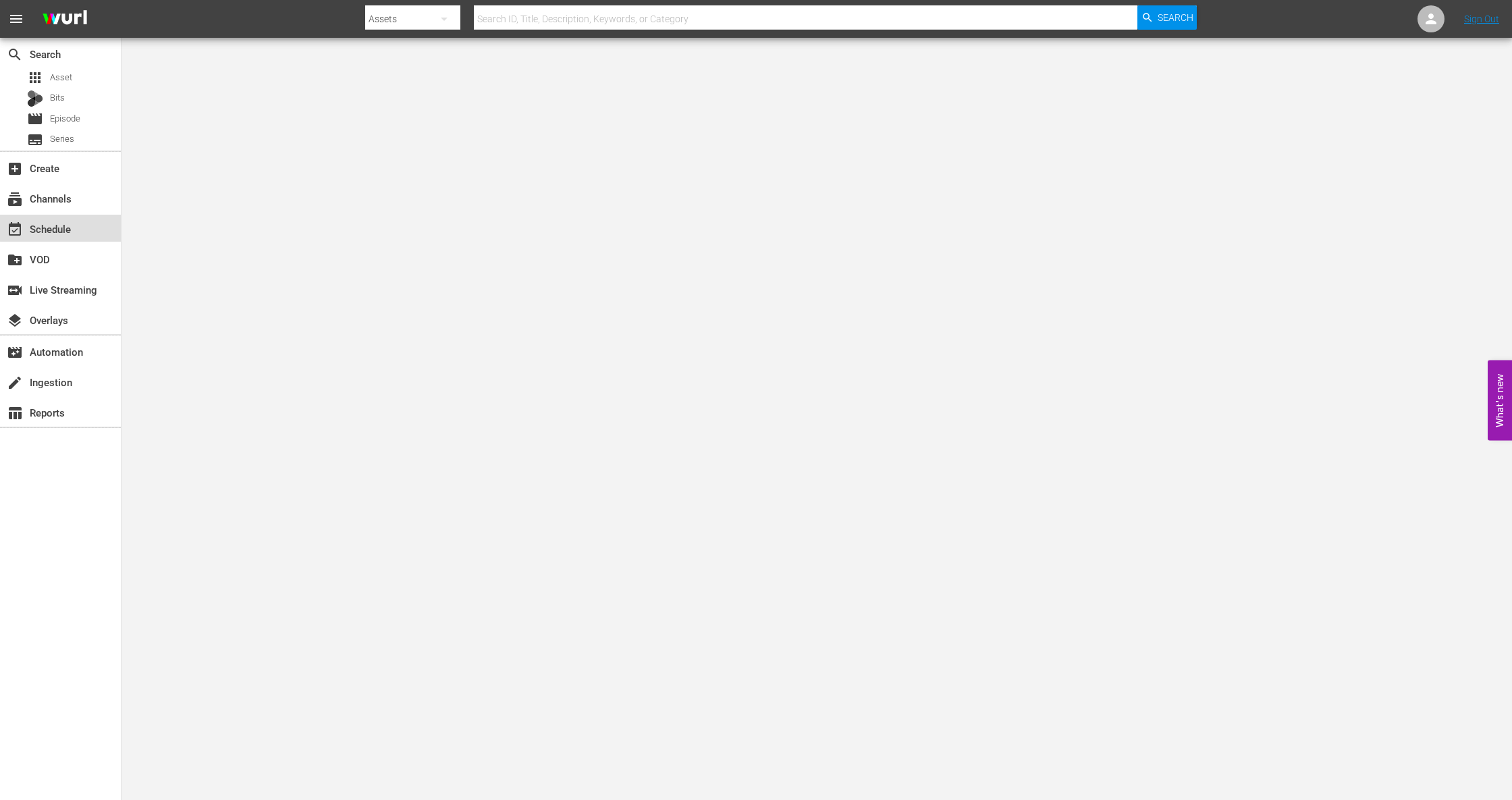
click at [63, 228] on div "event_available Schedule" at bounding box center [37, 227] width 75 height 12
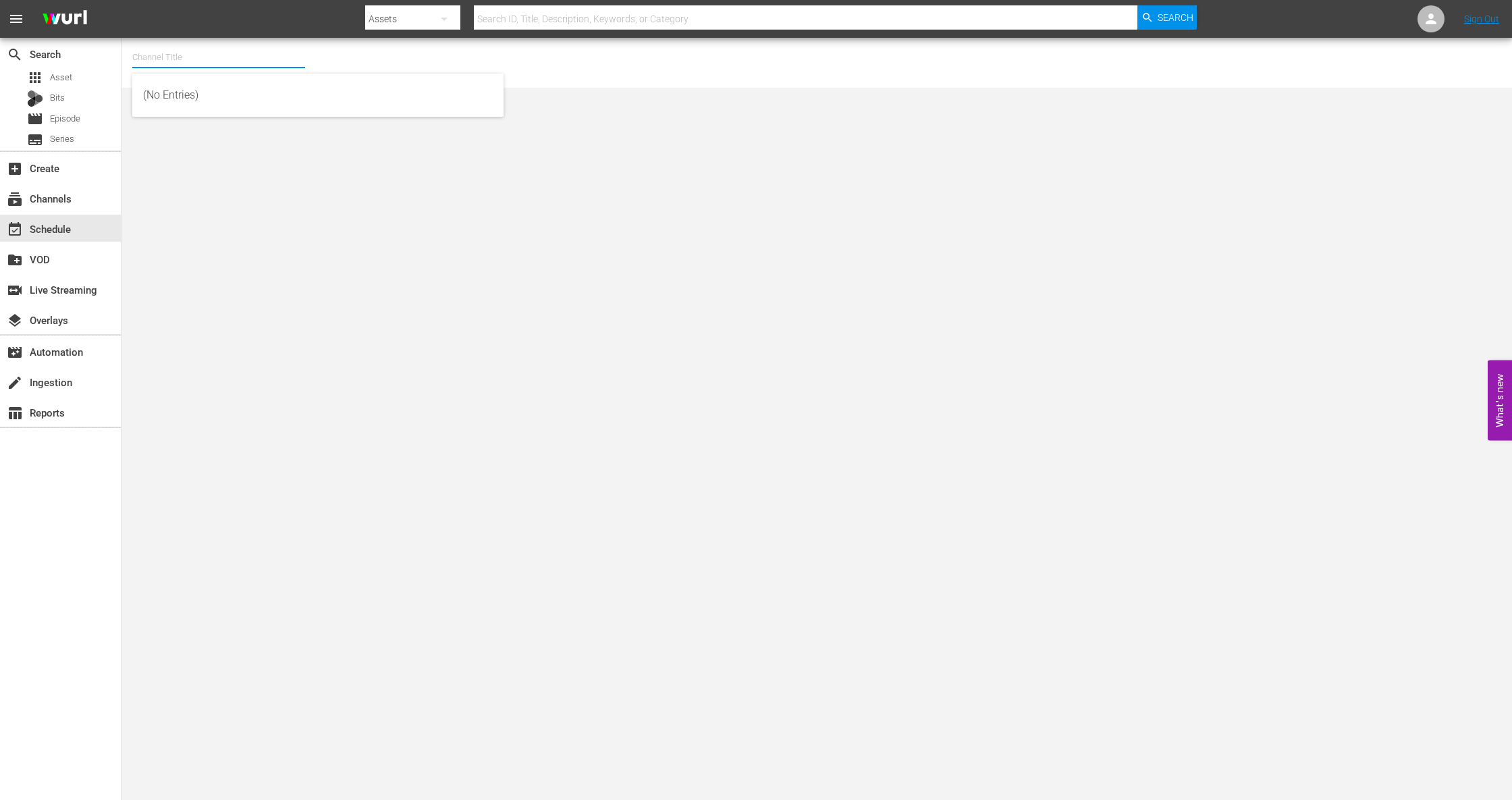
click at [230, 58] on input "text" at bounding box center [219, 58] width 173 height 32
type input "B"
click at [148, 55] on input "BOCING" at bounding box center [219, 58] width 173 height 32
click at [174, 55] on input "BOXING" at bounding box center [219, 58] width 173 height 32
type input "BOXING"
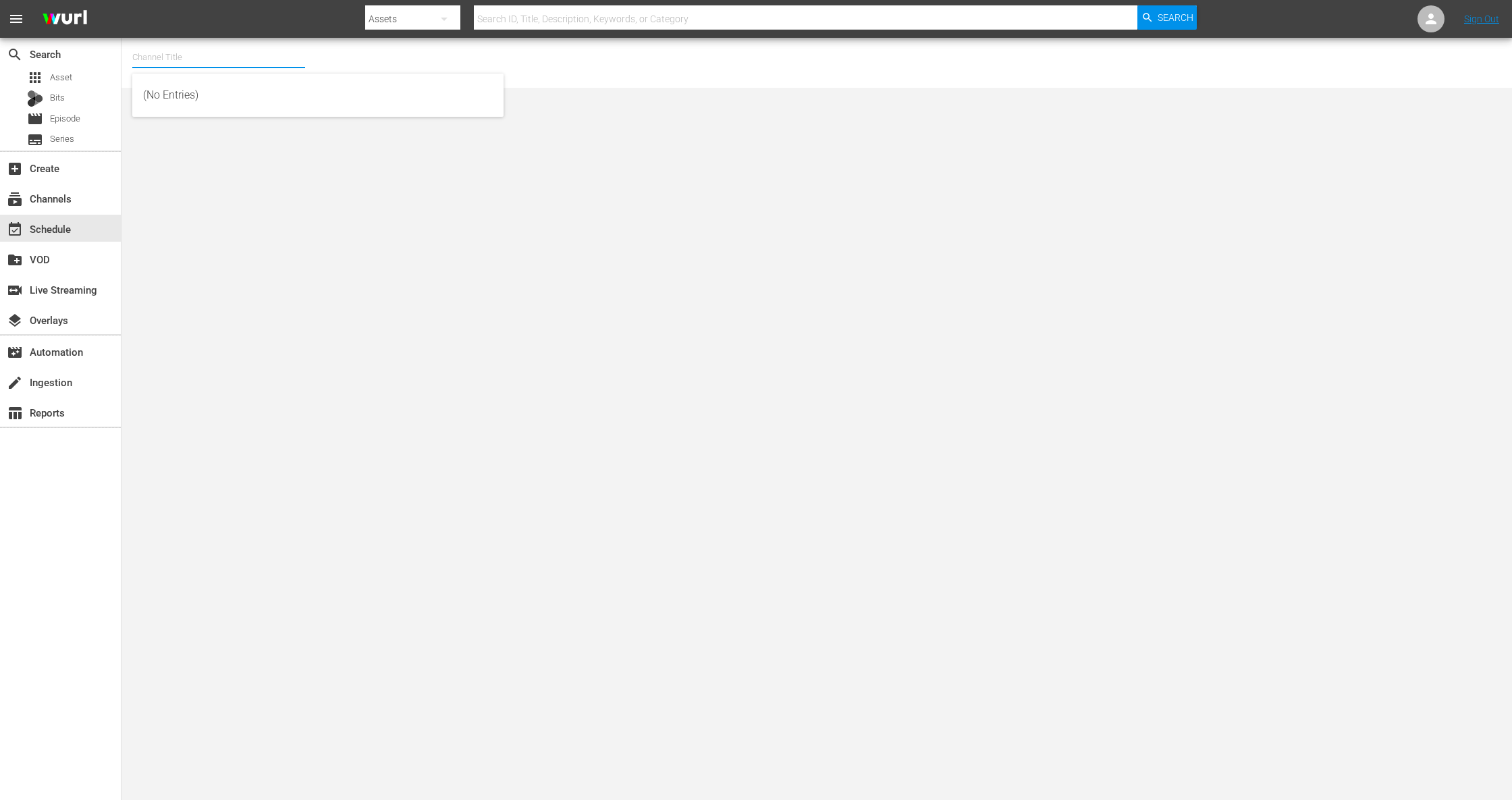
click at [235, 61] on input "text" at bounding box center [219, 58] width 173 height 32
click at [224, 123] on div "Boxing TV (Playout) (1503 - tripleb_boxingtv_3)" at bounding box center [318, 128] width 350 height 32
type input "Boxing TV (Playout) (1503 - tripleb_boxingtv_3)"
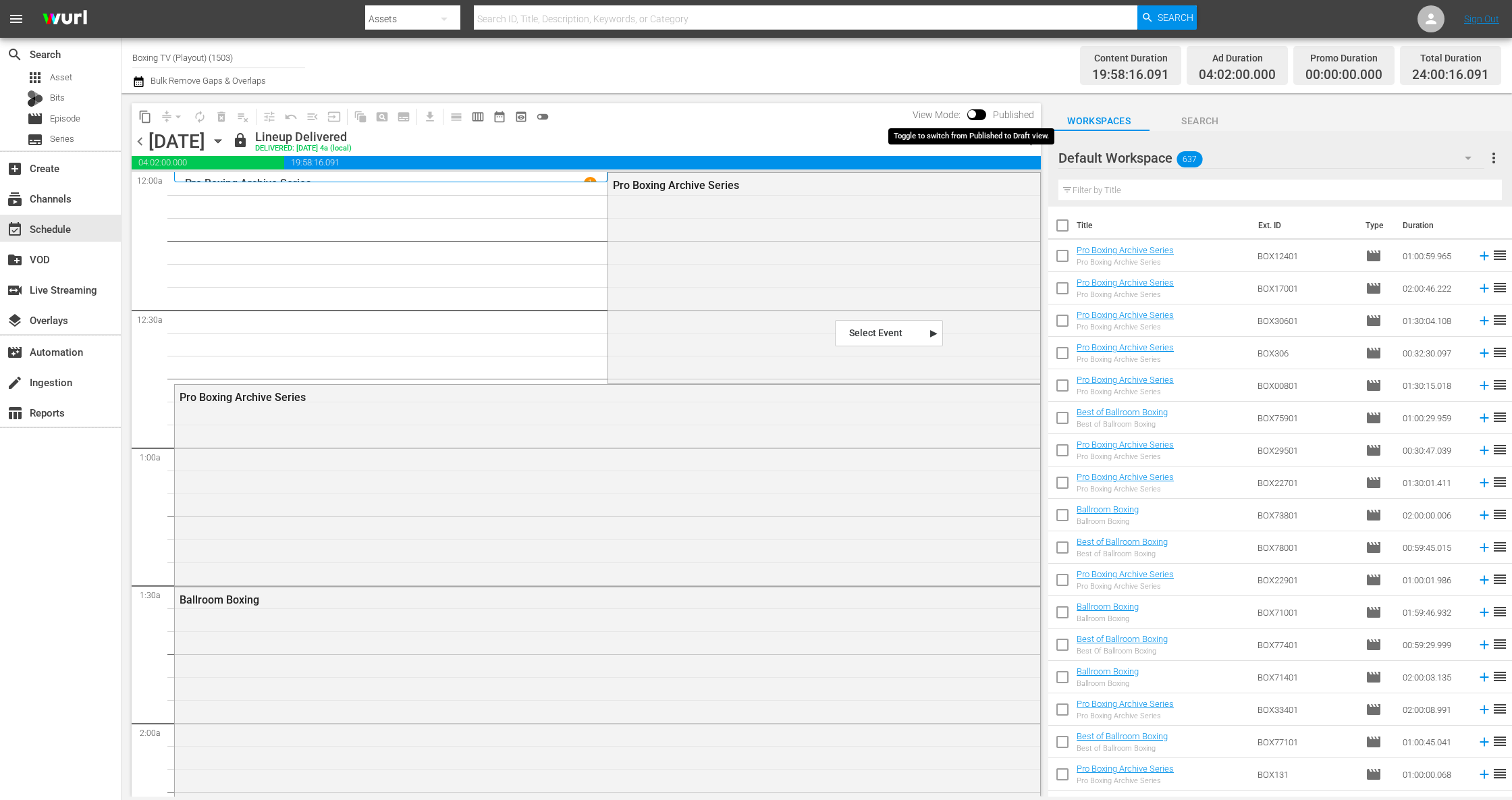
click at [975, 111] on span at bounding box center [972, 114] width 8 height 8
click at [987, 113] on span "Published" at bounding box center [1014, 114] width 55 height 11
click at [968, 112] on input "checkbox" at bounding box center [972, 116] width 28 height 9
checkbox input "true"
click at [876, 275] on div "Pro Boxing Archive Series" at bounding box center [824, 277] width 432 height 208
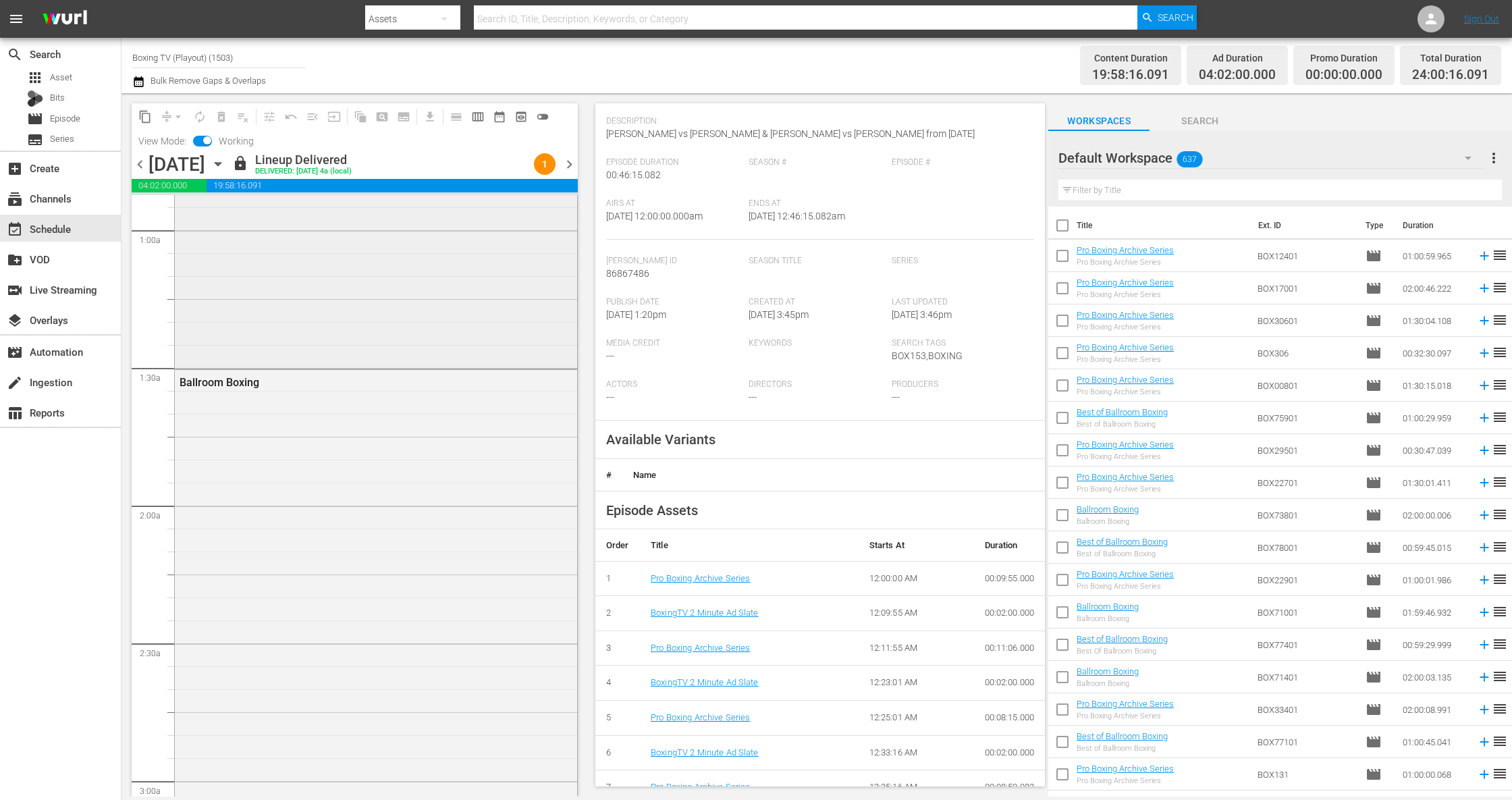
scroll to position [105, 0]
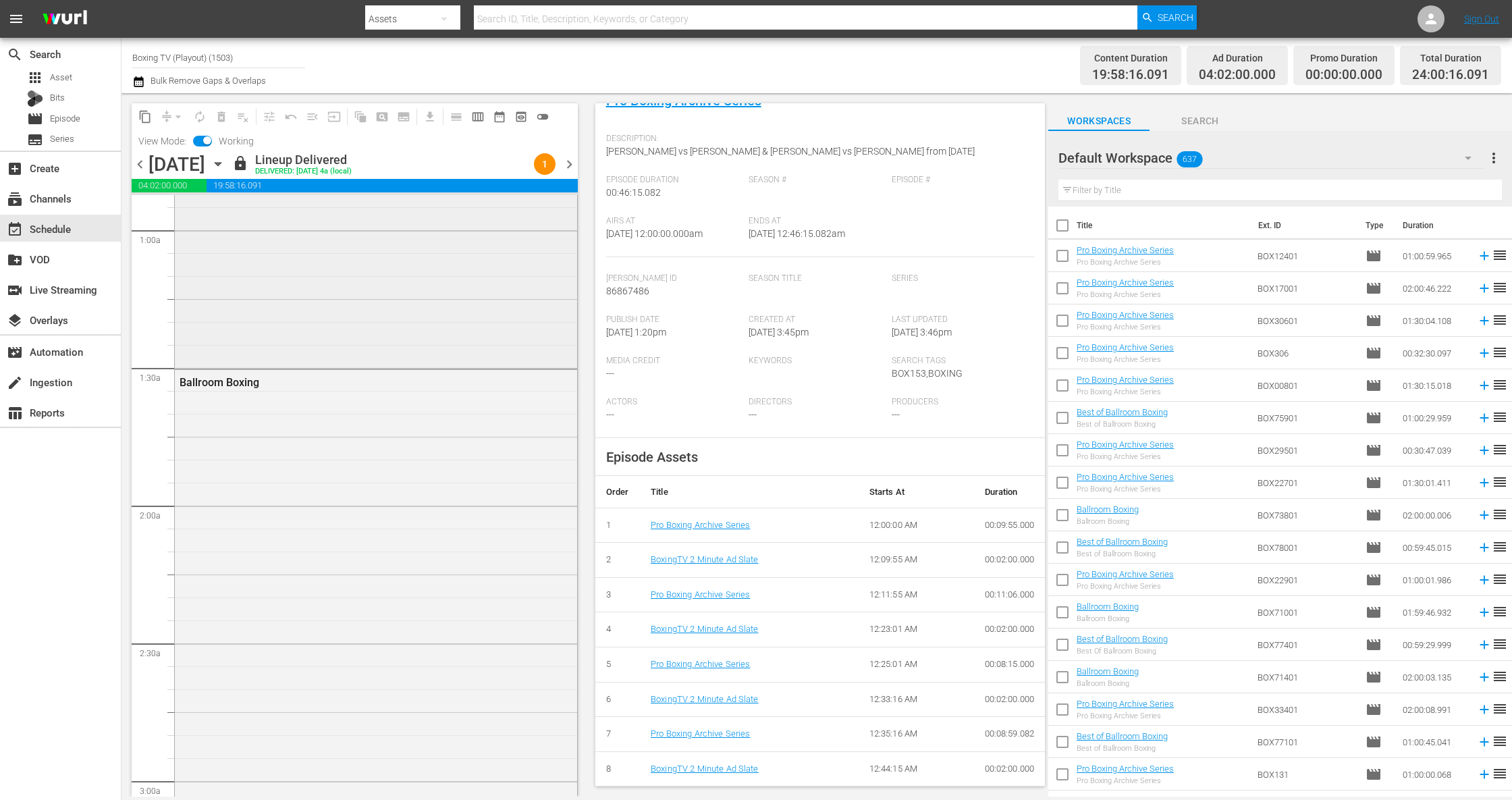
click at [433, 318] on div "Pro Boxing Archive Series" at bounding box center [375, 267] width 402 height 198
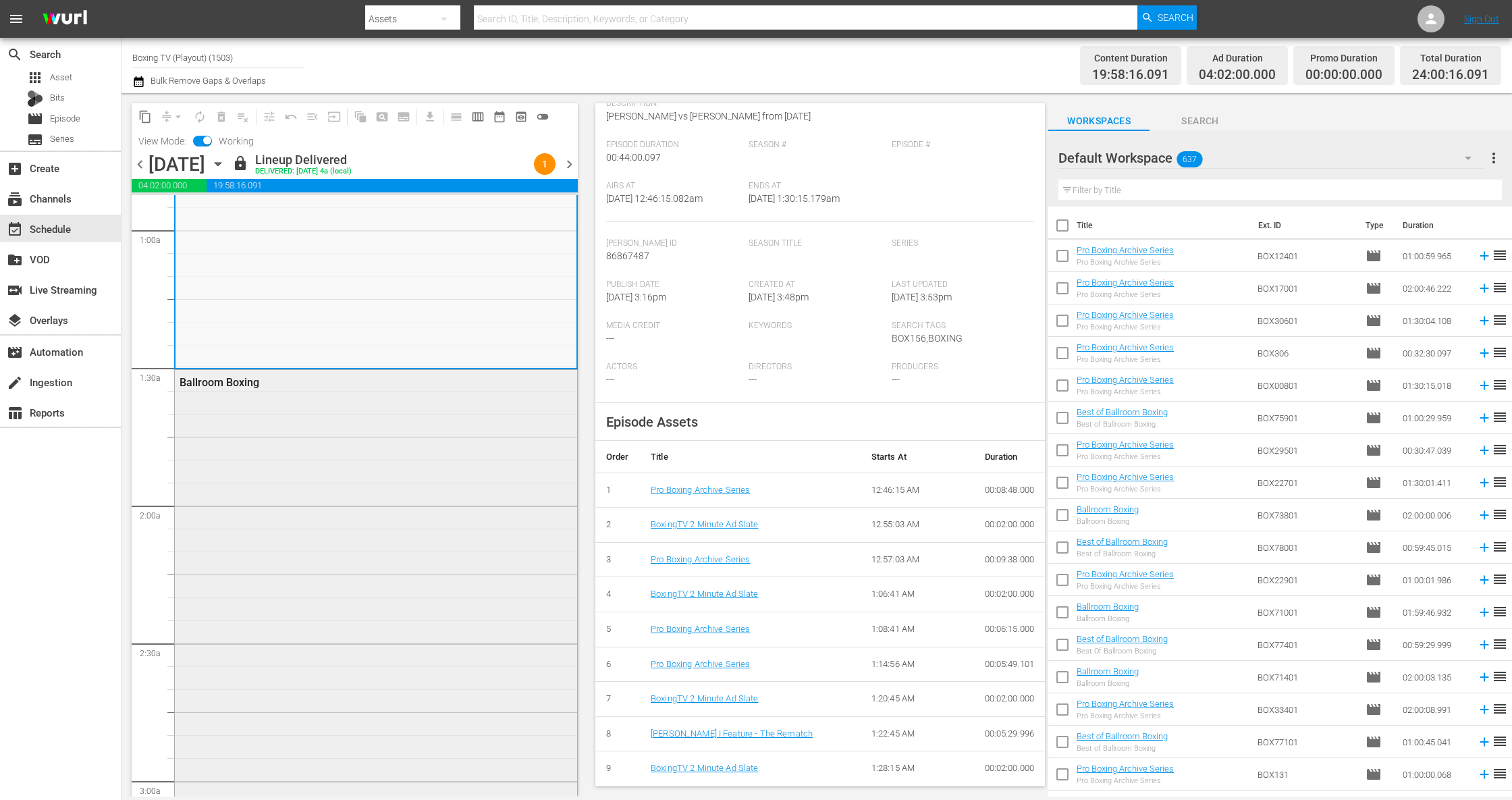
scroll to position [479, 0]
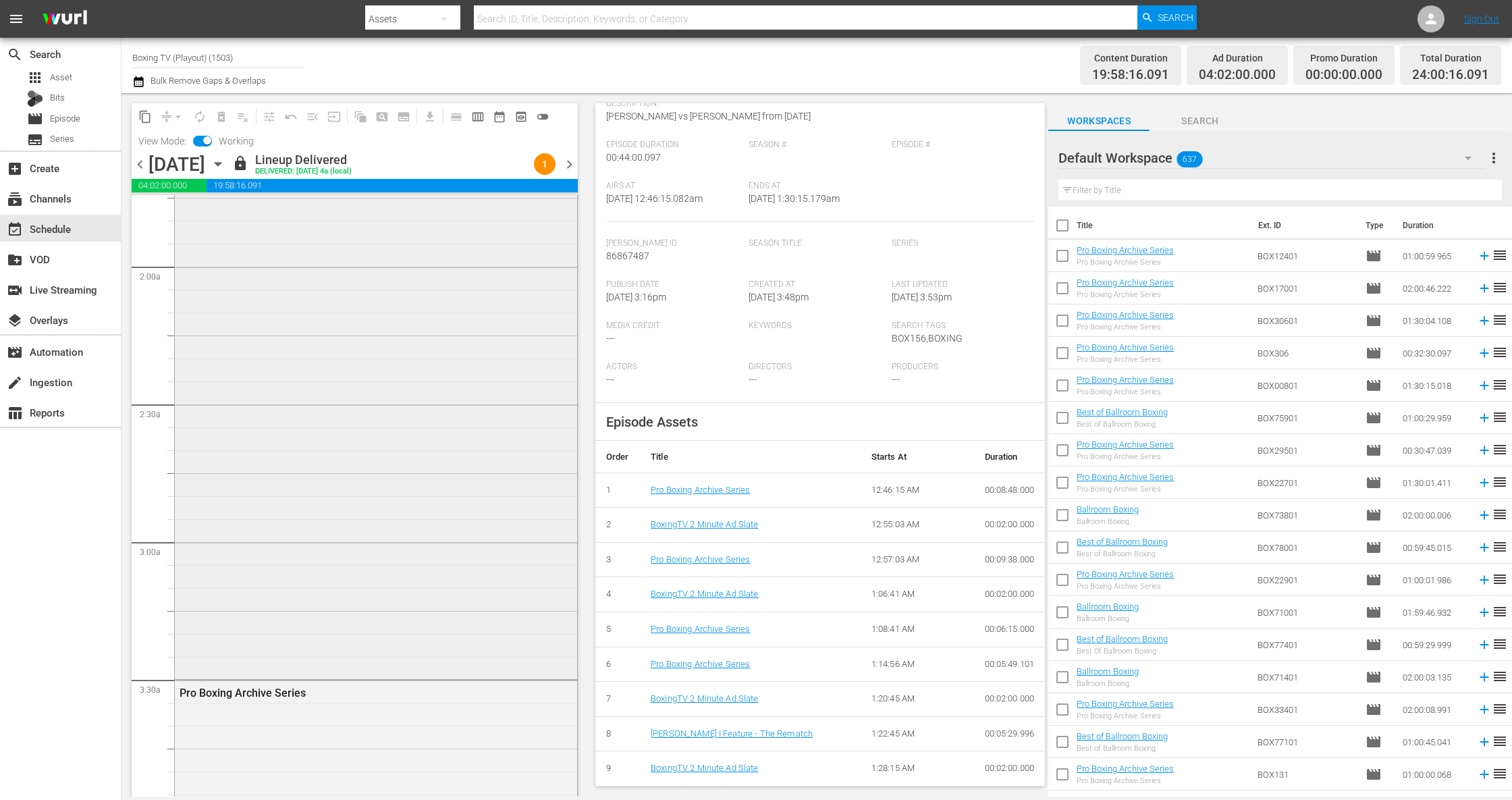
click at [403, 450] on div "Ballroom Boxing" at bounding box center [375, 404] width 402 height 546
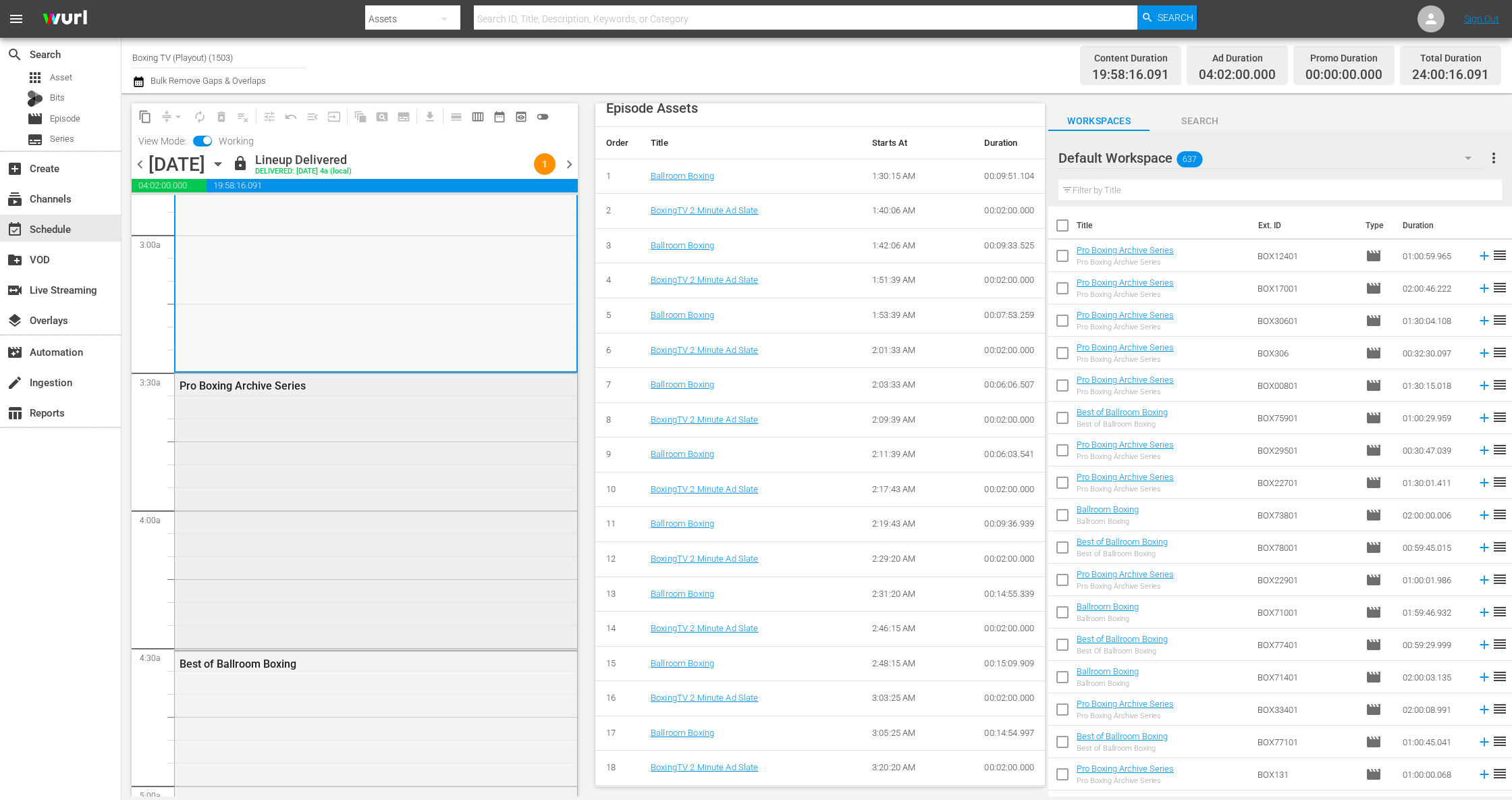
scroll to position [840, 0]
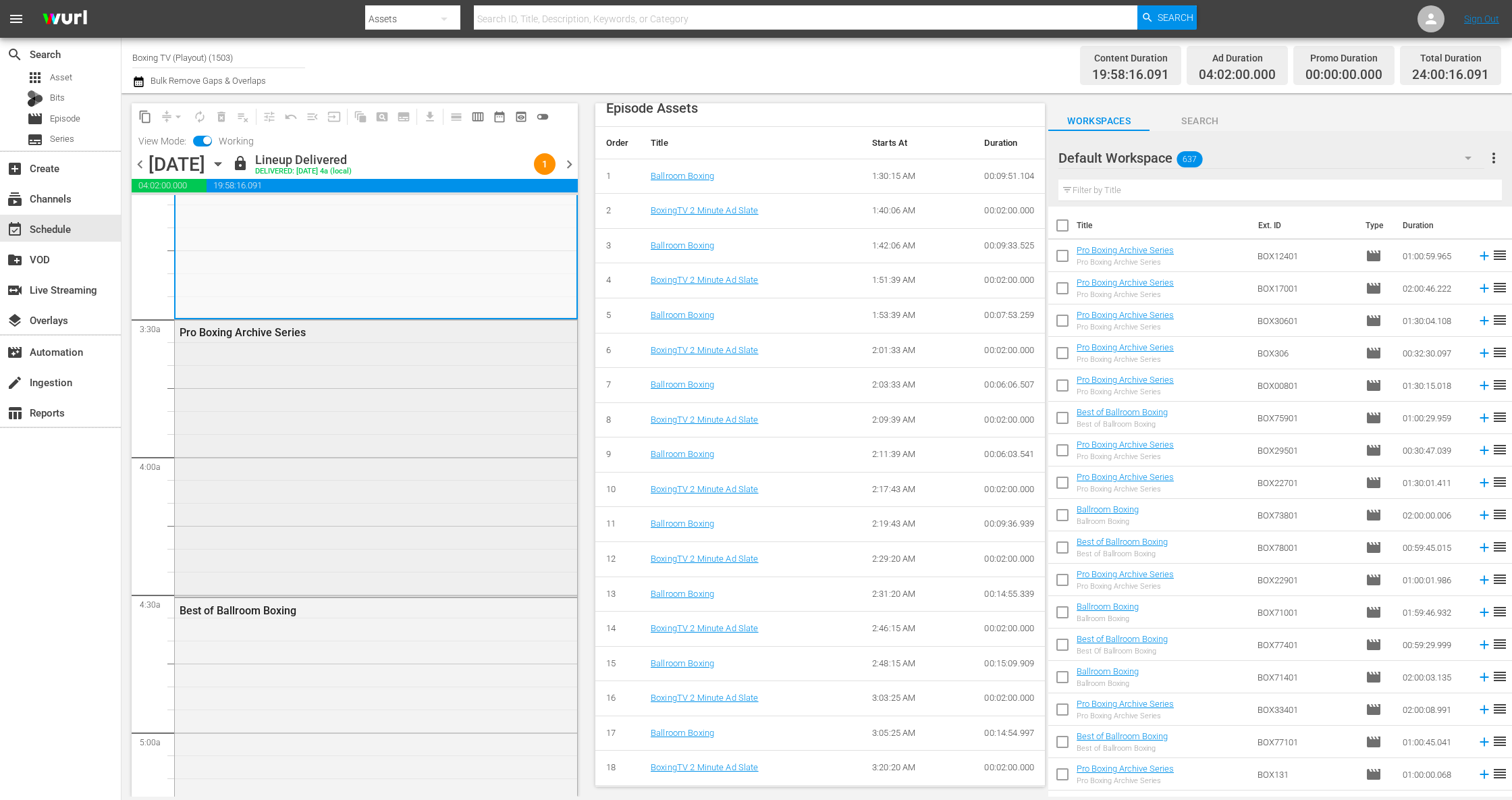
click at [418, 525] on div "Pro Boxing Archive Series" at bounding box center [375, 456] width 402 height 273
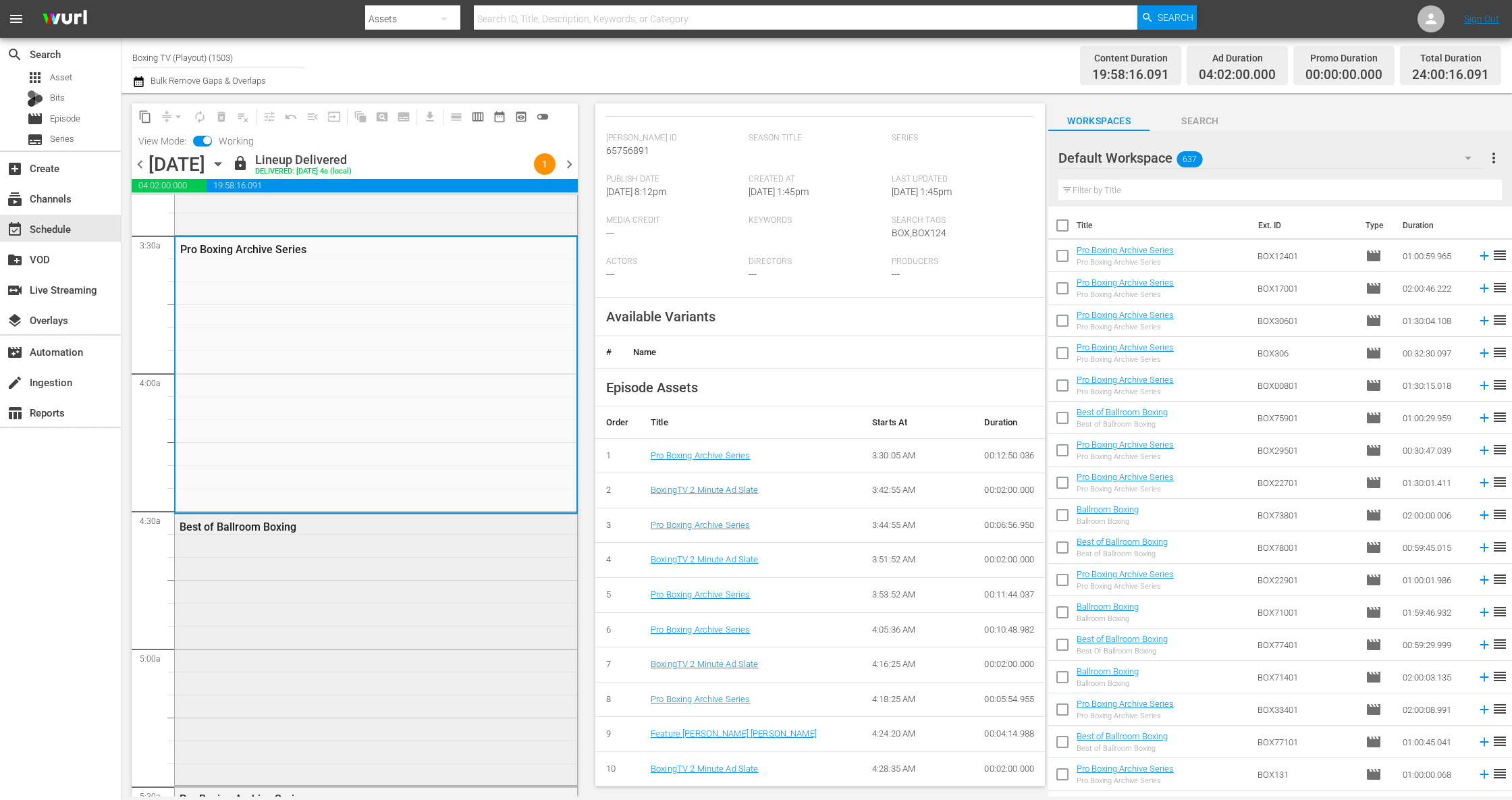
scroll to position [1079, 0]
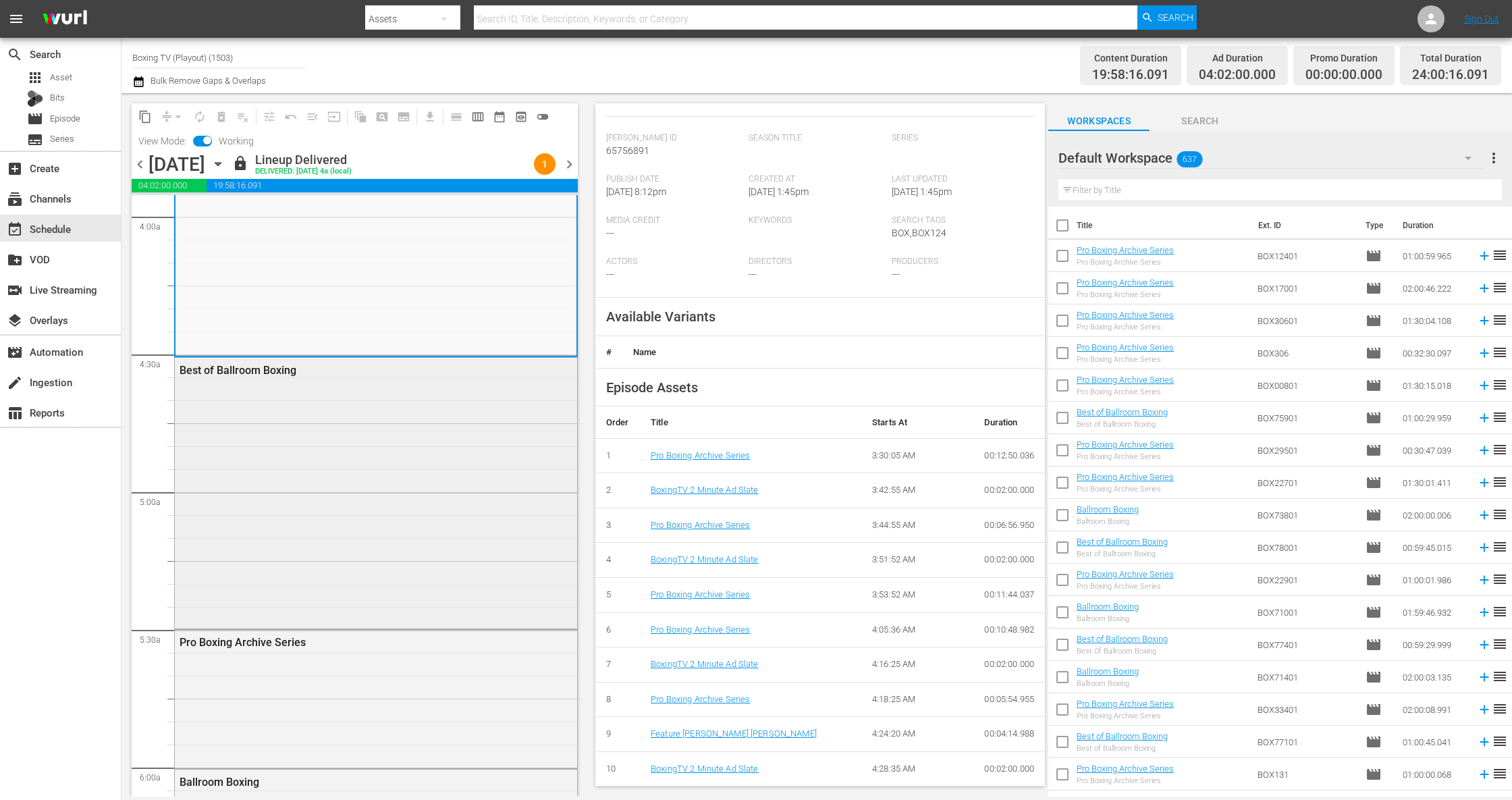
click at [360, 516] on div "Best of Ballroom Boxing" at bounding box center [375, 491] width 402 height 268
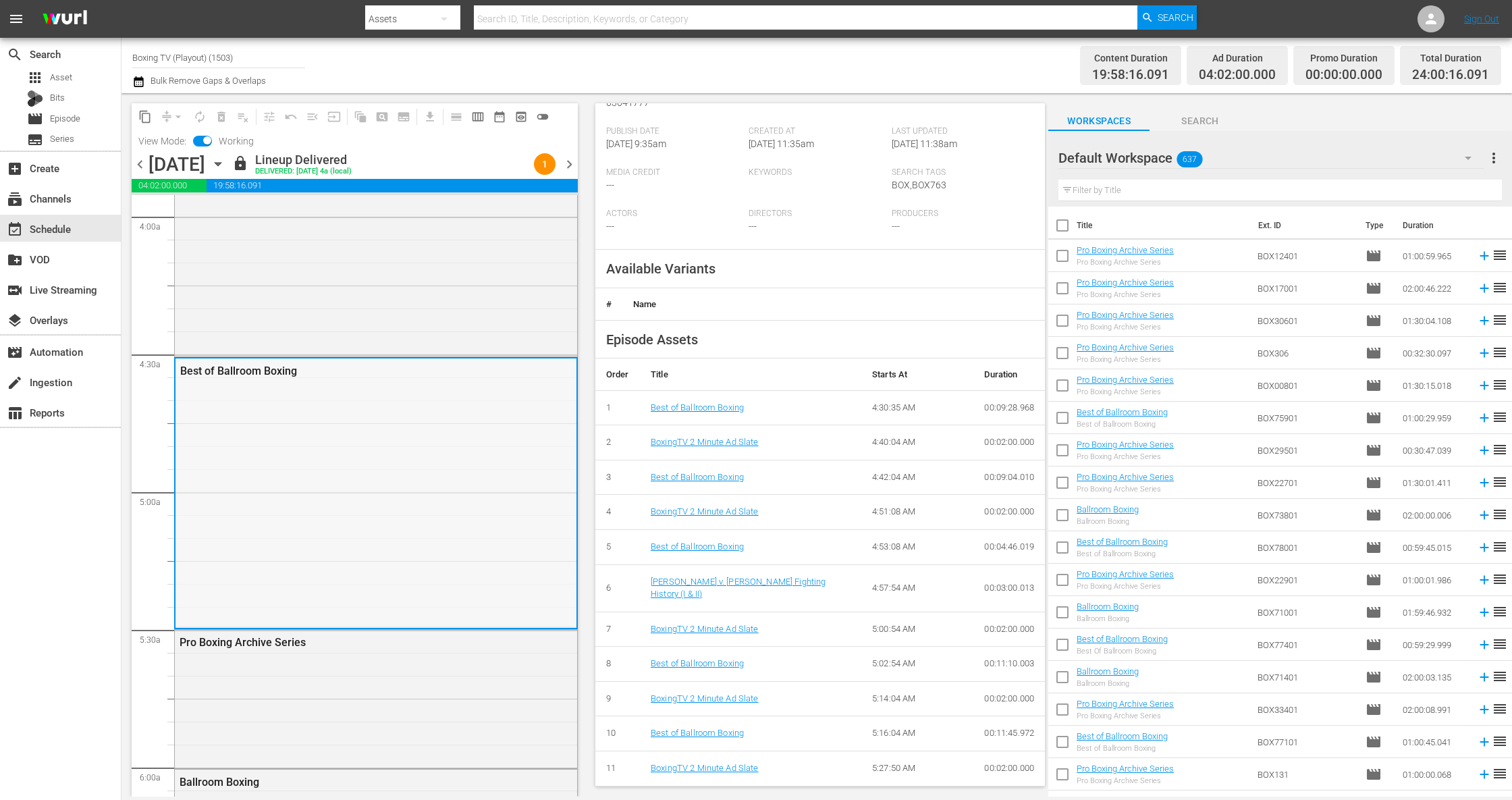
scroll to position [1320, 0]
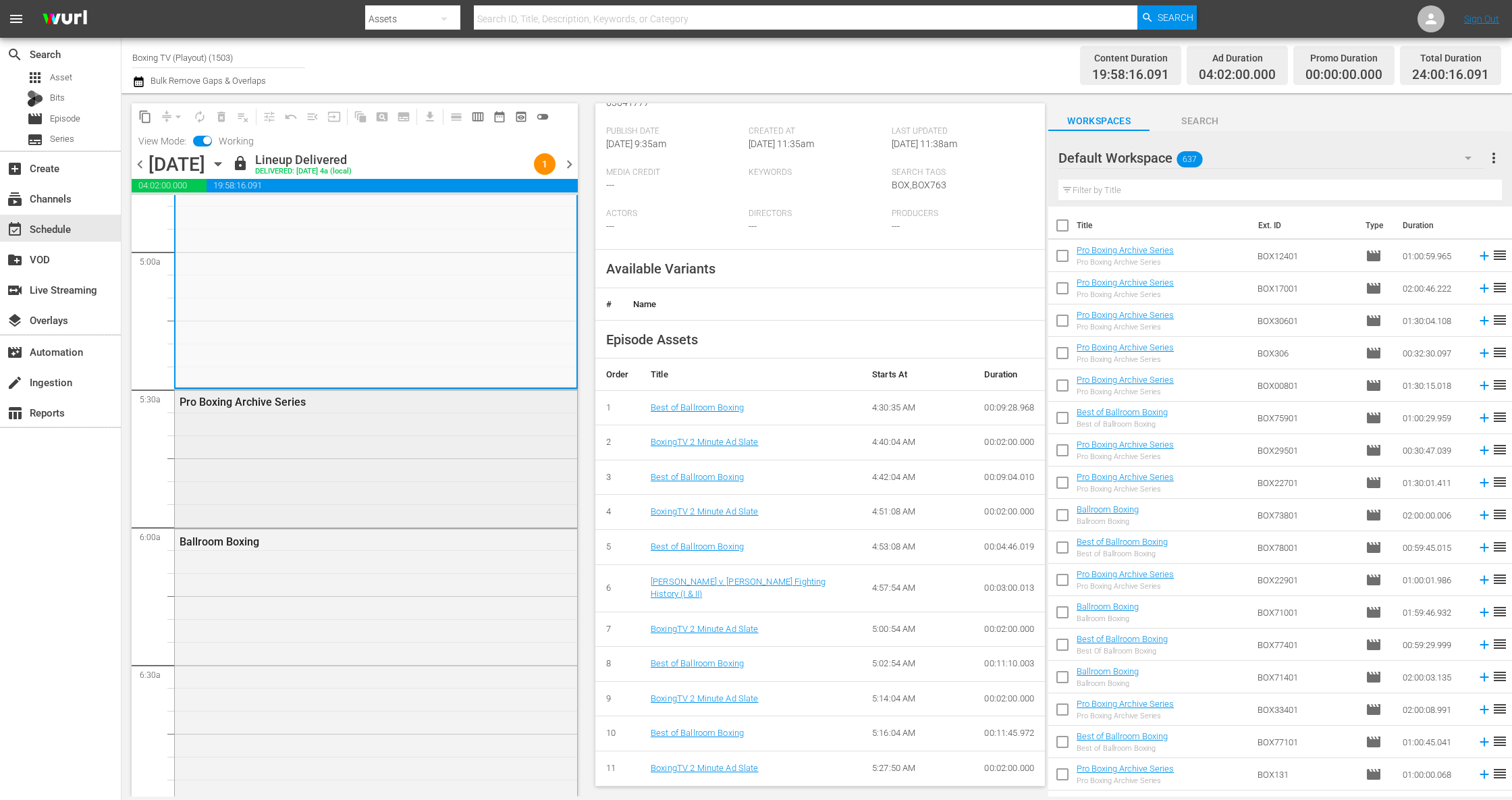
click at [429, 502] on div "Pro Boxing Archive Series" at bounding box center [375, 457] width 402 height 135
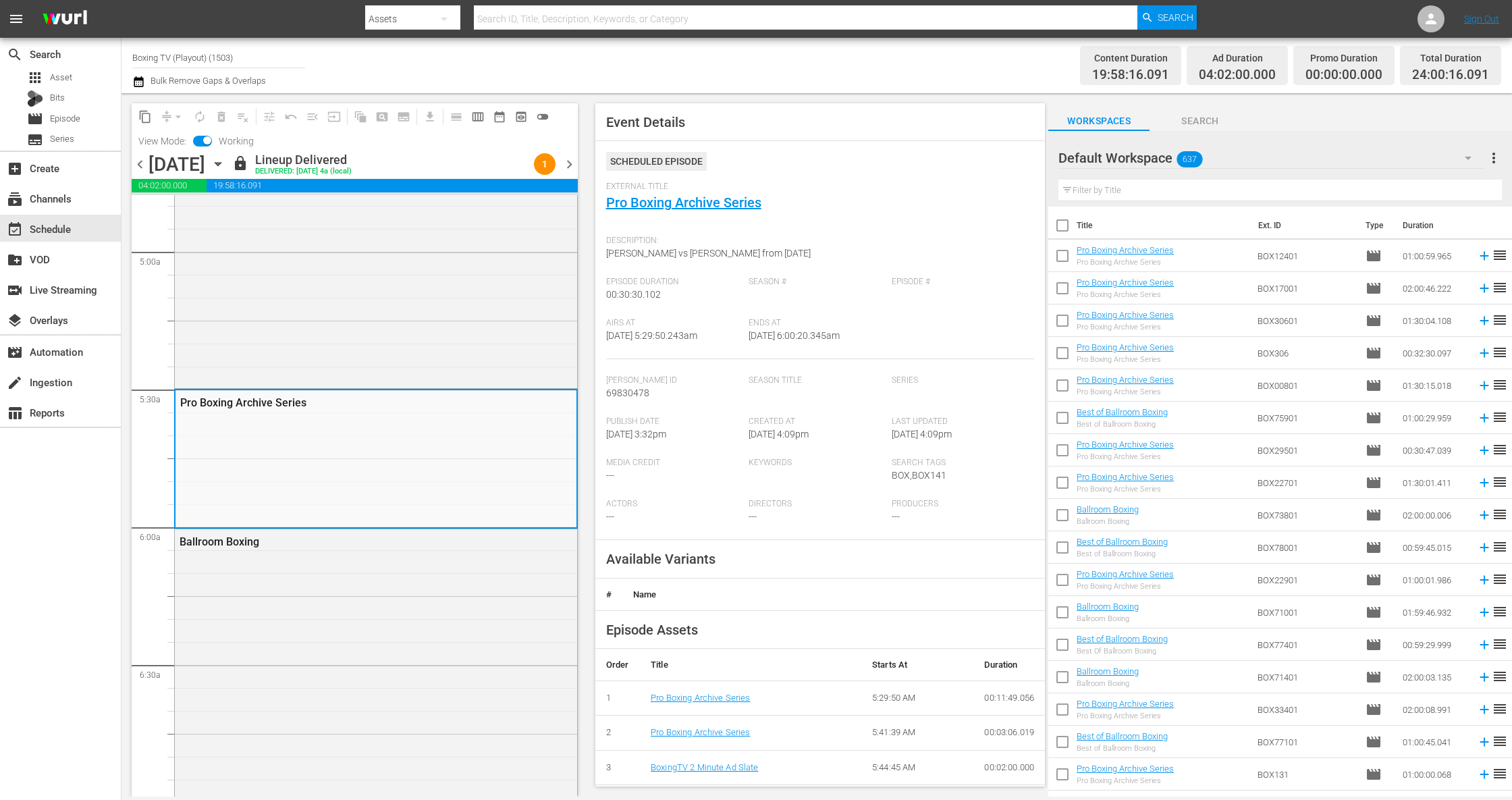
scroll to position [106, 0]
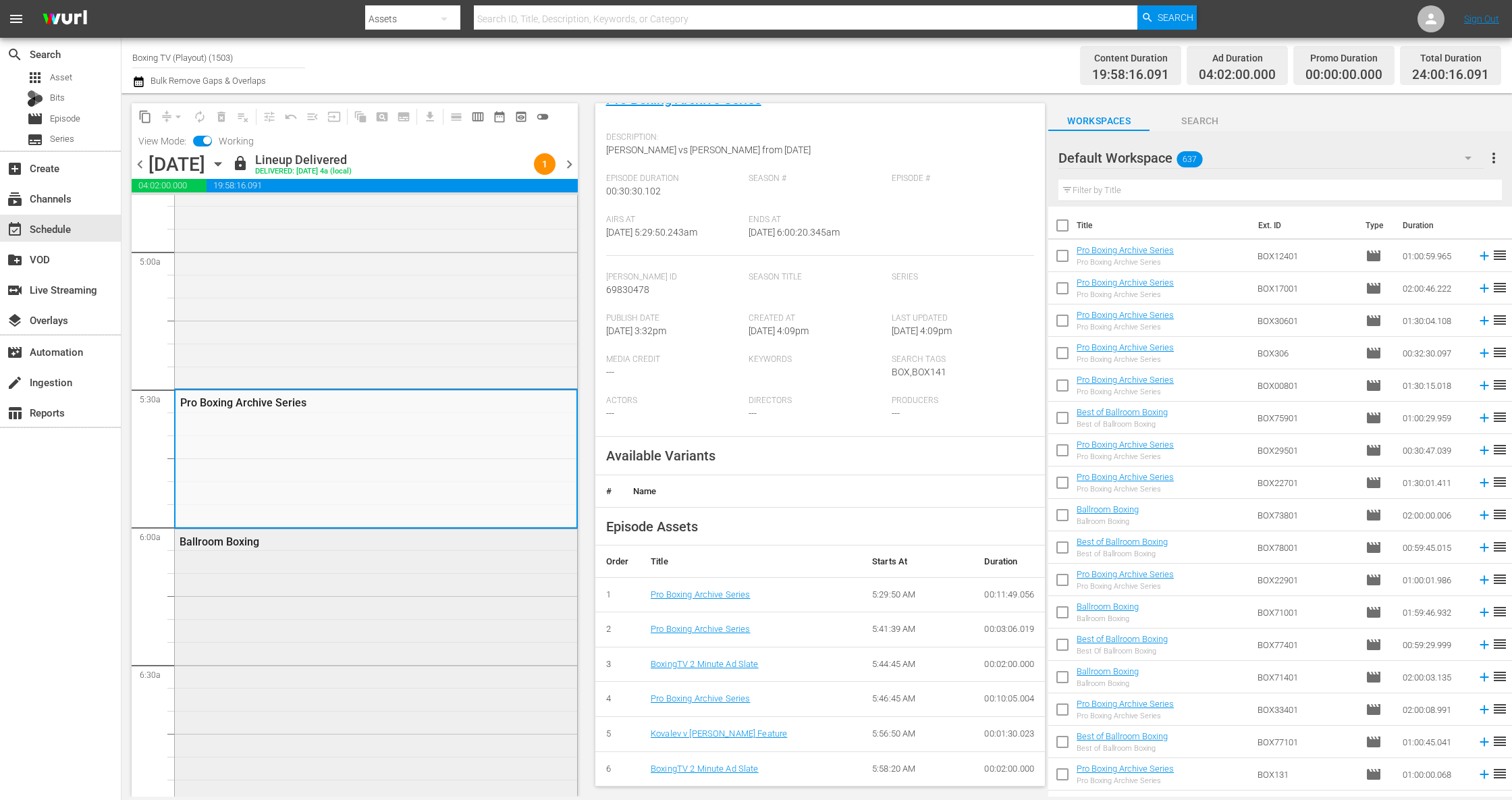
click at [416, 590] on div "Ballroom Boxing" at bounding box center [375, 803] width 402 height 547
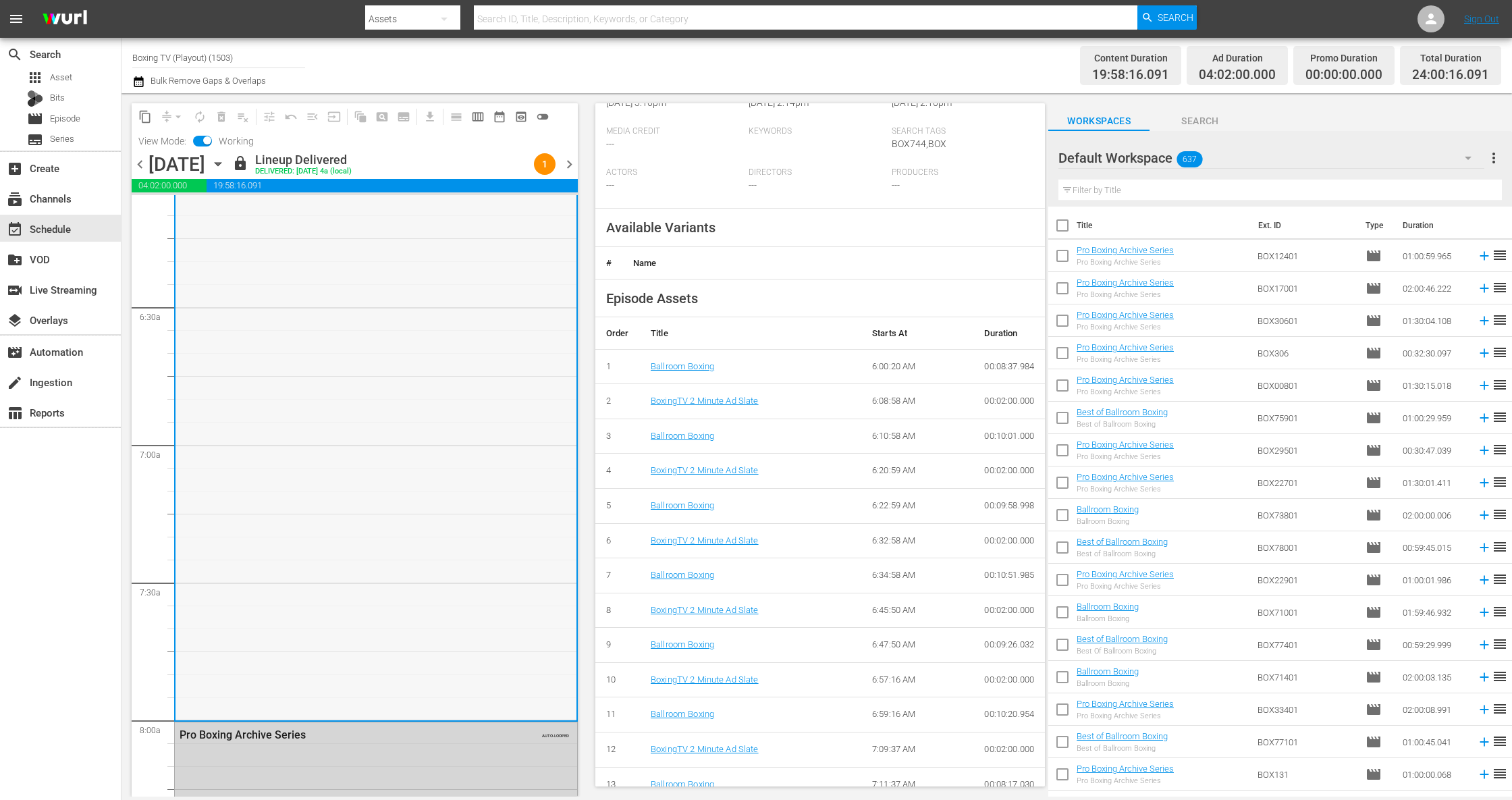
scroll to position [1799, 0]
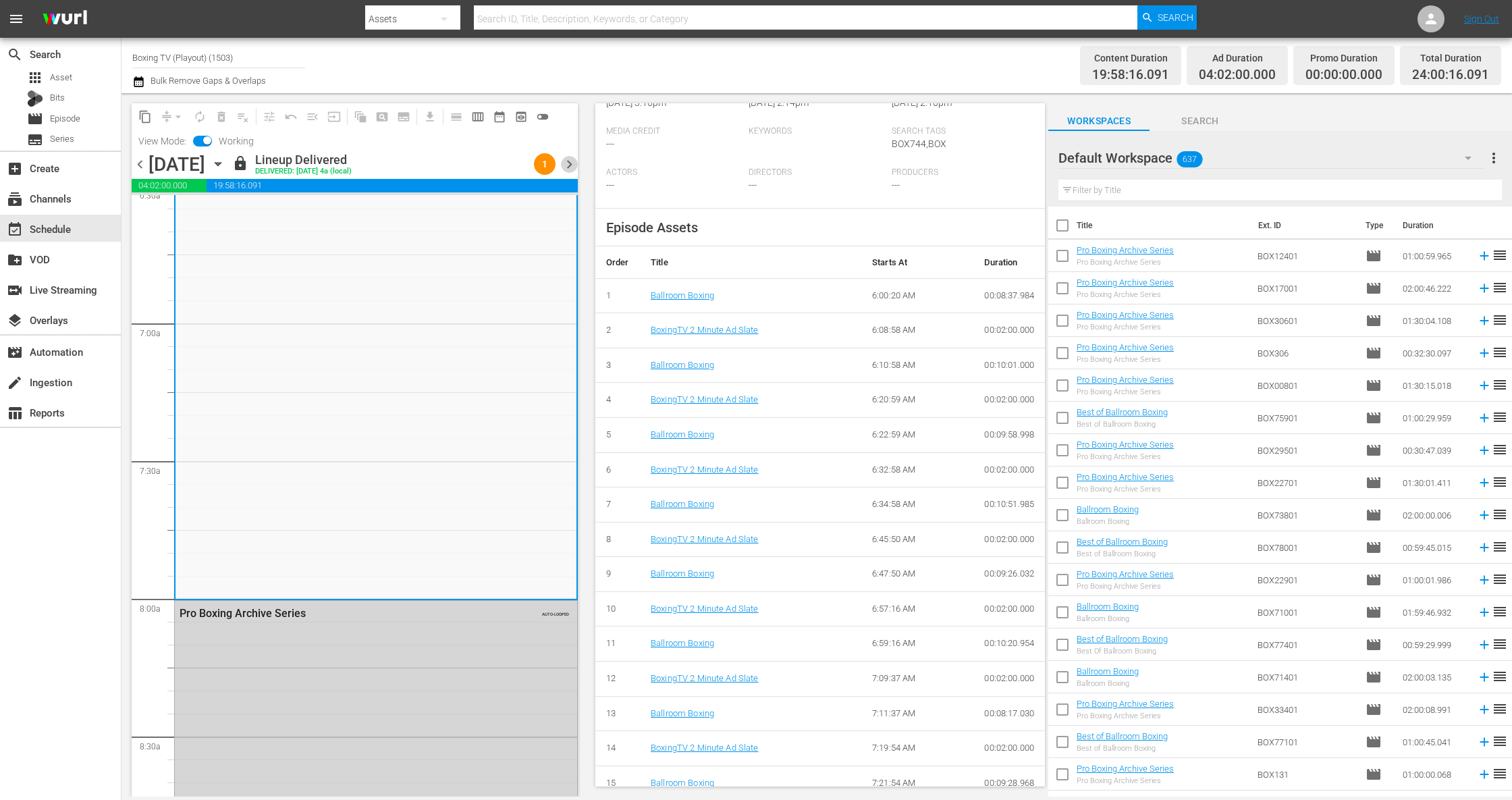
click at [570, 162] on span "chevron_right" at bounding box center [569, 164] width 17 height 17
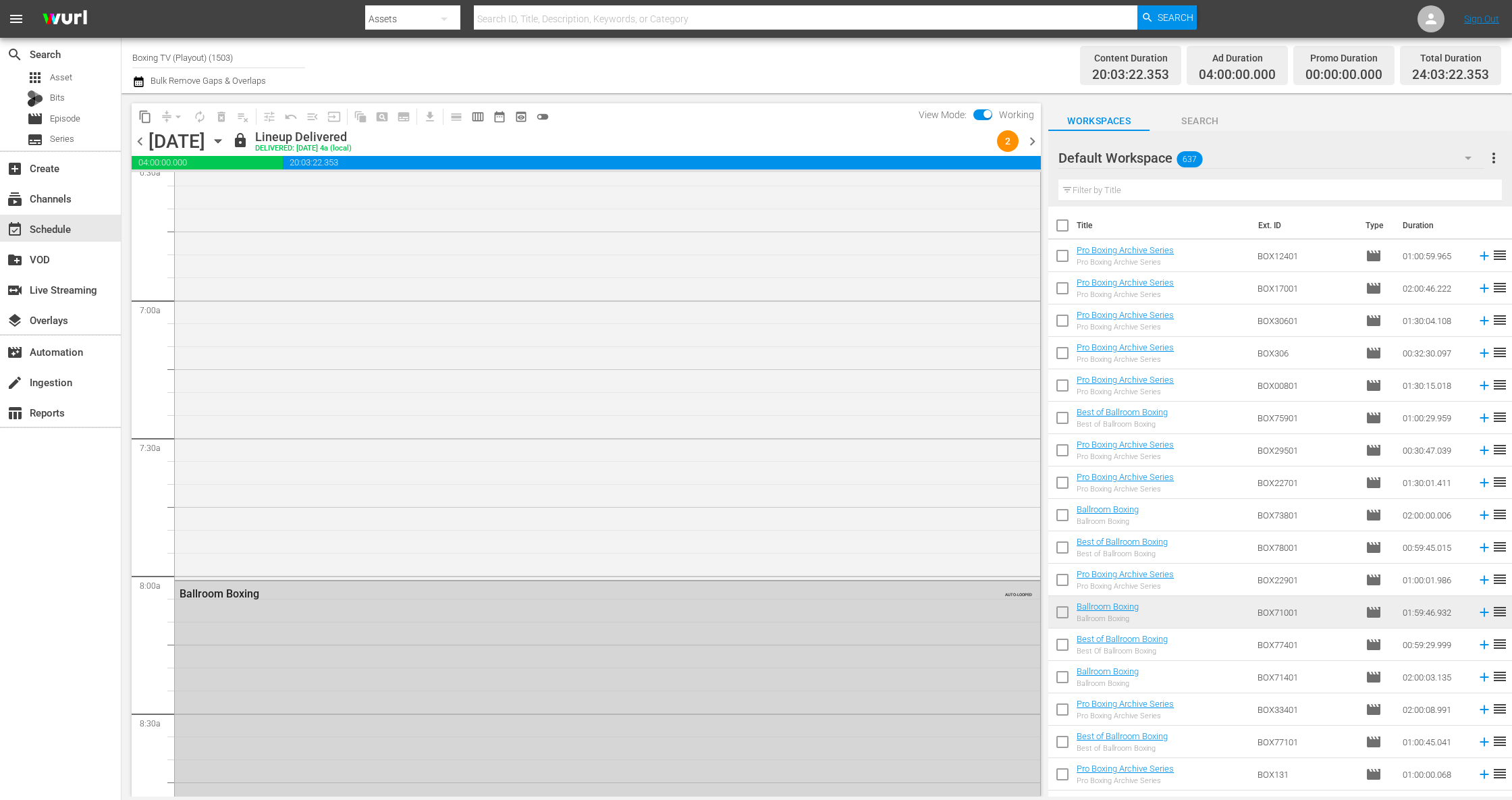
scroll to position [843, 0]
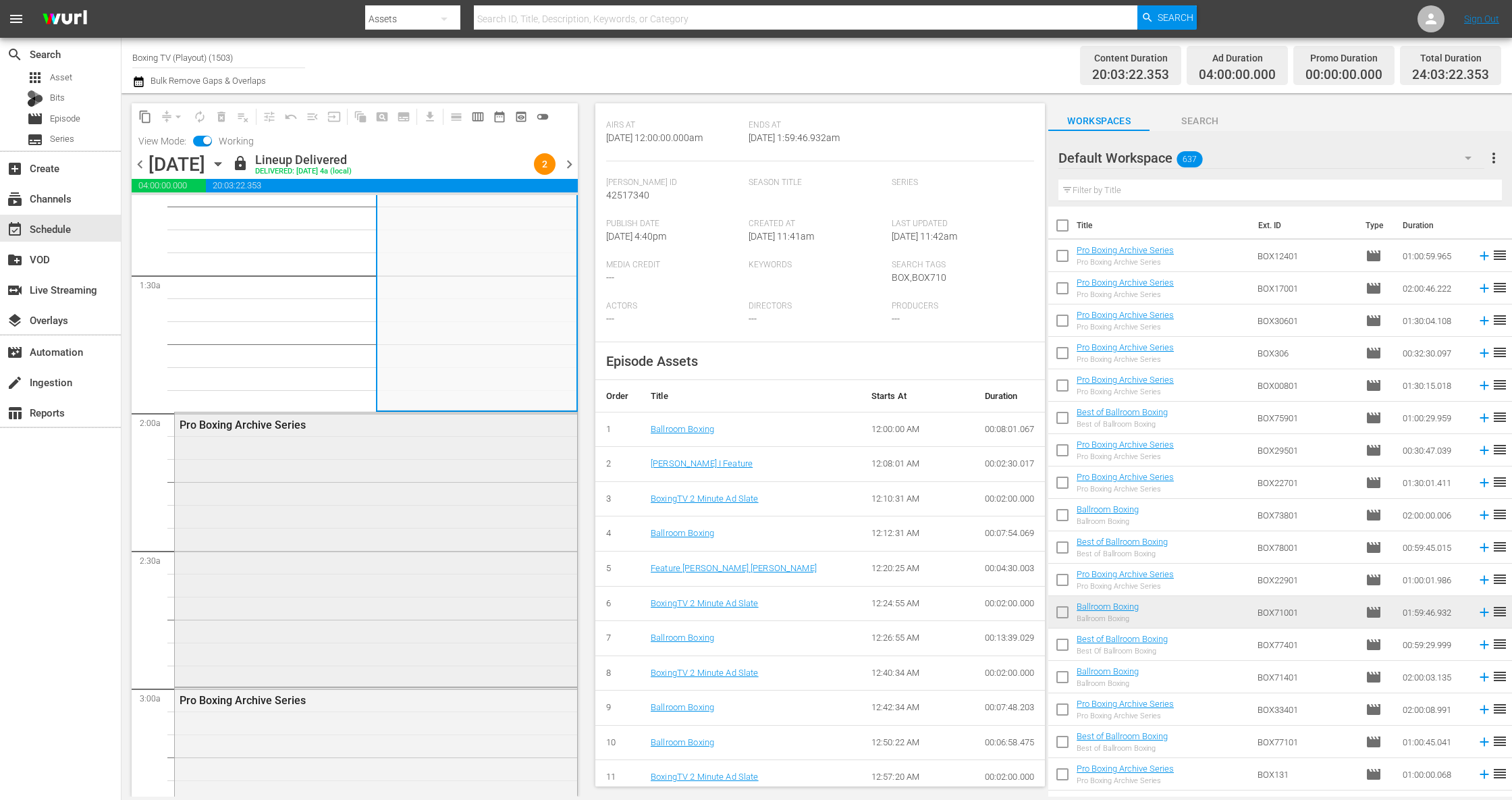
scroll to position [479, 0]
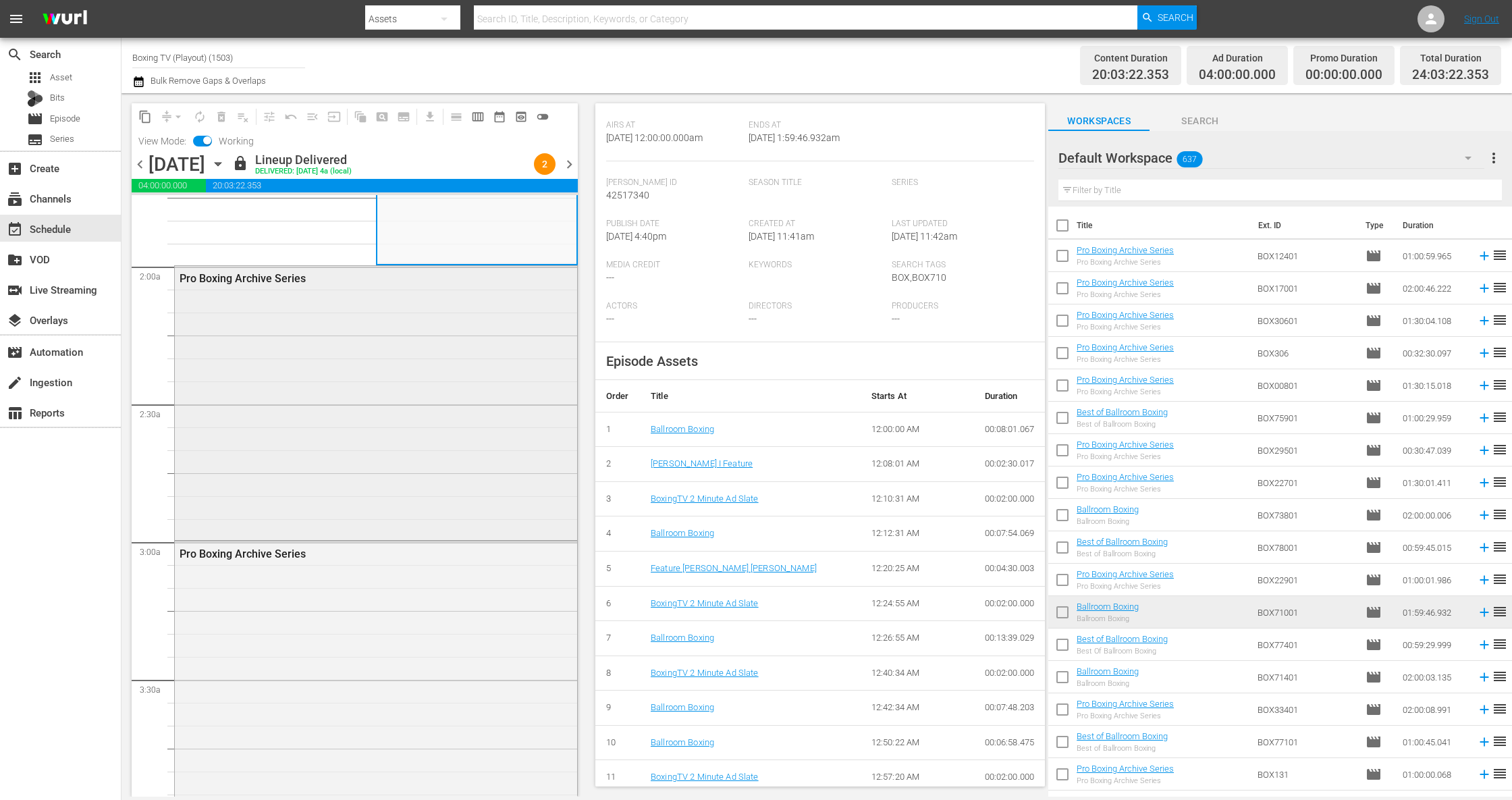
click at [436, 454] on div "Pro Boxing Archive Series" at bounding box center [375, 401] width 402 height 271
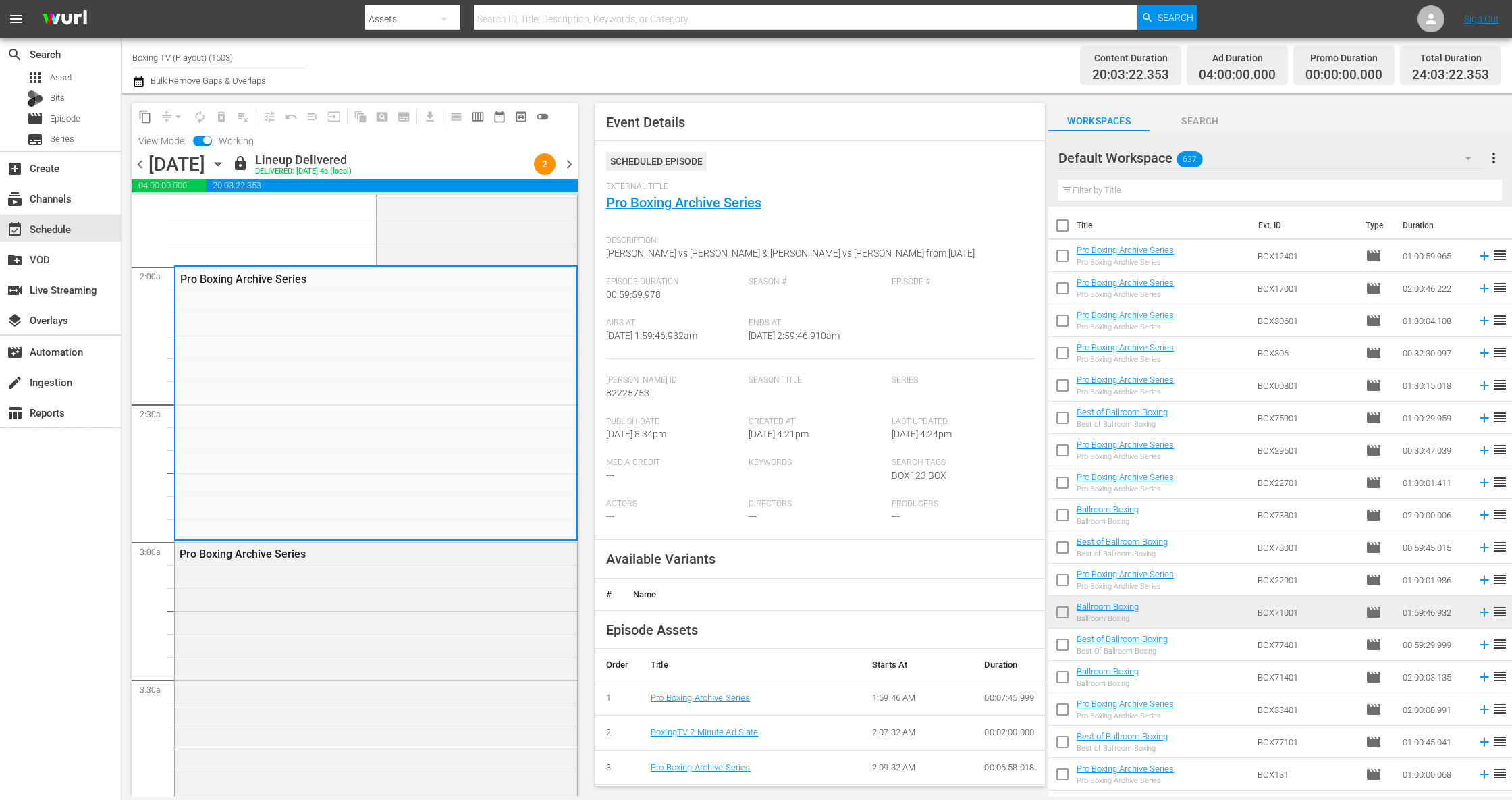
scroll to position [350, 0]
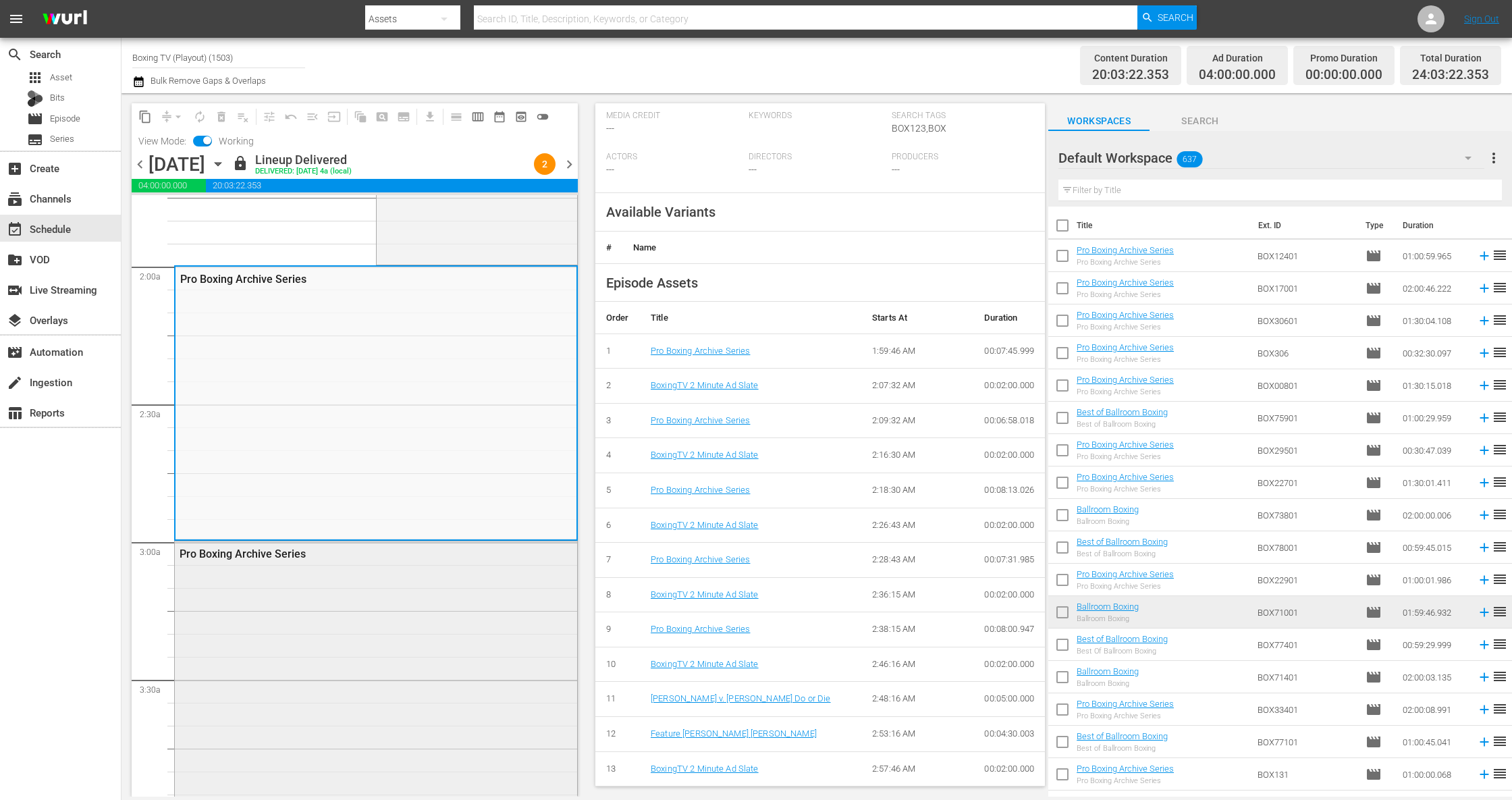
click at [403, 578] on div "Pro Boxing Archive Series" at bounding box center [375, 676] width 402 height 271
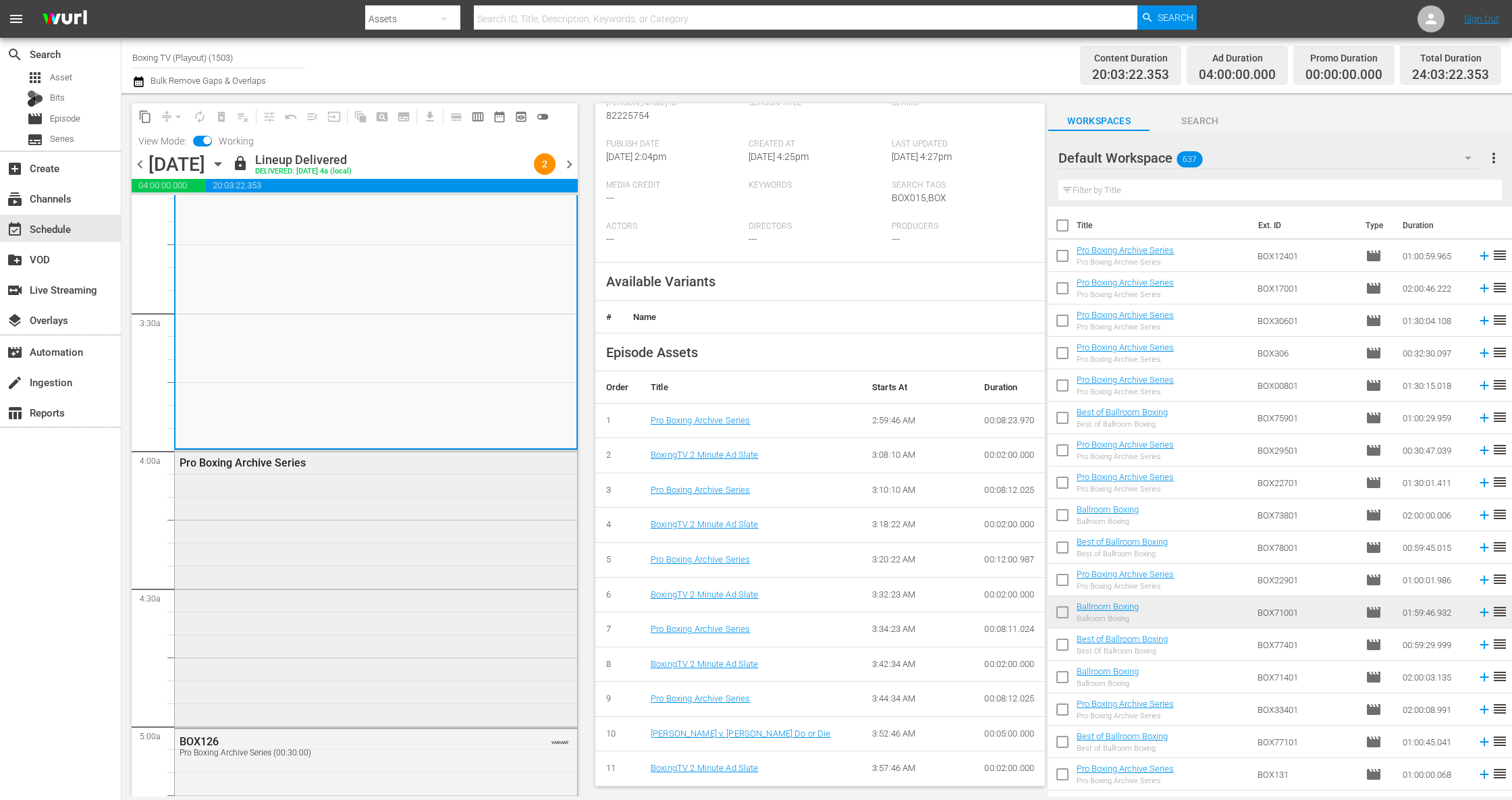
scroll to position [959, 0]
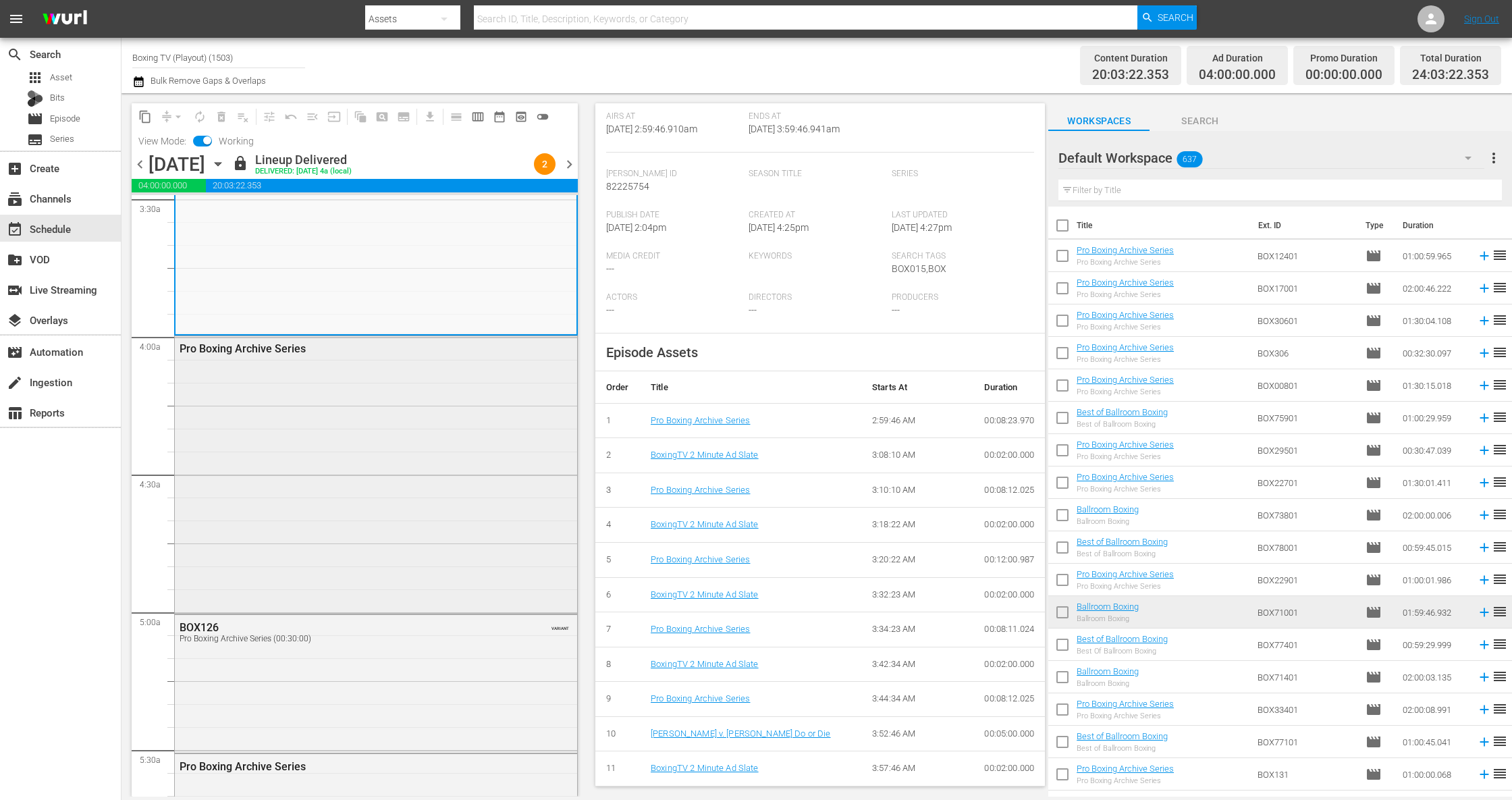
click at [371, 527] on div "Pro Boxing Archive Series" at bounding box center [375, 473] width 402 height 274
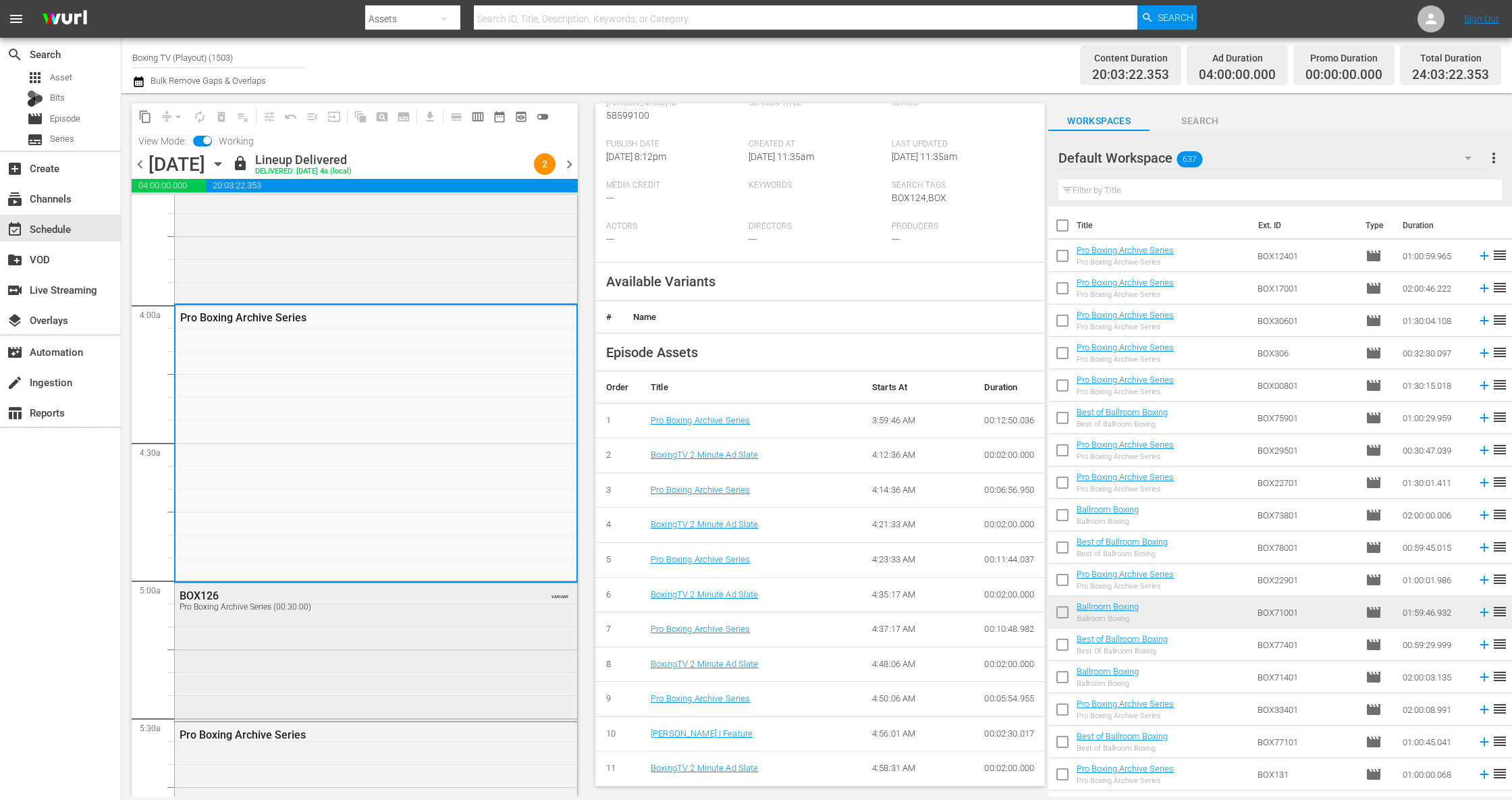
scroll to position [1079, 0]
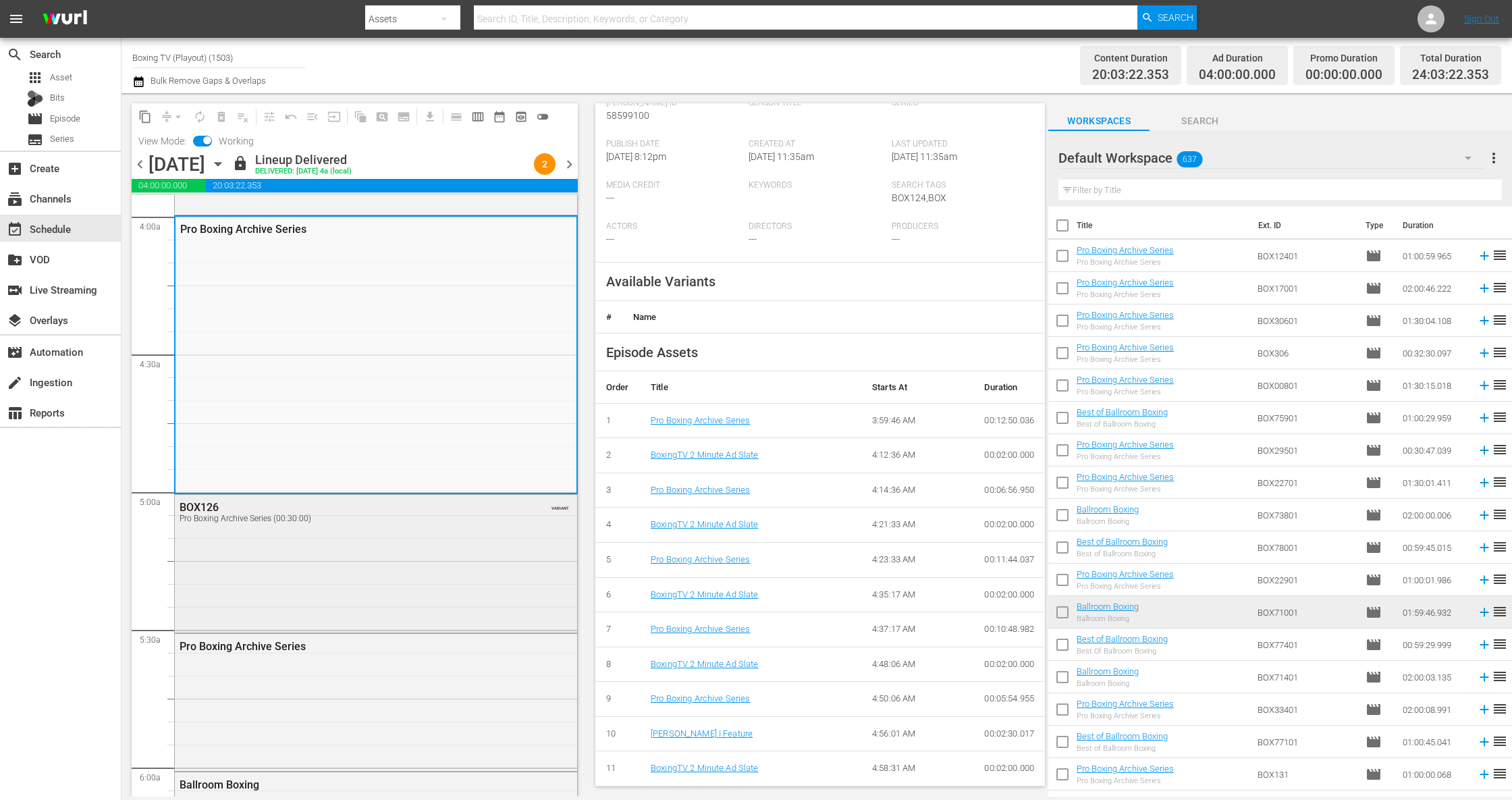
click at [403, 520] on div "Pro Boxing Archive Series (00:30:00)" at bounding box center [341, 518] width 324 height 9
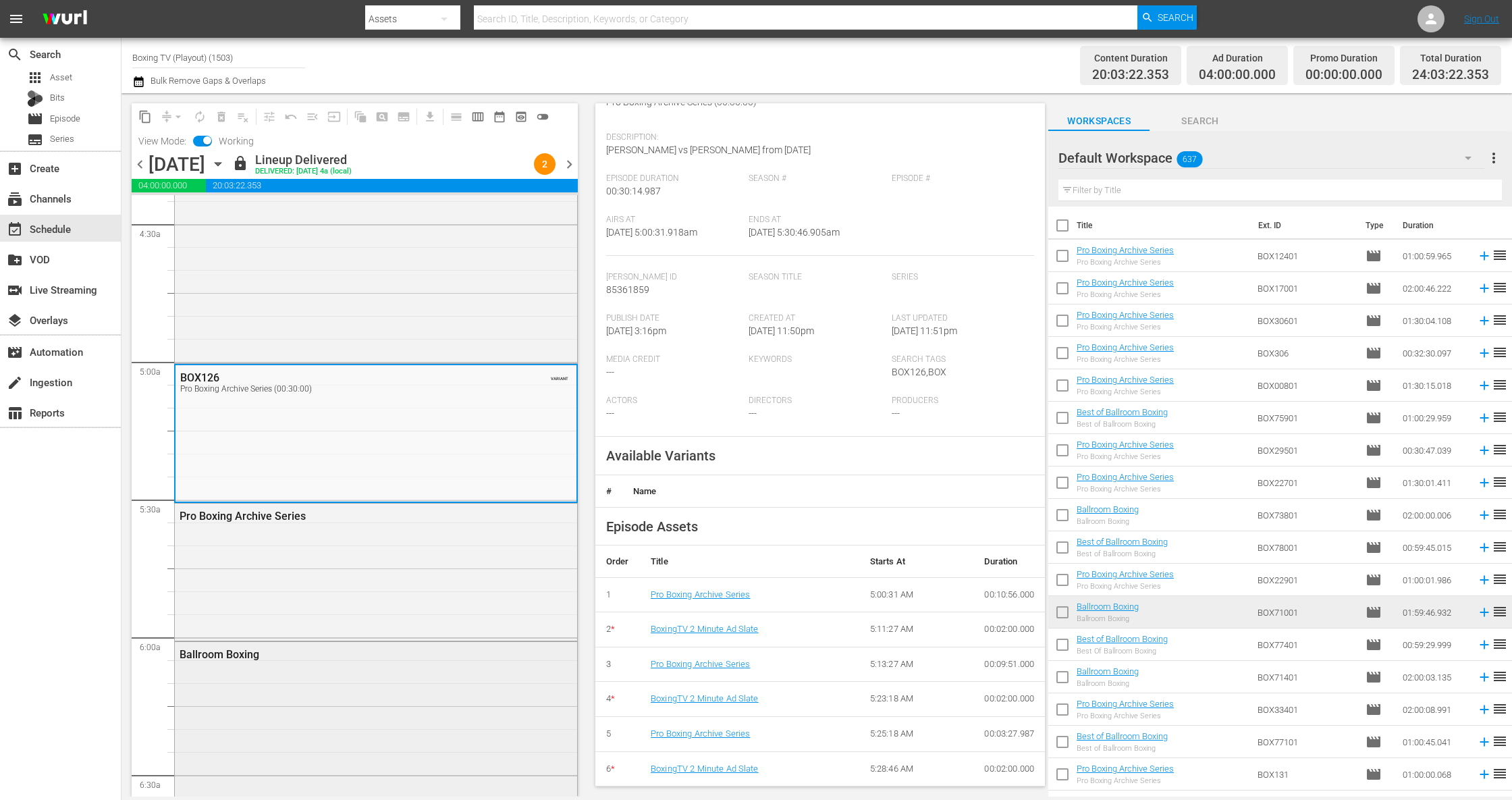
scroll to position [1320, 0]
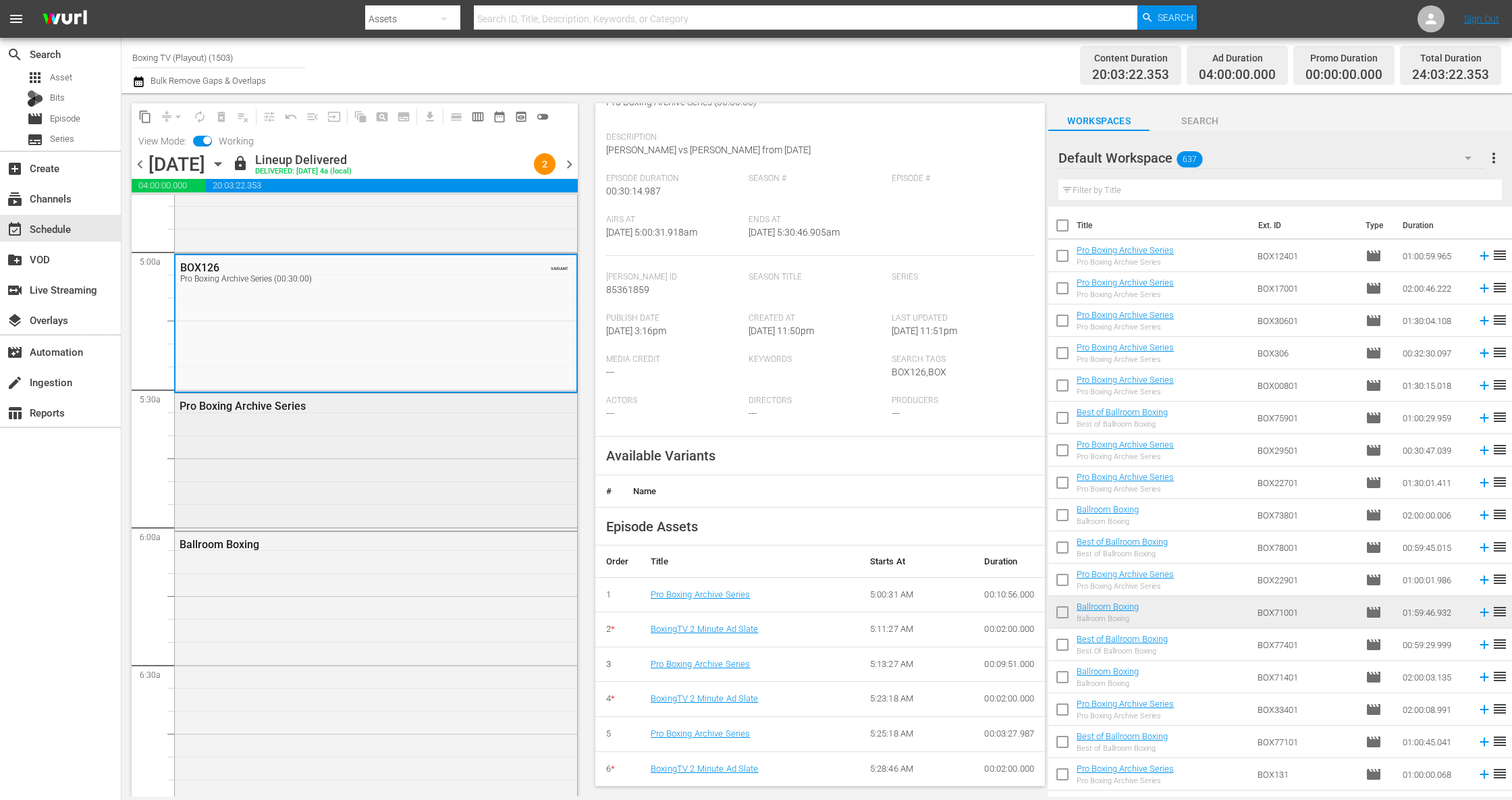
click at [371, 484] on div "Pro Boxing Archive Series" at bounding box center [375, 461] width 402 height 135
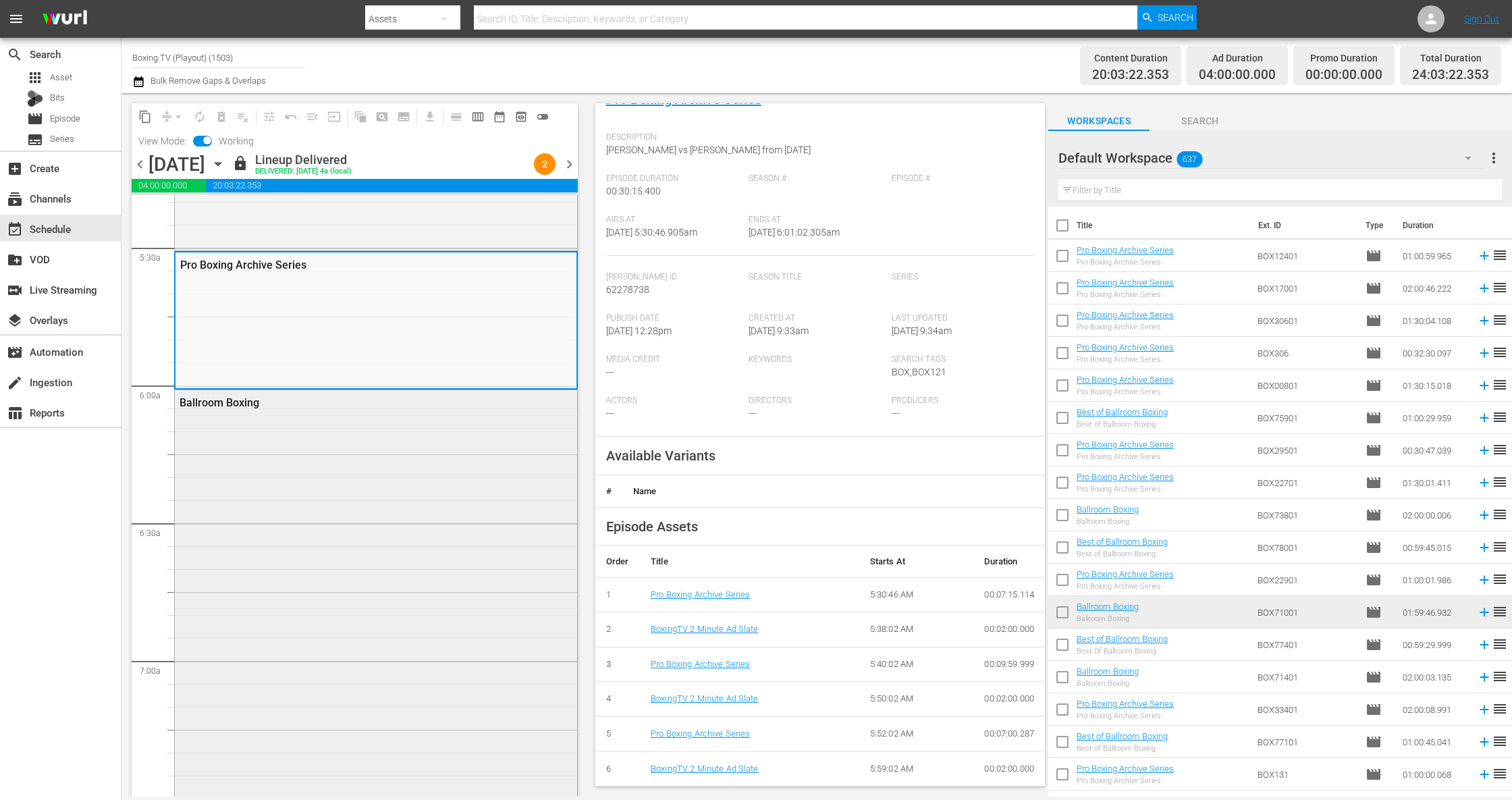
scroll to position [0, 0]
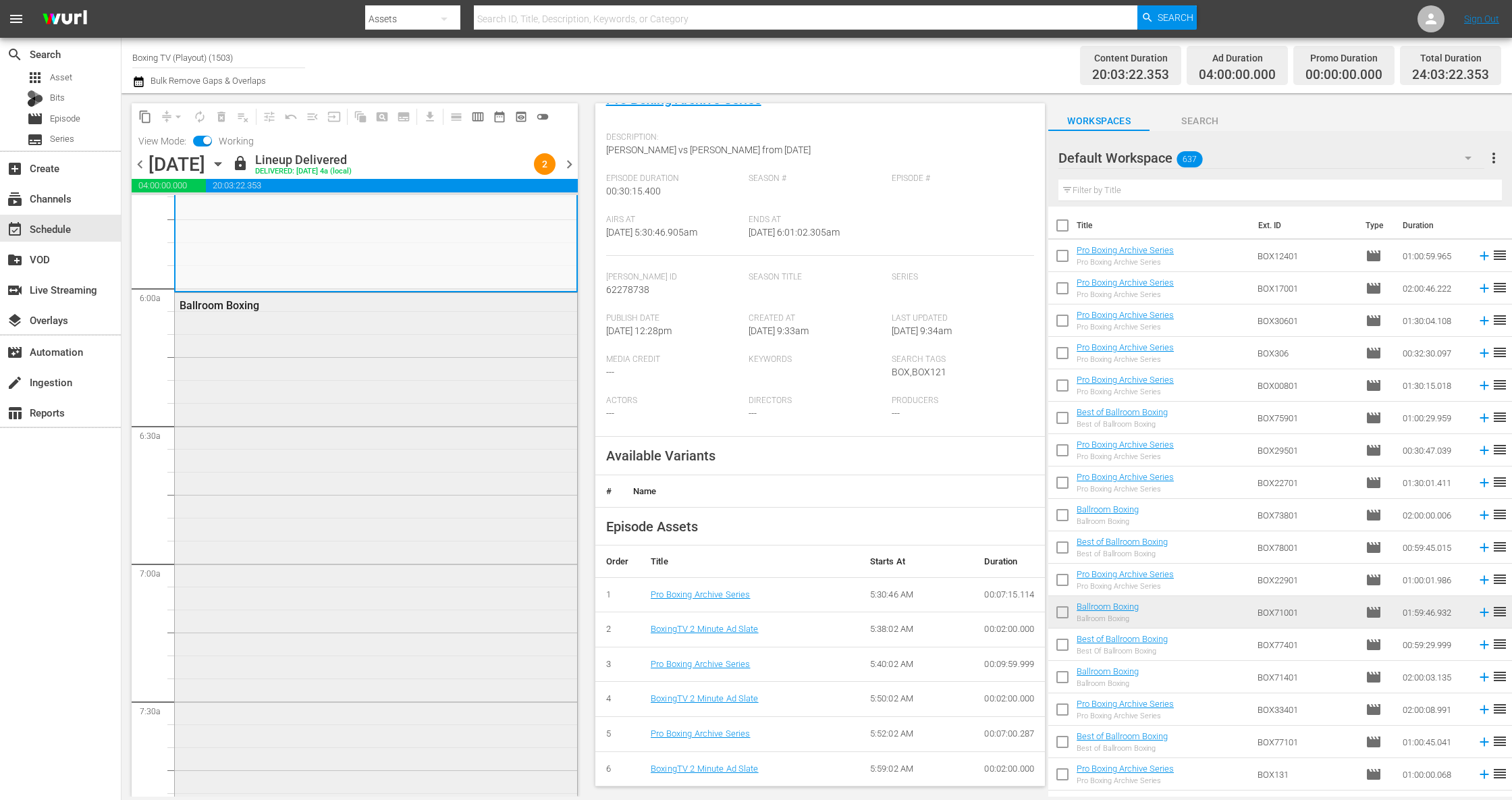
click at [366, 484] on div "Ballroom Boxing" at bounding box center [375, 566] width 402 height 547
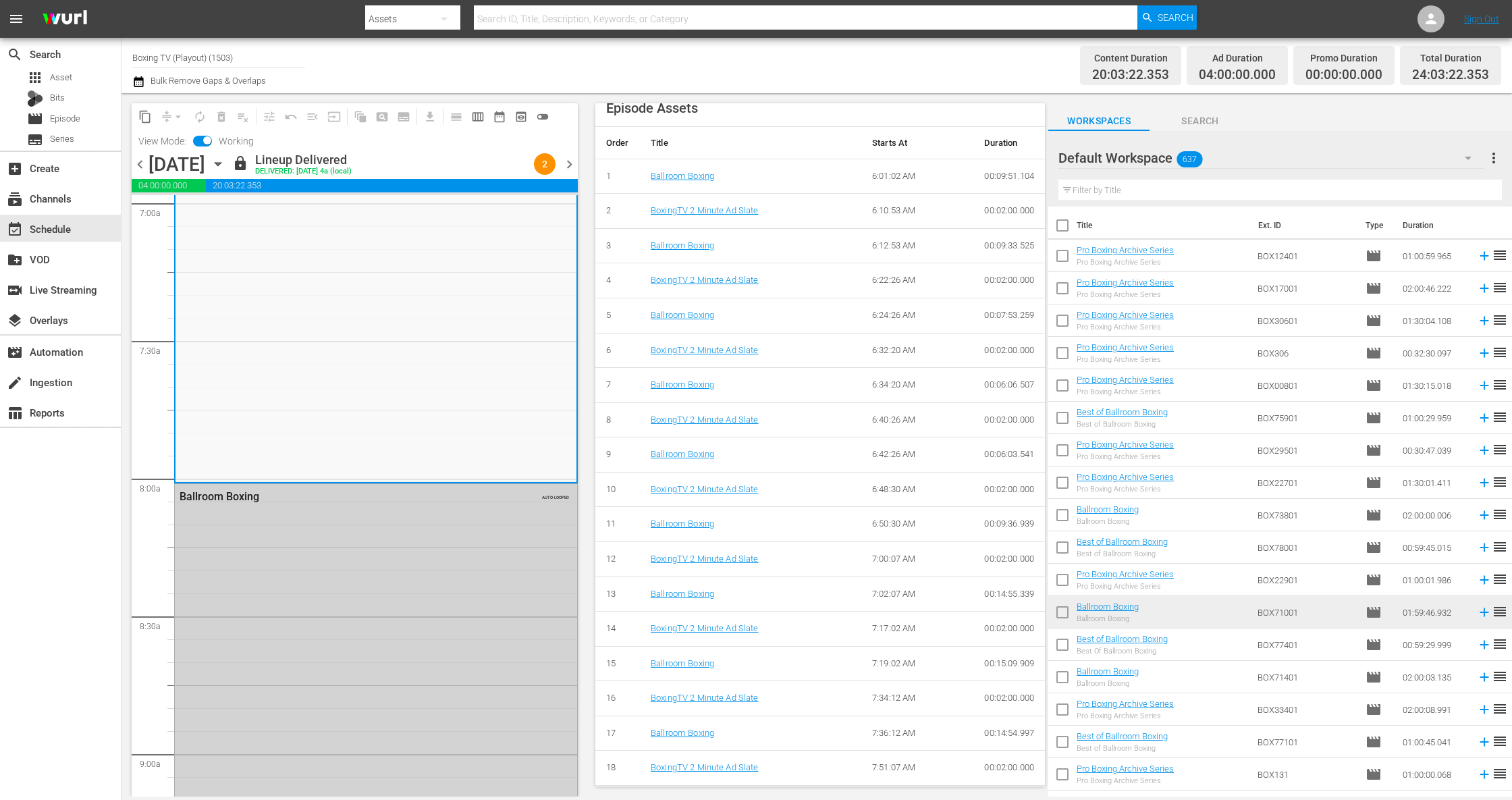
scroll to position [2160, 0]
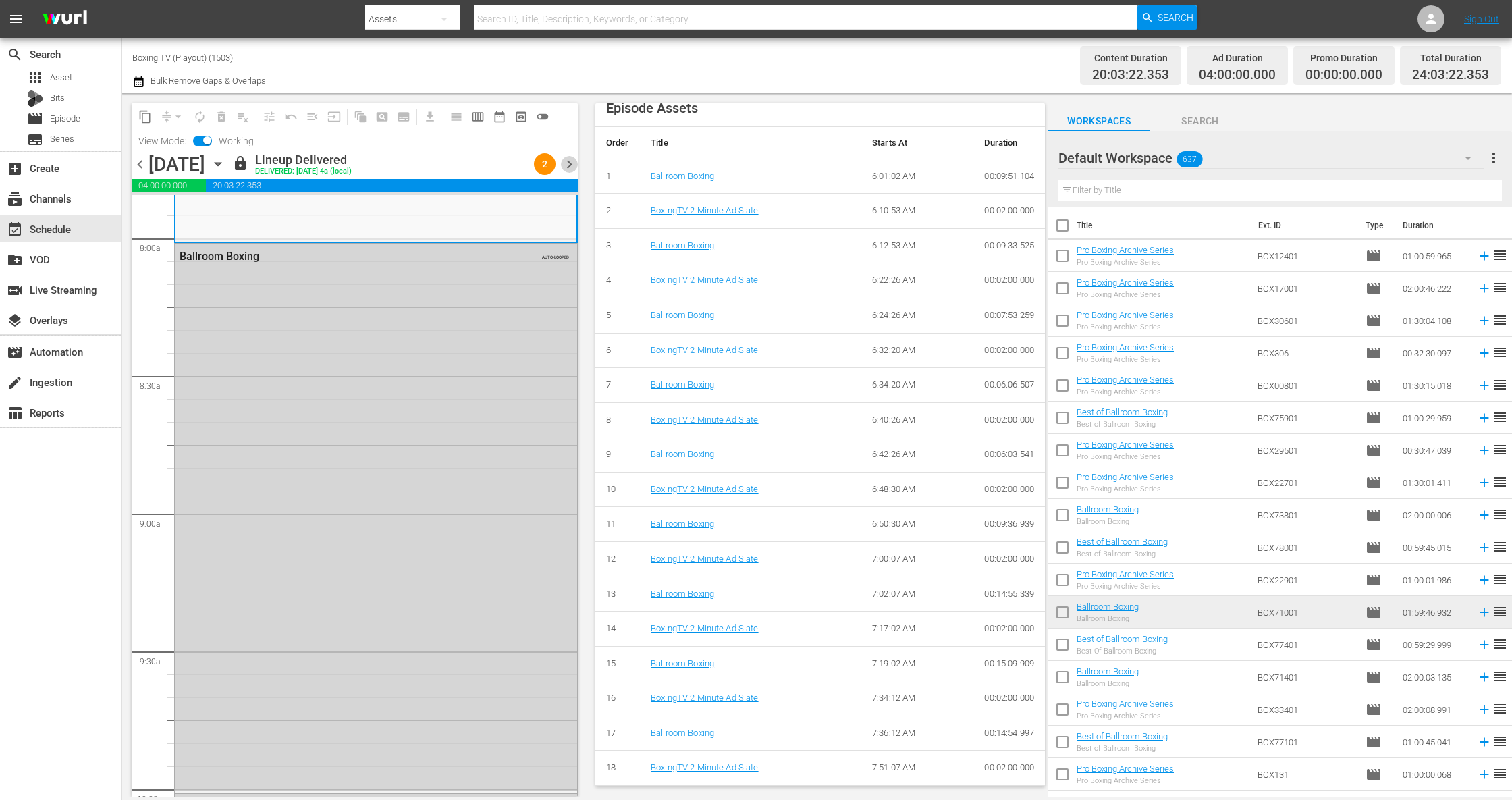
click at [571, 165] on span "chevron_right" at bounding box center [569, 164] width 17 height 17
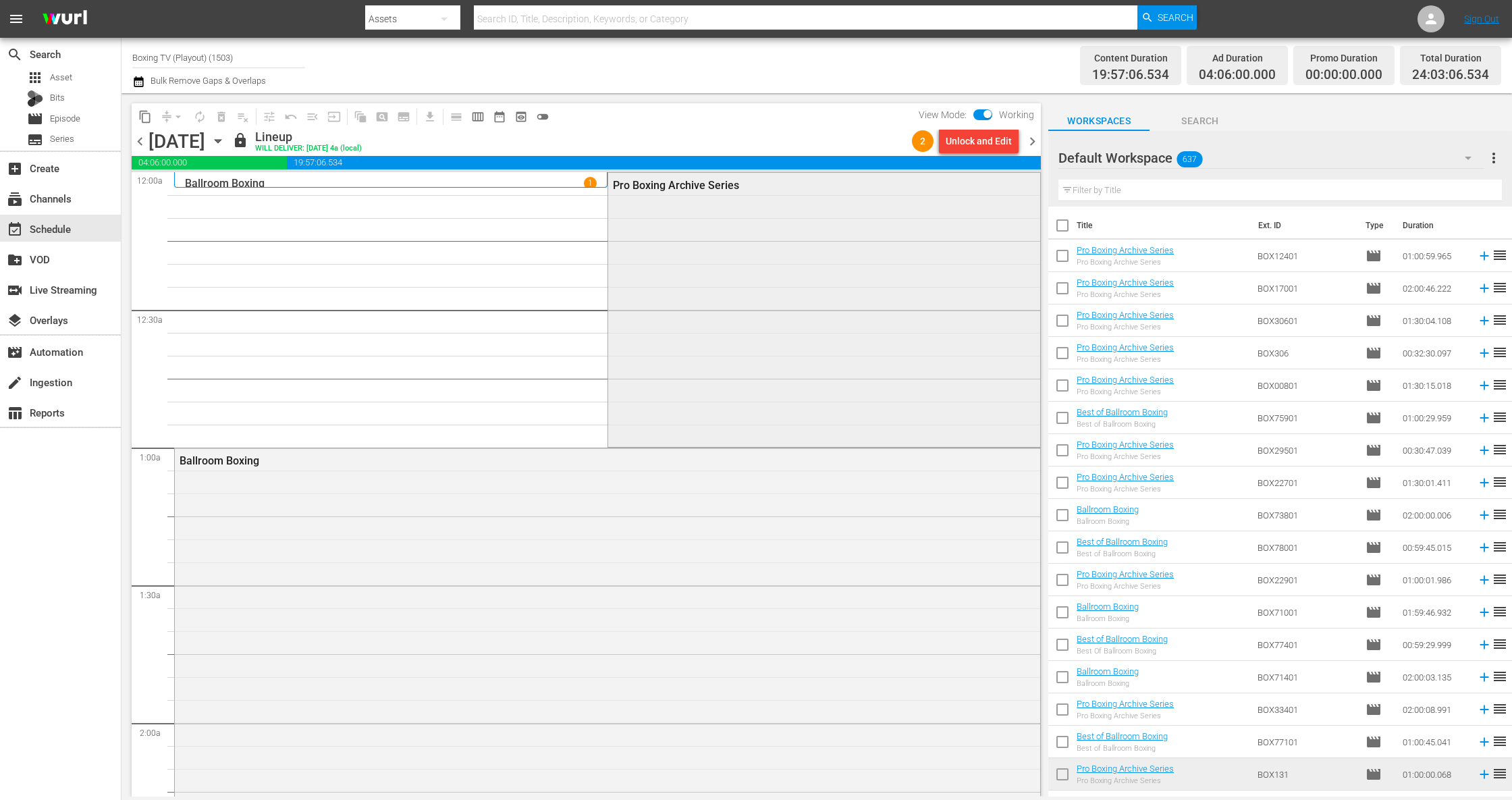
click at [838, 278] on div "Pro Boxing Archive Series" at bounding box center [824, 308] width 432 height 271
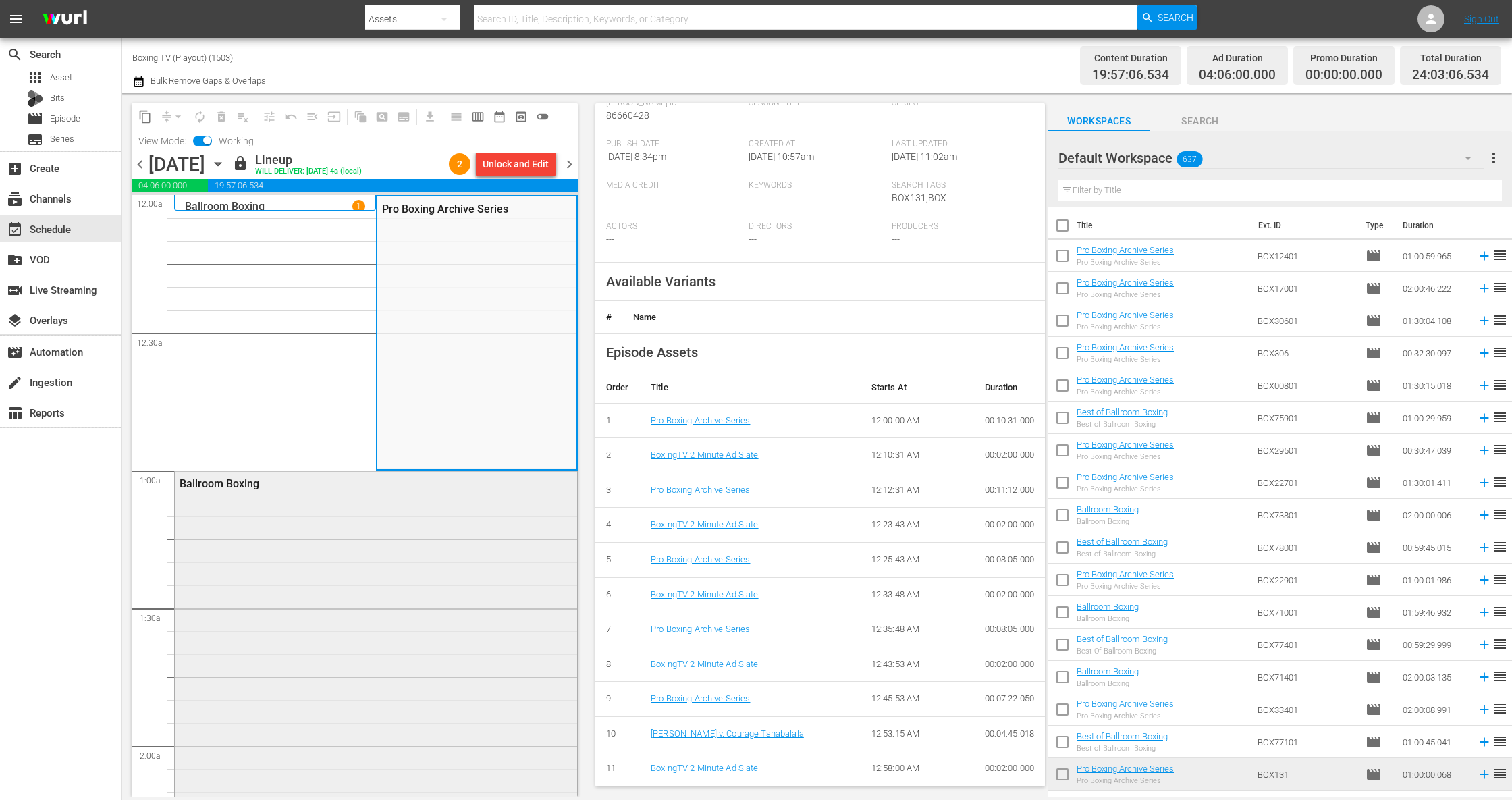
scroll to position [211, 0]
click at [355, 524] on div "Ballroom Boxing" at bounding box center [375, 744] width 402 height 548
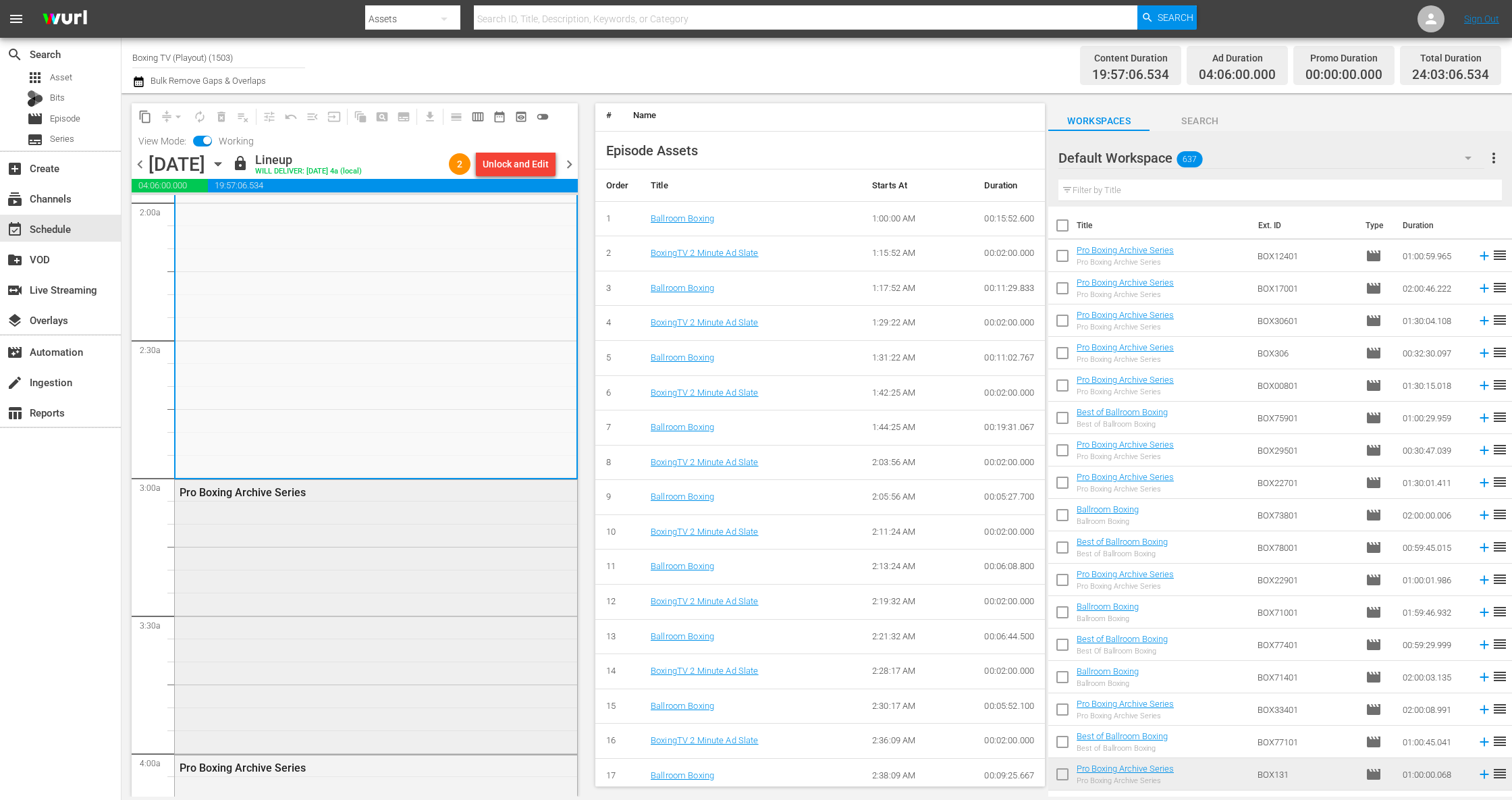
scroll to position [600, 0]
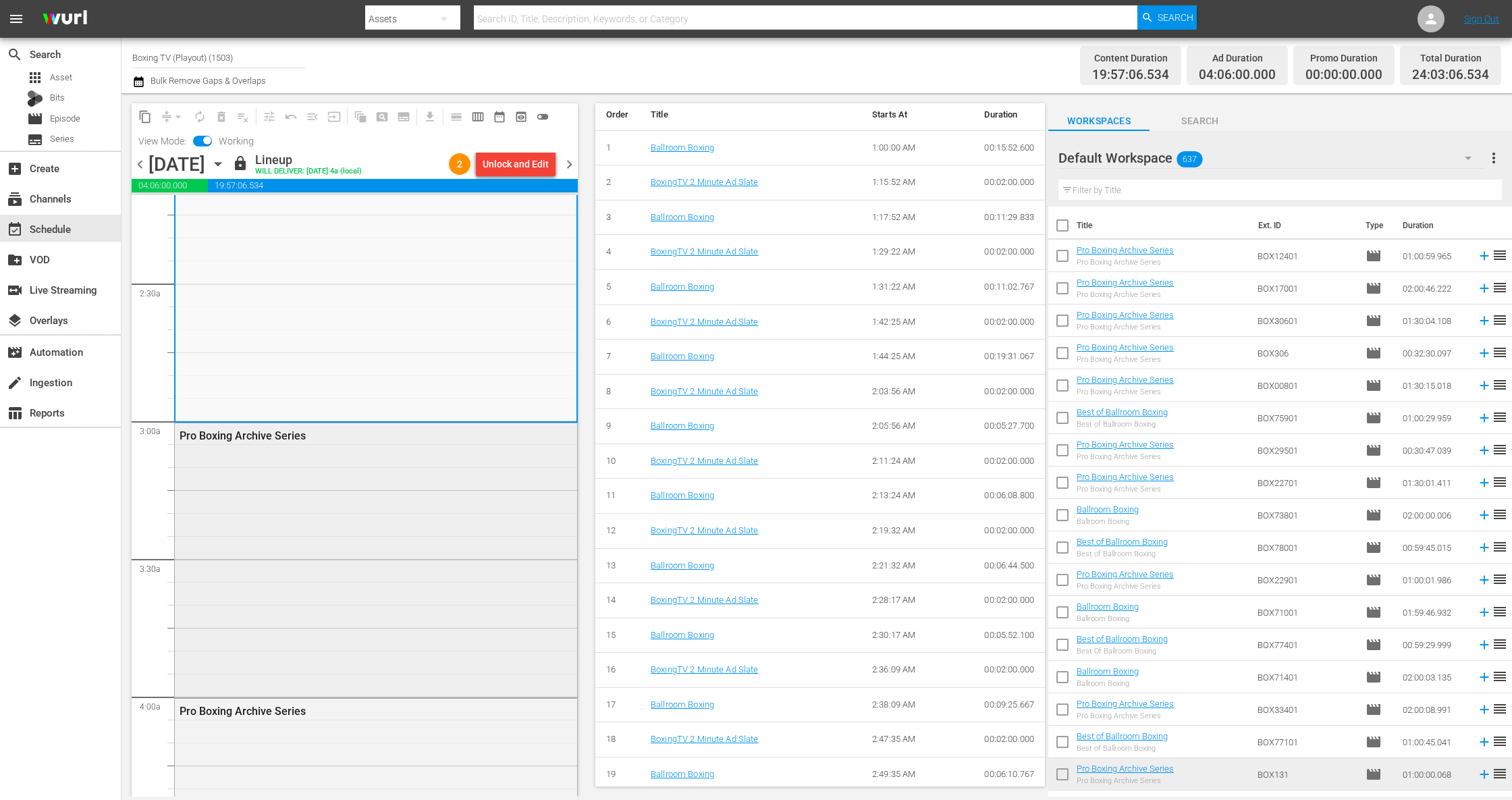
click at [381, 554] on div "Pro Boxing Archive Series" at bounding box center [375, 559] width 402 height 271
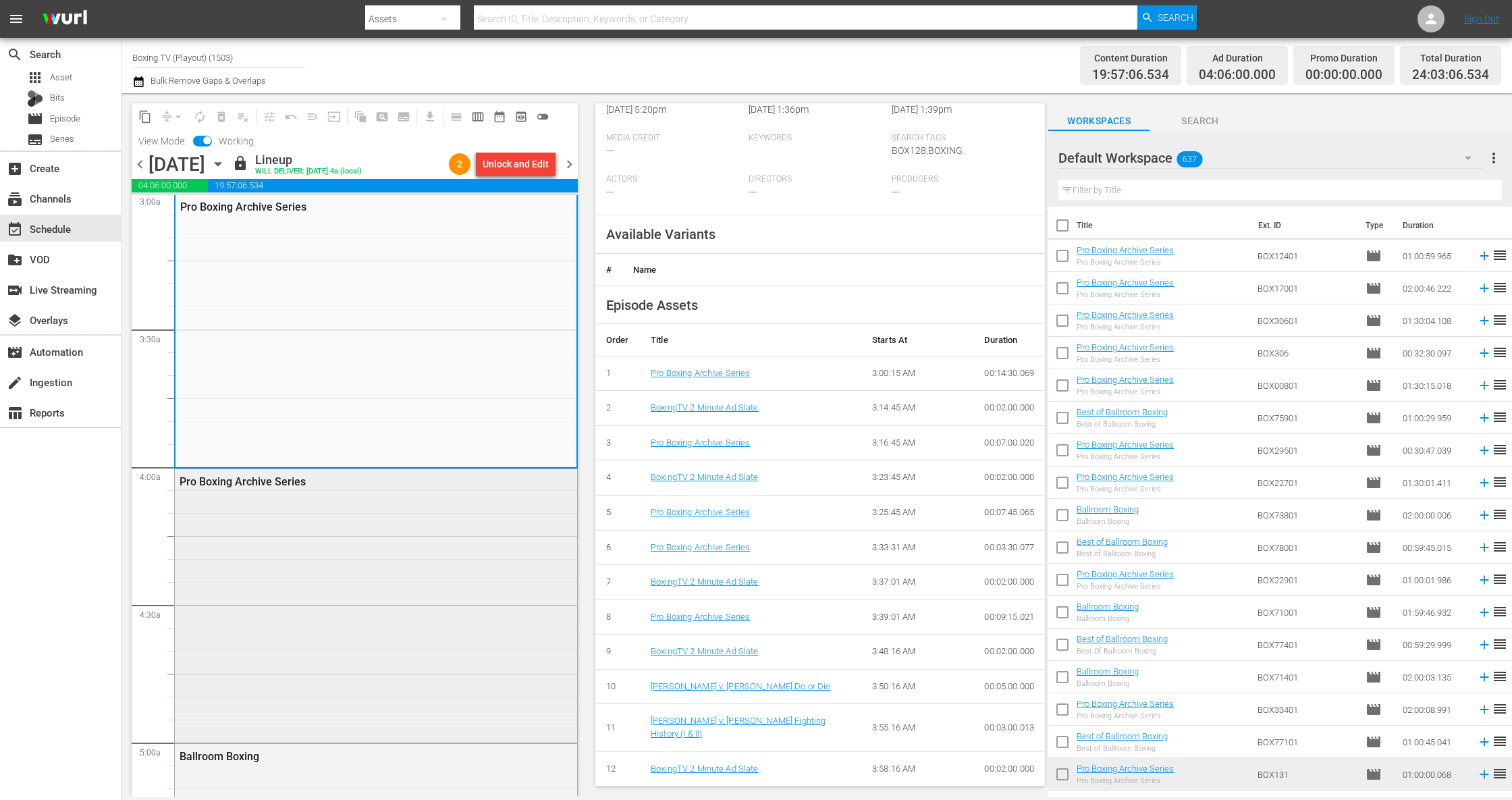
scroll to position [840, 0]
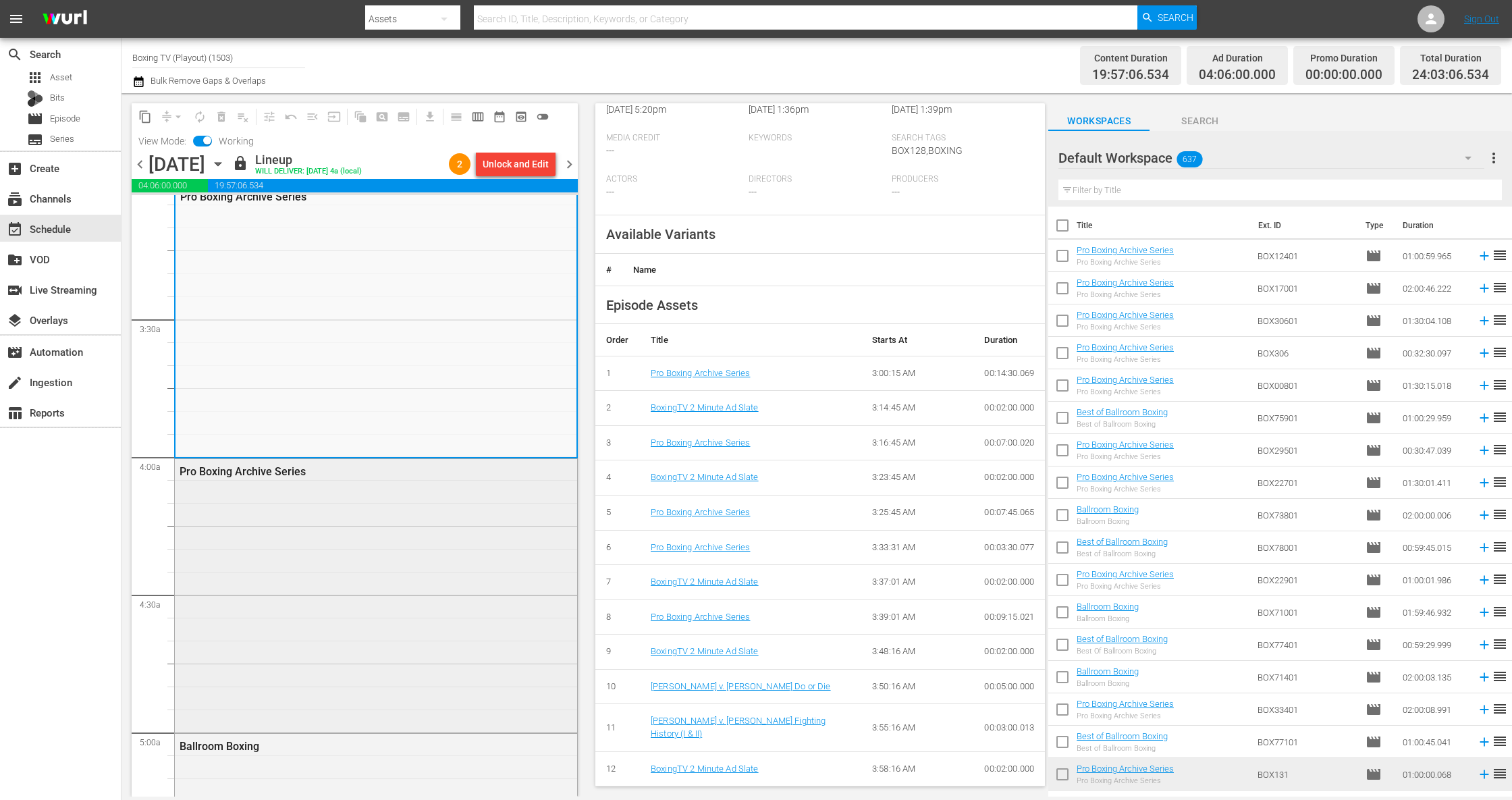
click at [387, 574] on div "Pro Boxing Archive Series" at bounding box center [375, 594] width 402 height 271
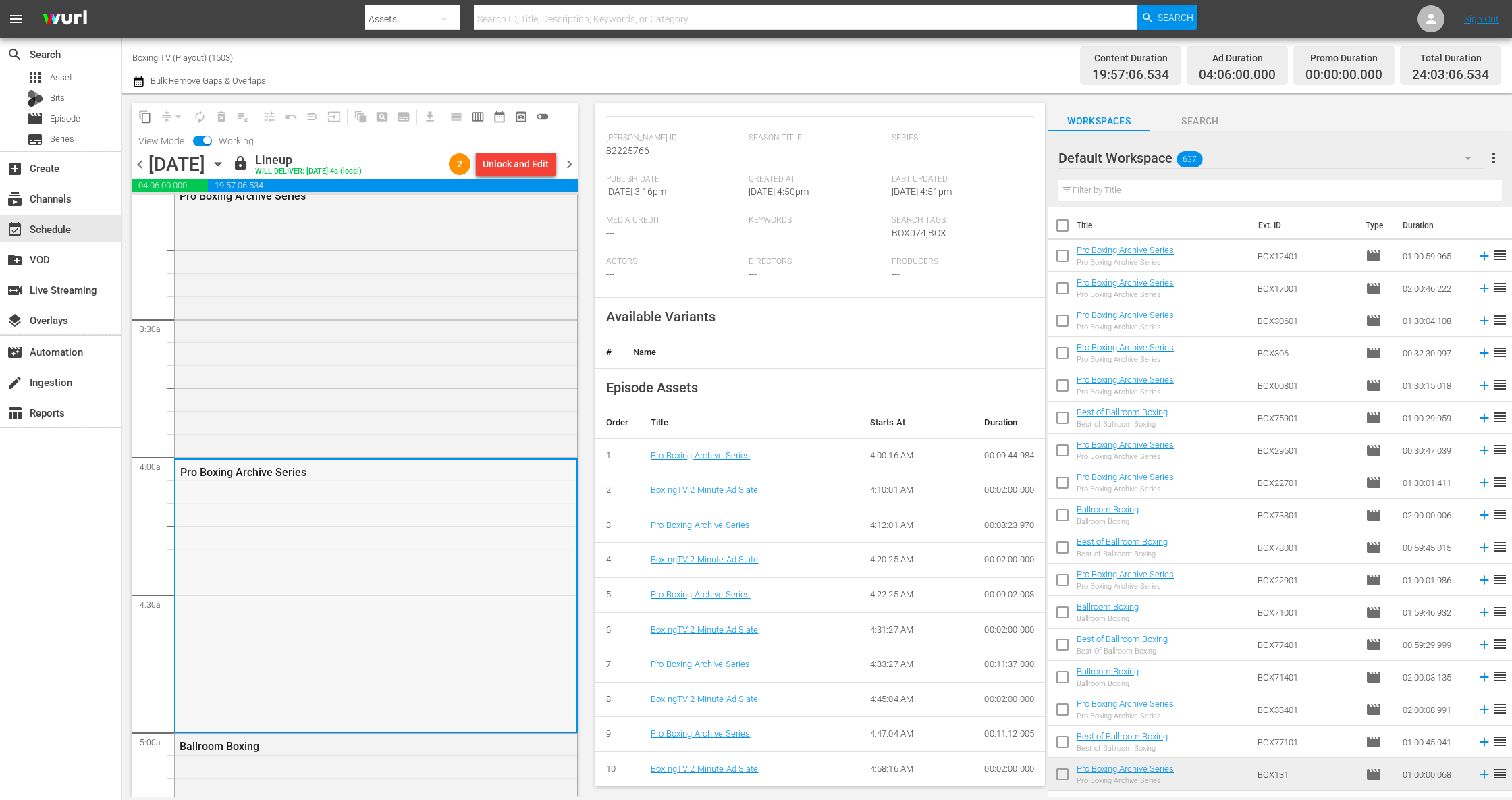
scroll to position [1079, 0]
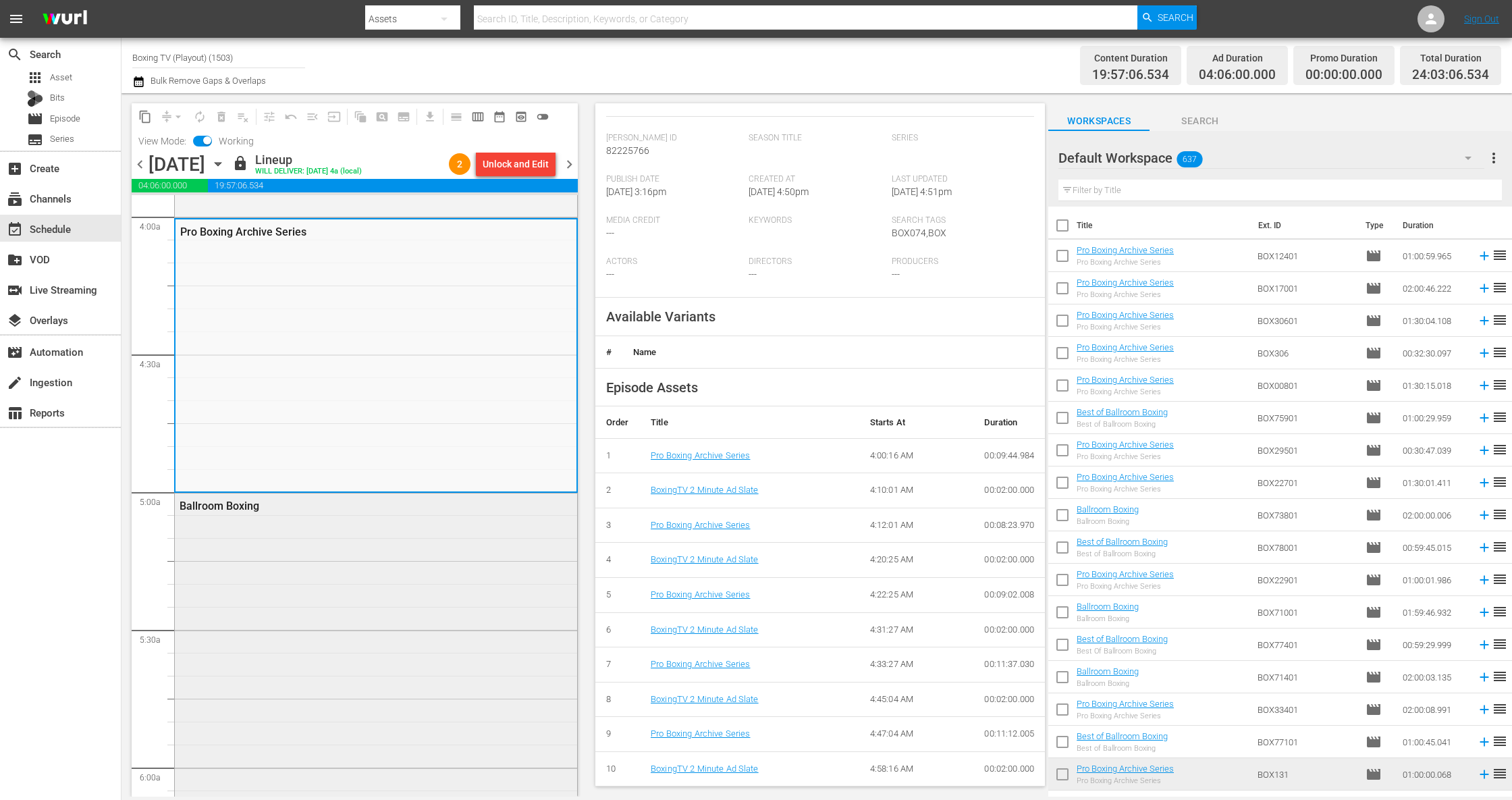
click at [438, 608] on div "Ballroom Boxing" at bounding box center [375, 768] width 402 height 549
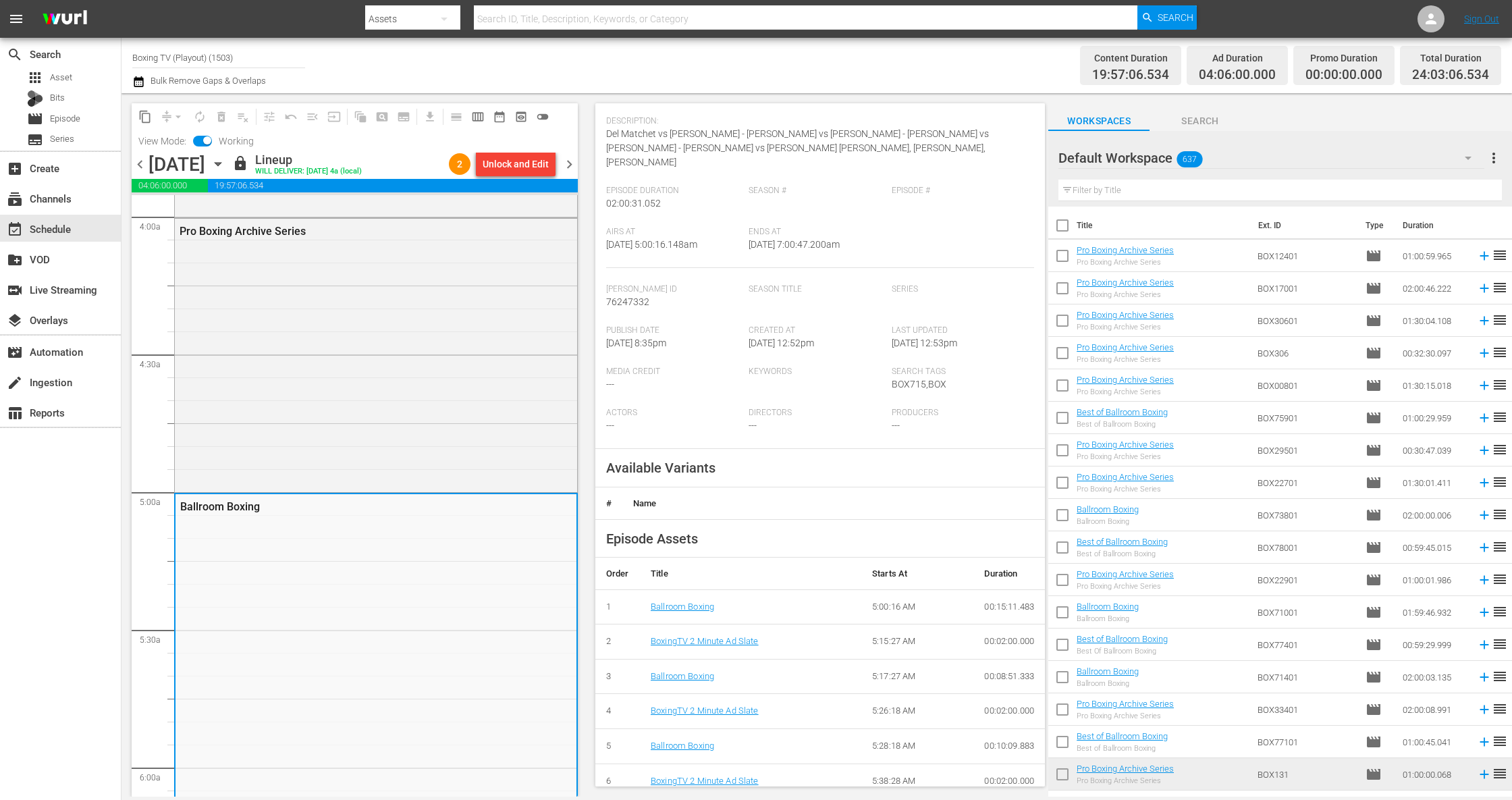
scroll to position [1559, 0]
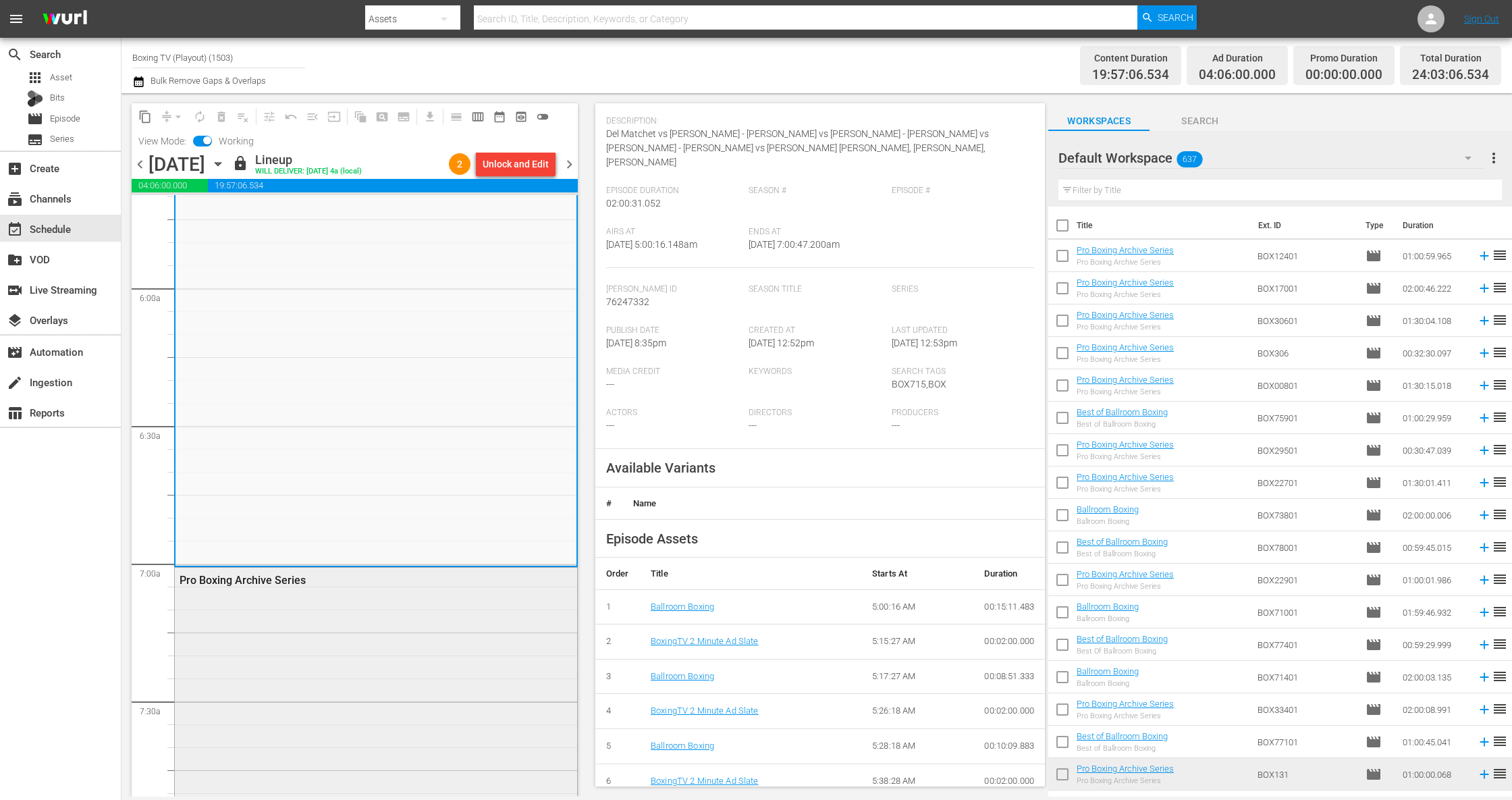
click at [359, 690] on div "Pro Boxing Archive Series" at bounding box center [375, 703] width 402 height 273
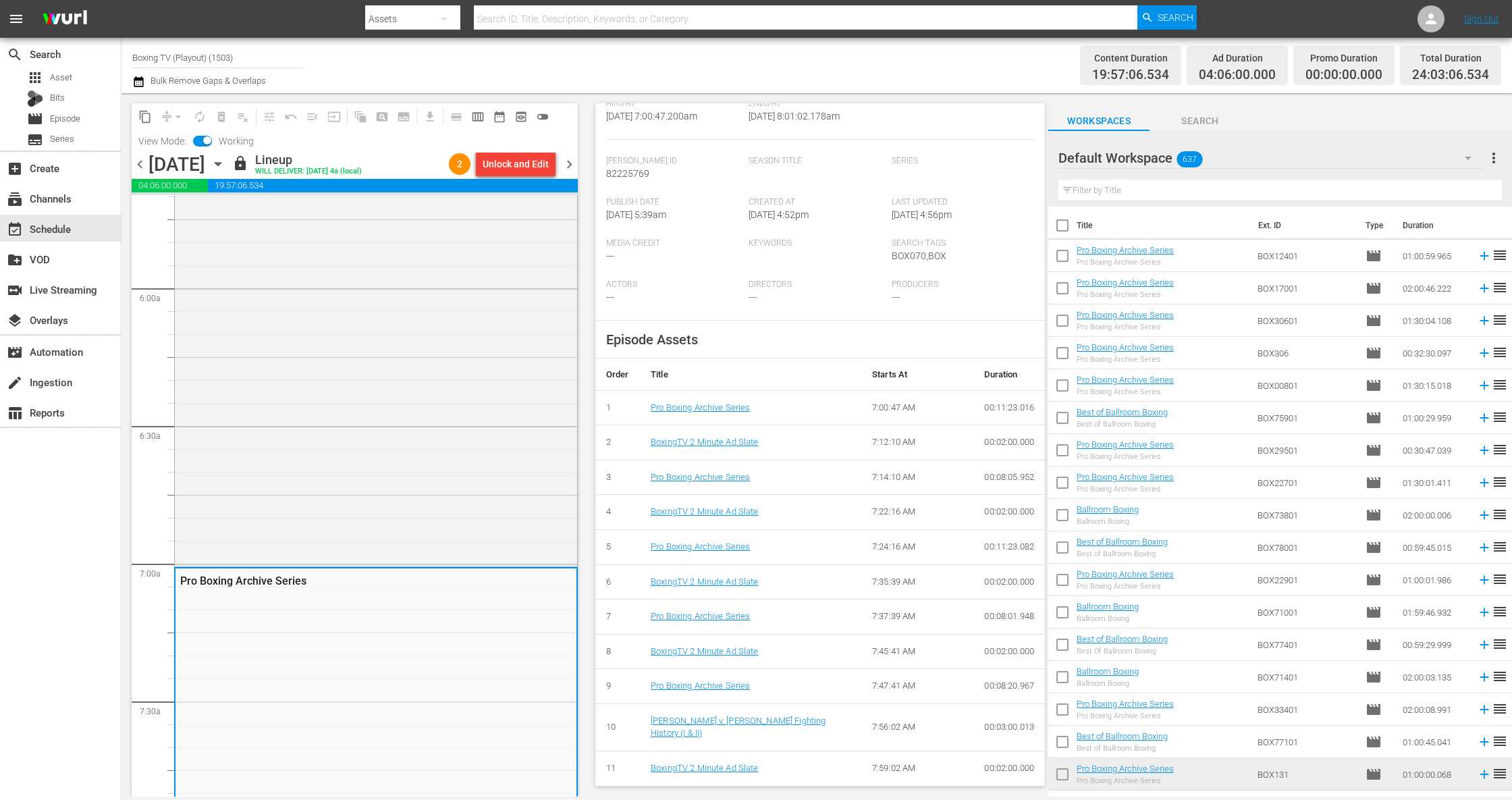
scroll to position [223, 0]
click at [571, 166] on span "chevron_right" at bounding box center [569, 164] width 17 height 17
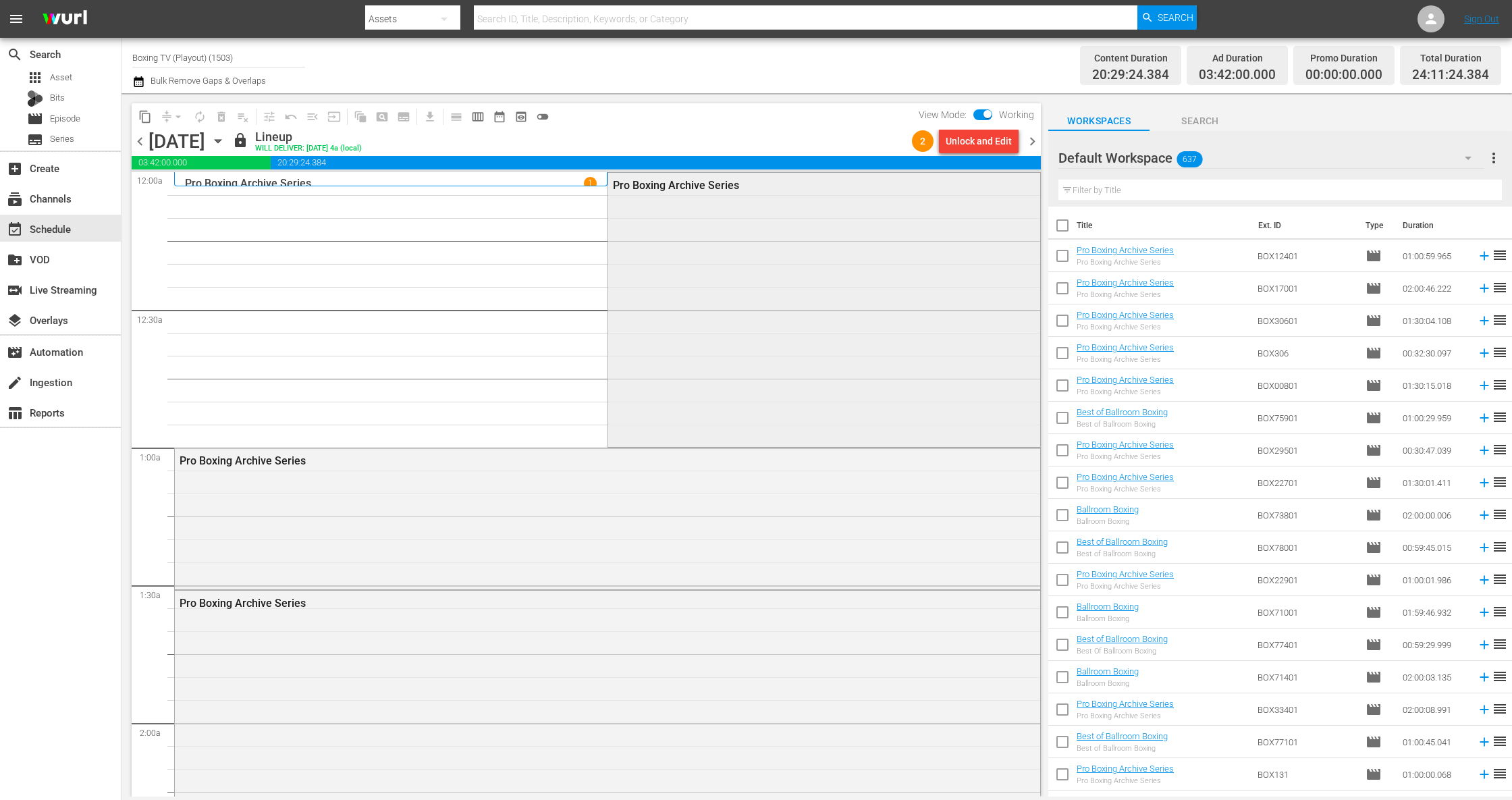
click at [876, 350] on div "Pro Boxing Archive Series" at bounding box center [824, 308] width 432 height 271
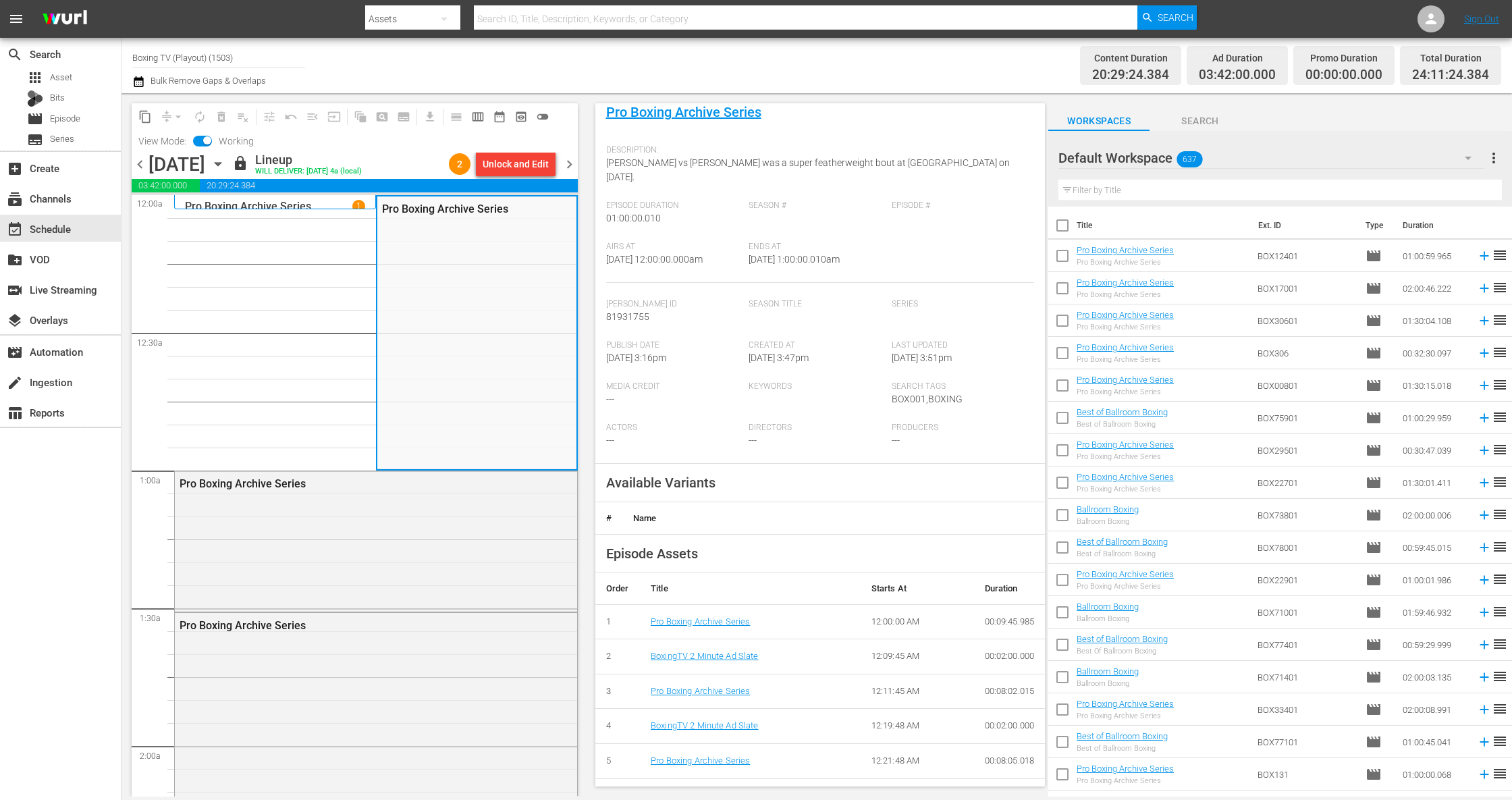
scroll to position [240, 0]
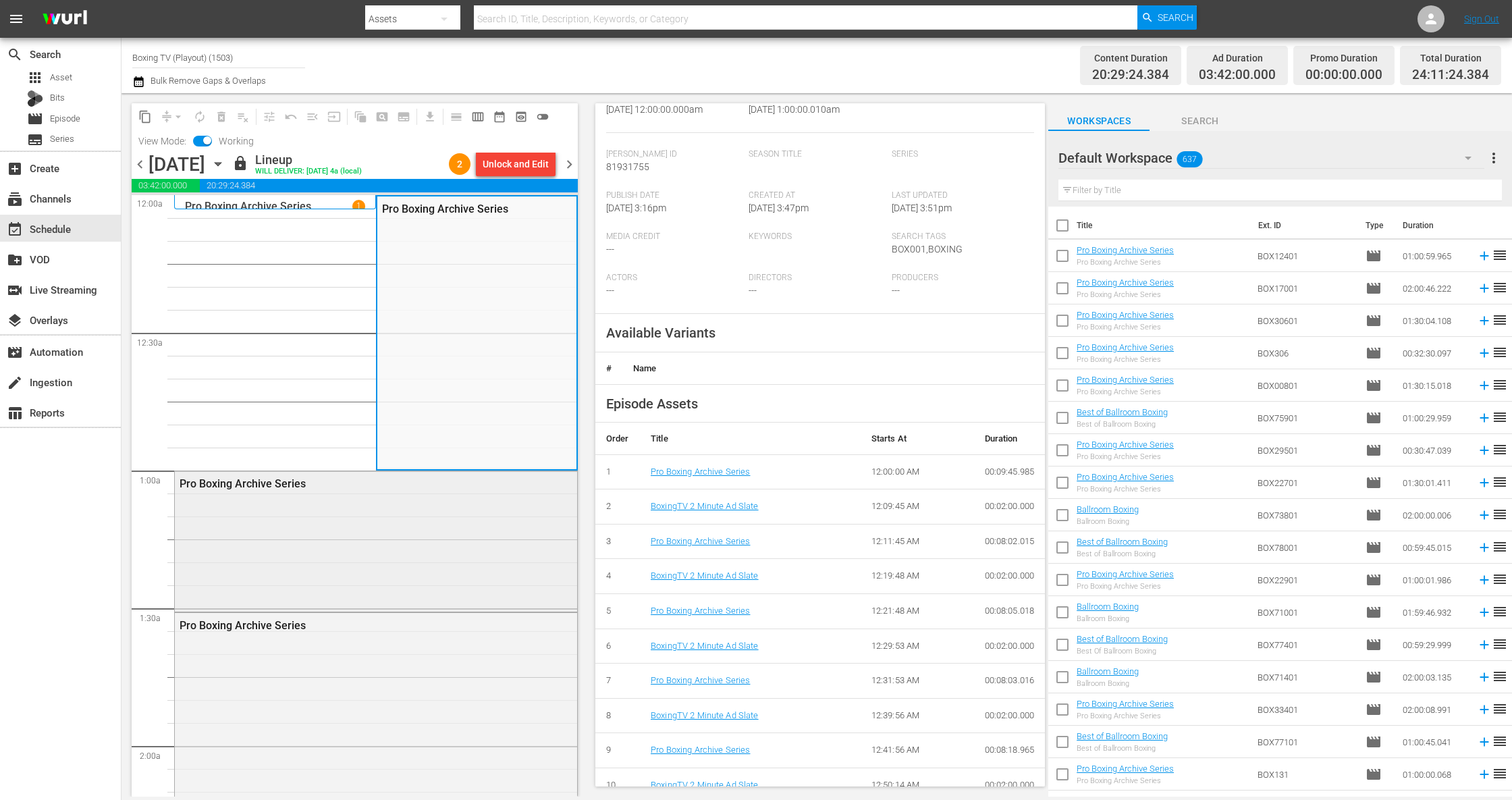
click at [397, 527] on div "Pro Boxing Archive Series" at bounding box center [375, 539] width 402 height 138
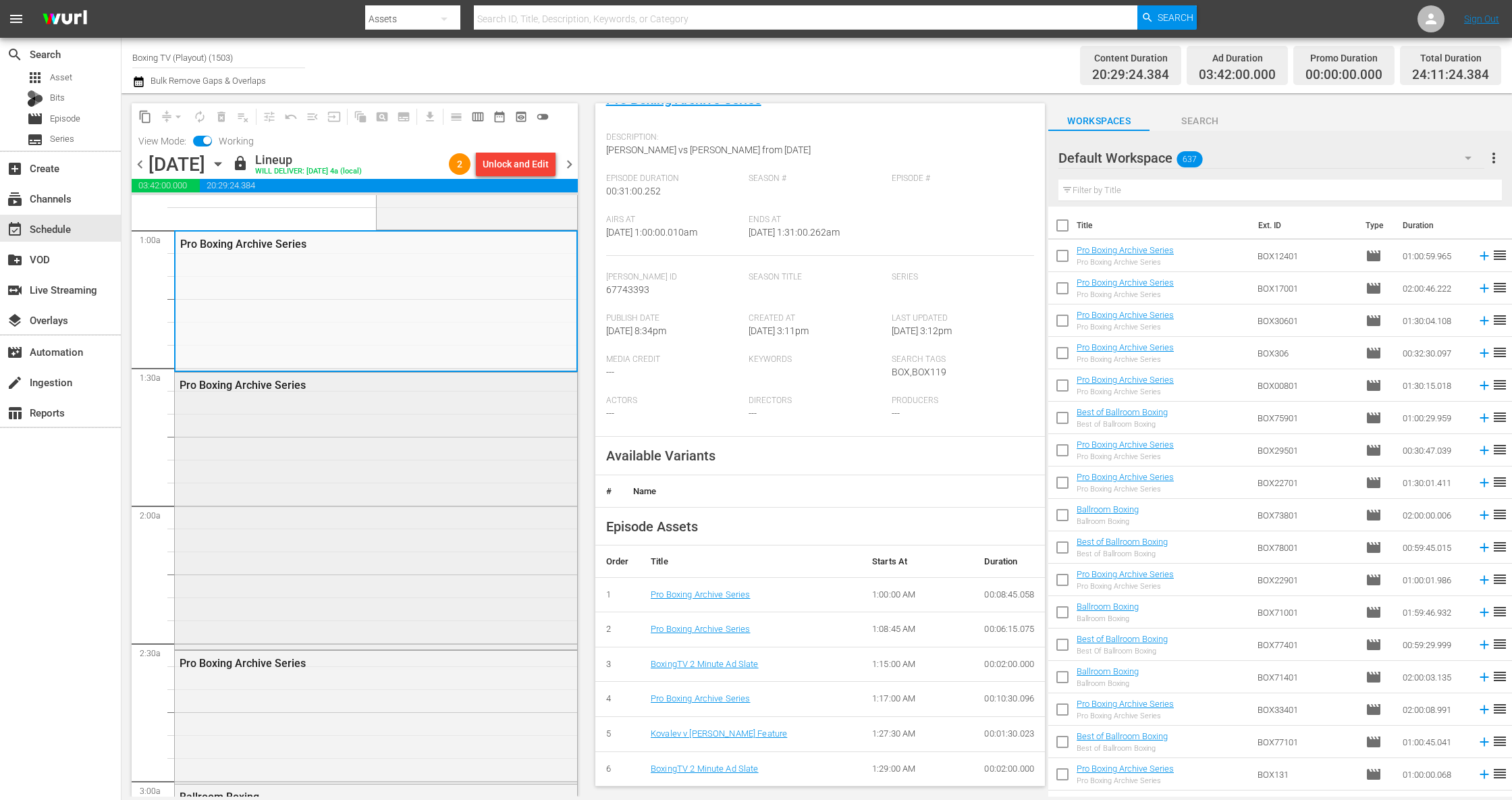
click at [379, 533] on div "Pro Boxing Archive Series" at bounding box center [375, 509] width 402 height 273
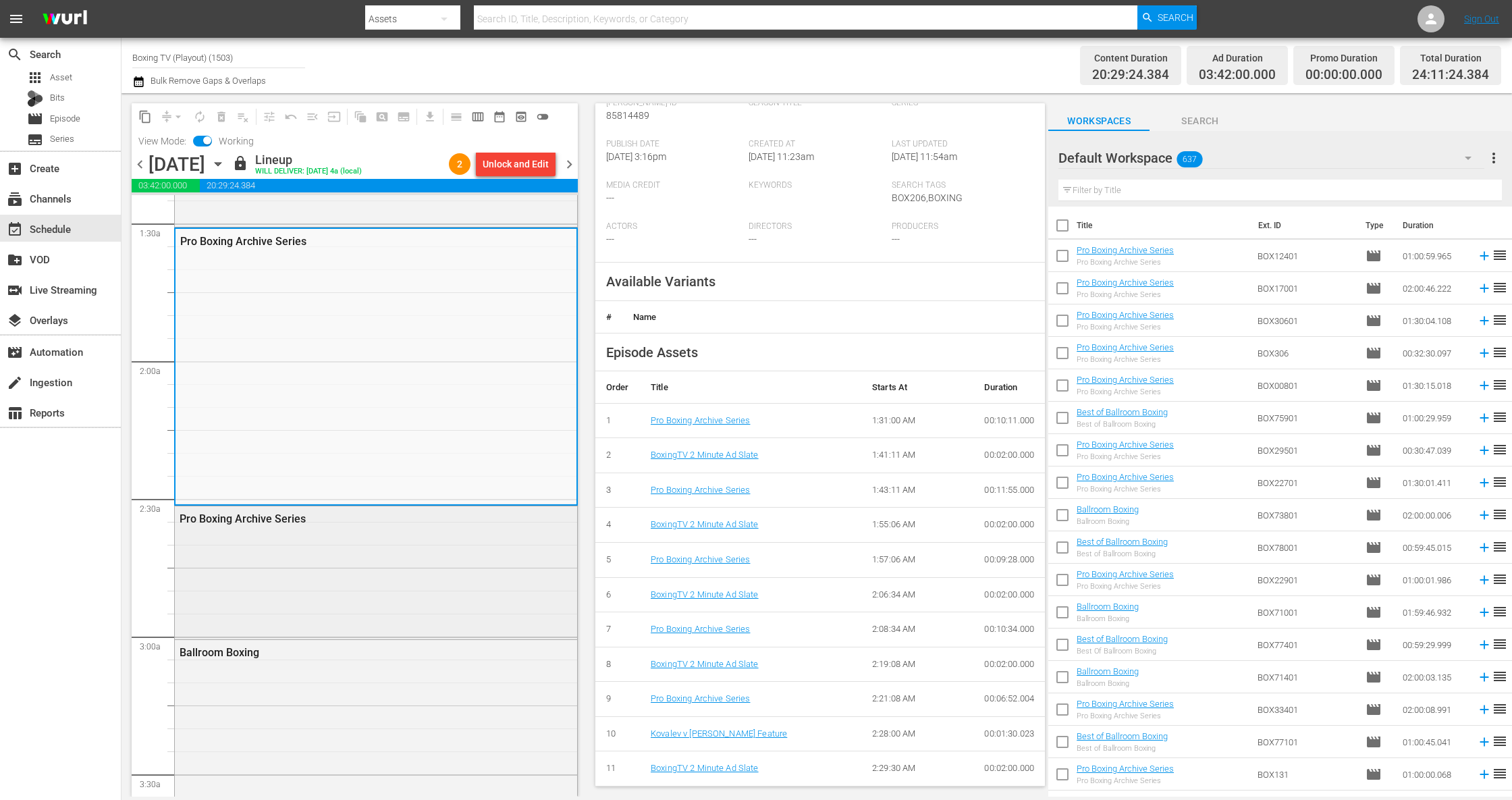
scroll to position [479, 0]
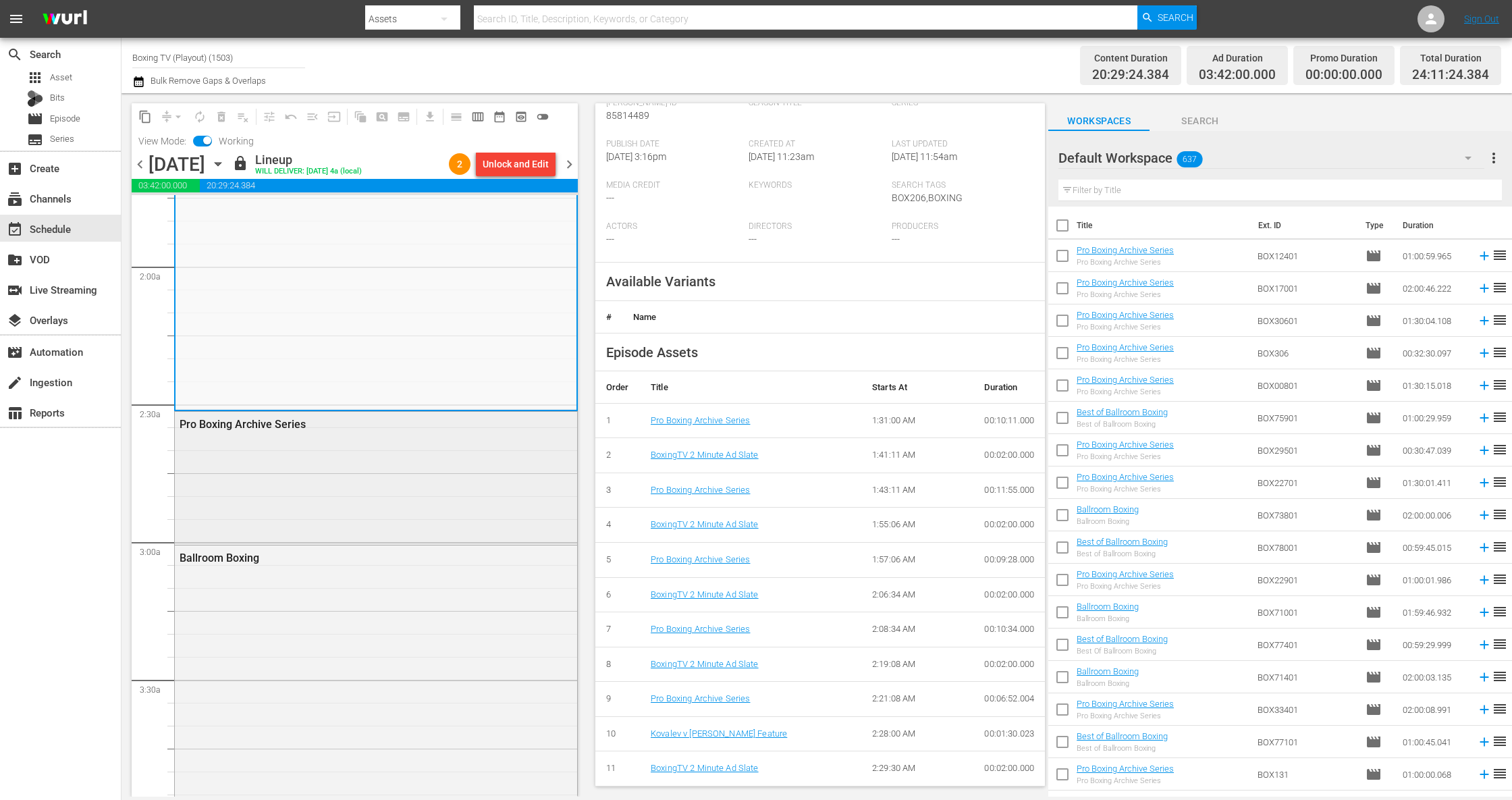
click at [417, 508] on div "Pro Boxing Archive Series" at bounding box center [375, 477] width 402 height 130
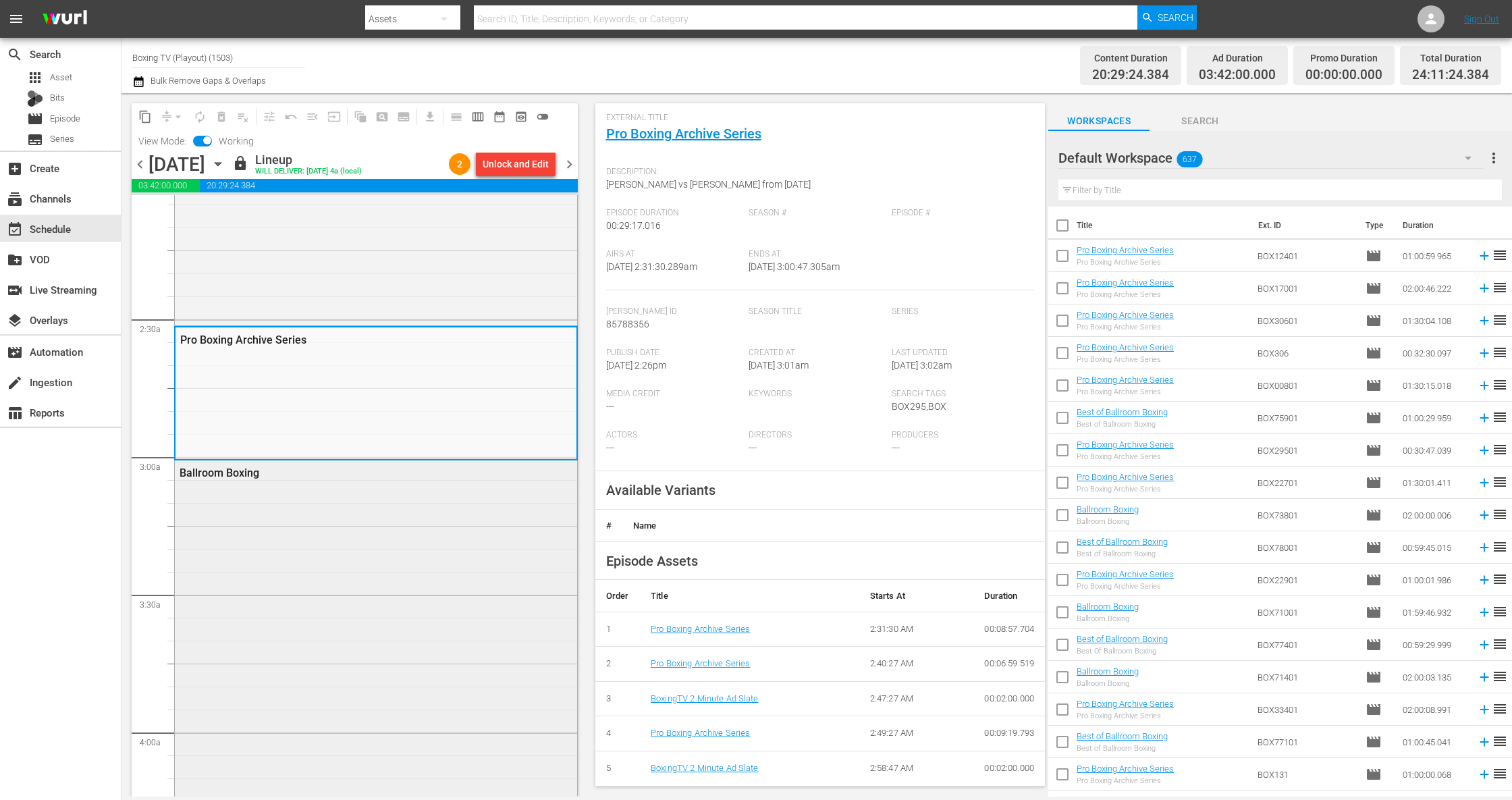
scroll to position [600, 0]
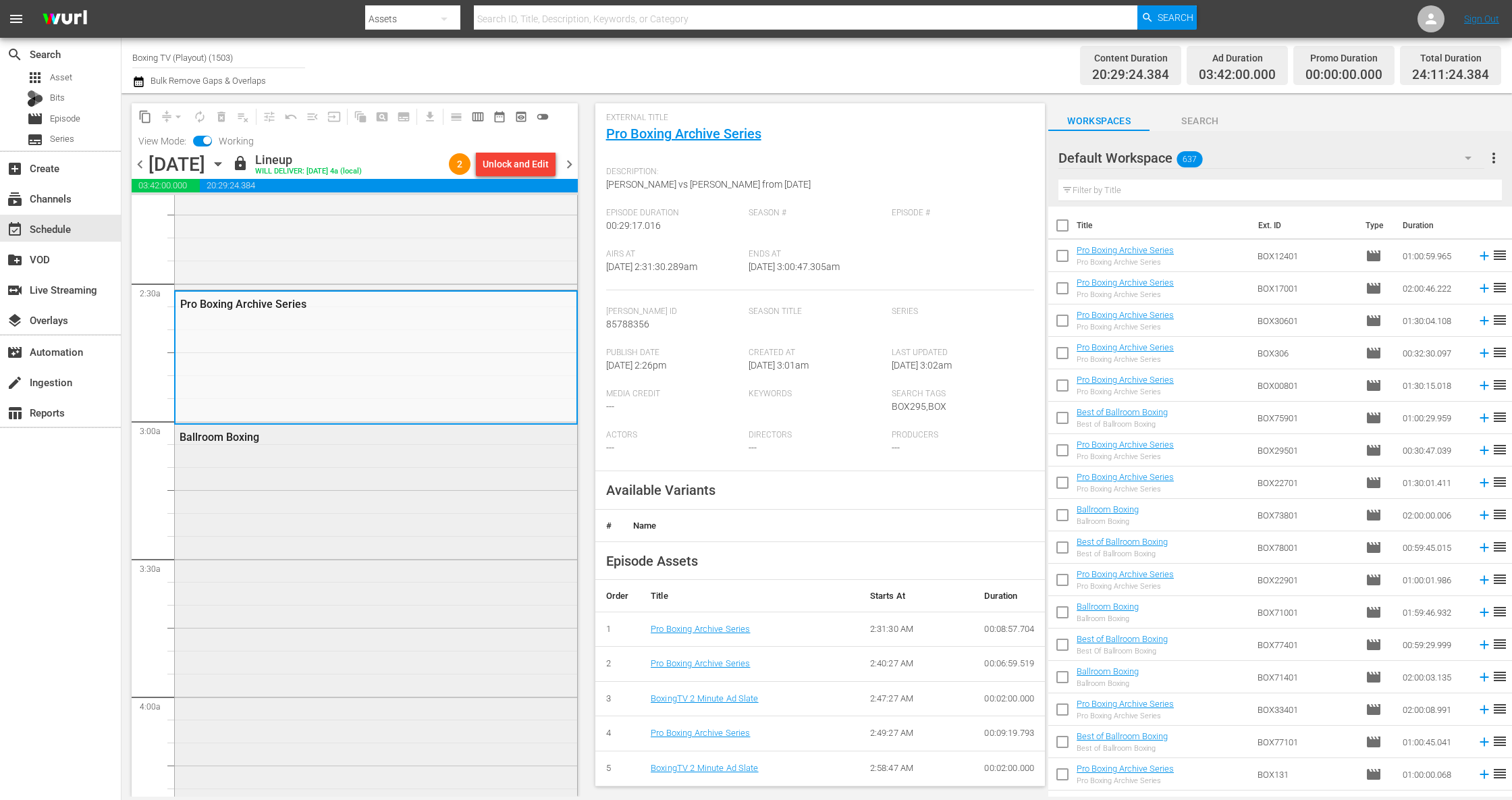
click at [357, 554] on div "Ballroom Boxing" at bounding box center [375, 701] width 402 height 554
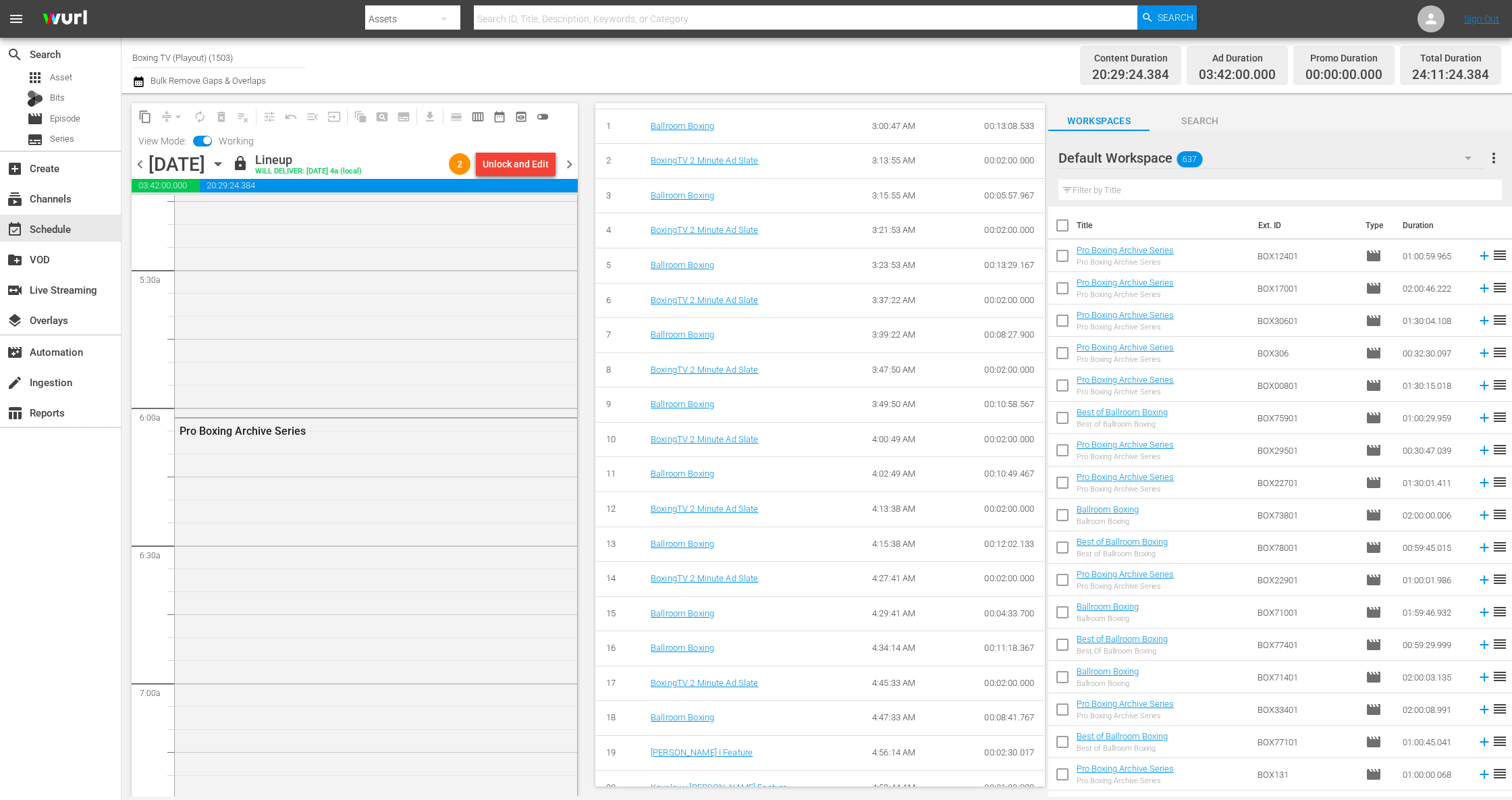
scroll to position [529, 0]
click at [385, 552] on div "Pro Boxing Archive Series" at bounding box center [375, 625] width 402 height 414
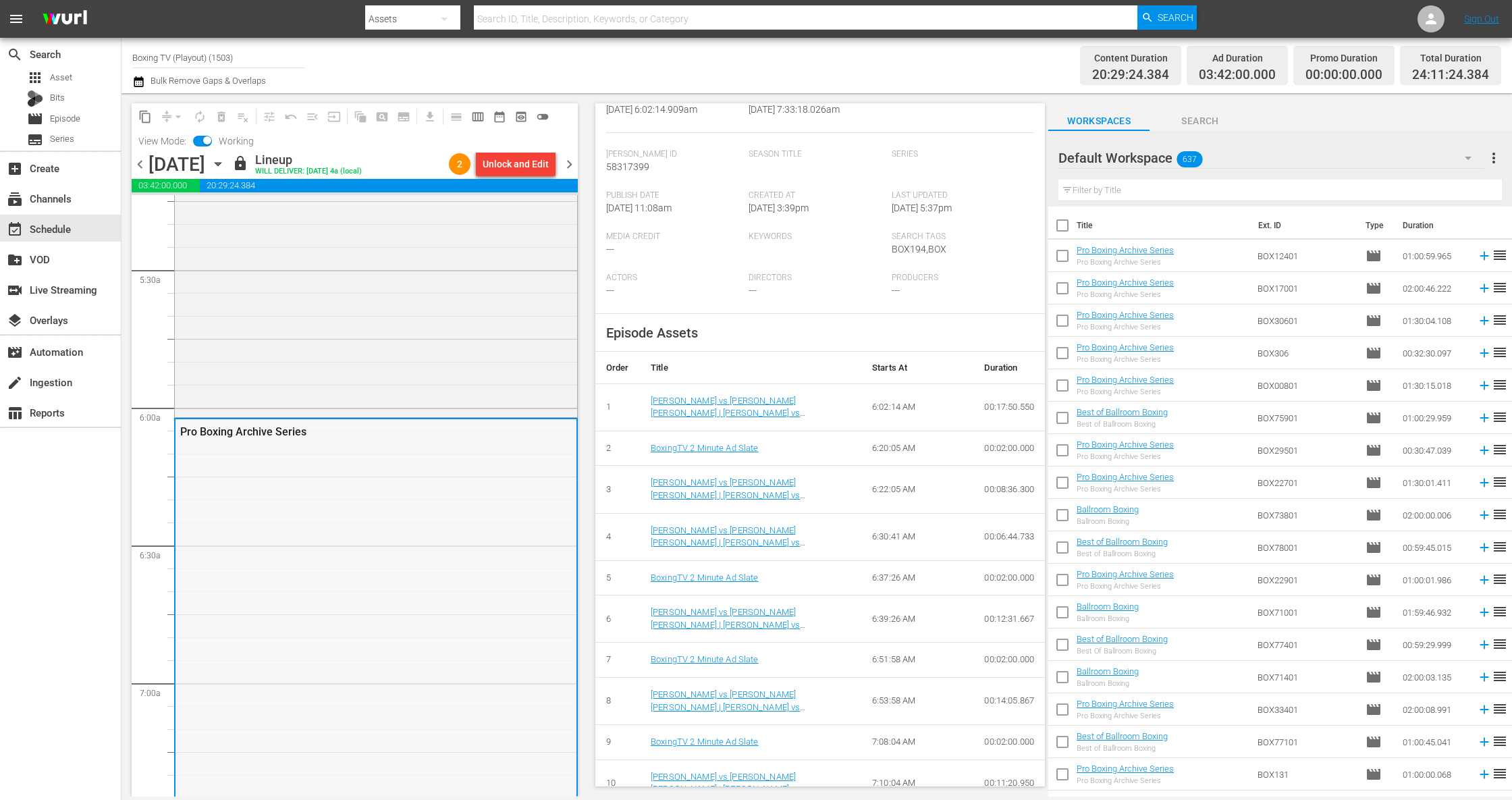
scroll to position [1199, 0]
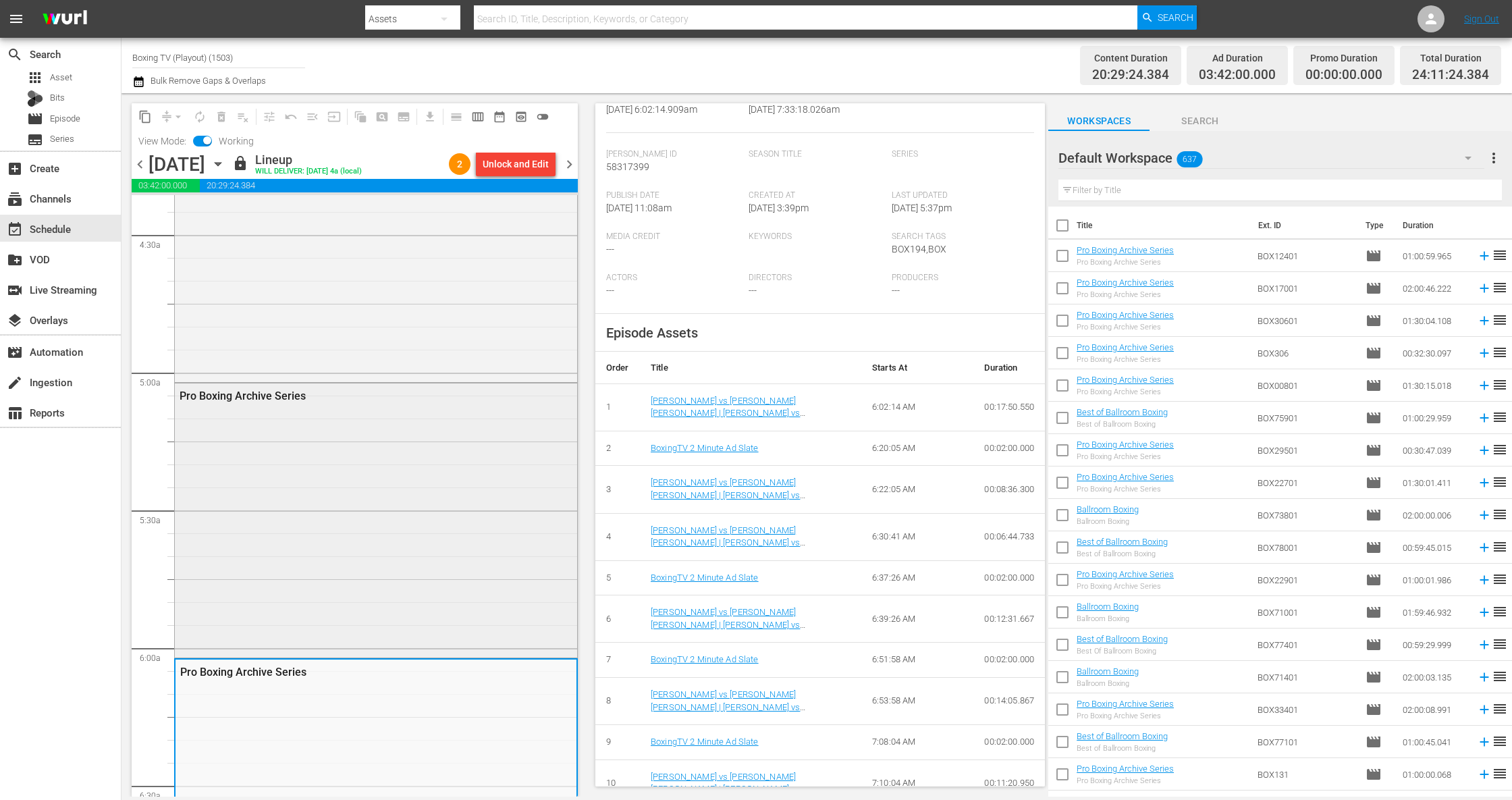
click at [335, 482] on div "Pro Boxing Archive Series" at bounding box center [375, 519] width 402 height 271
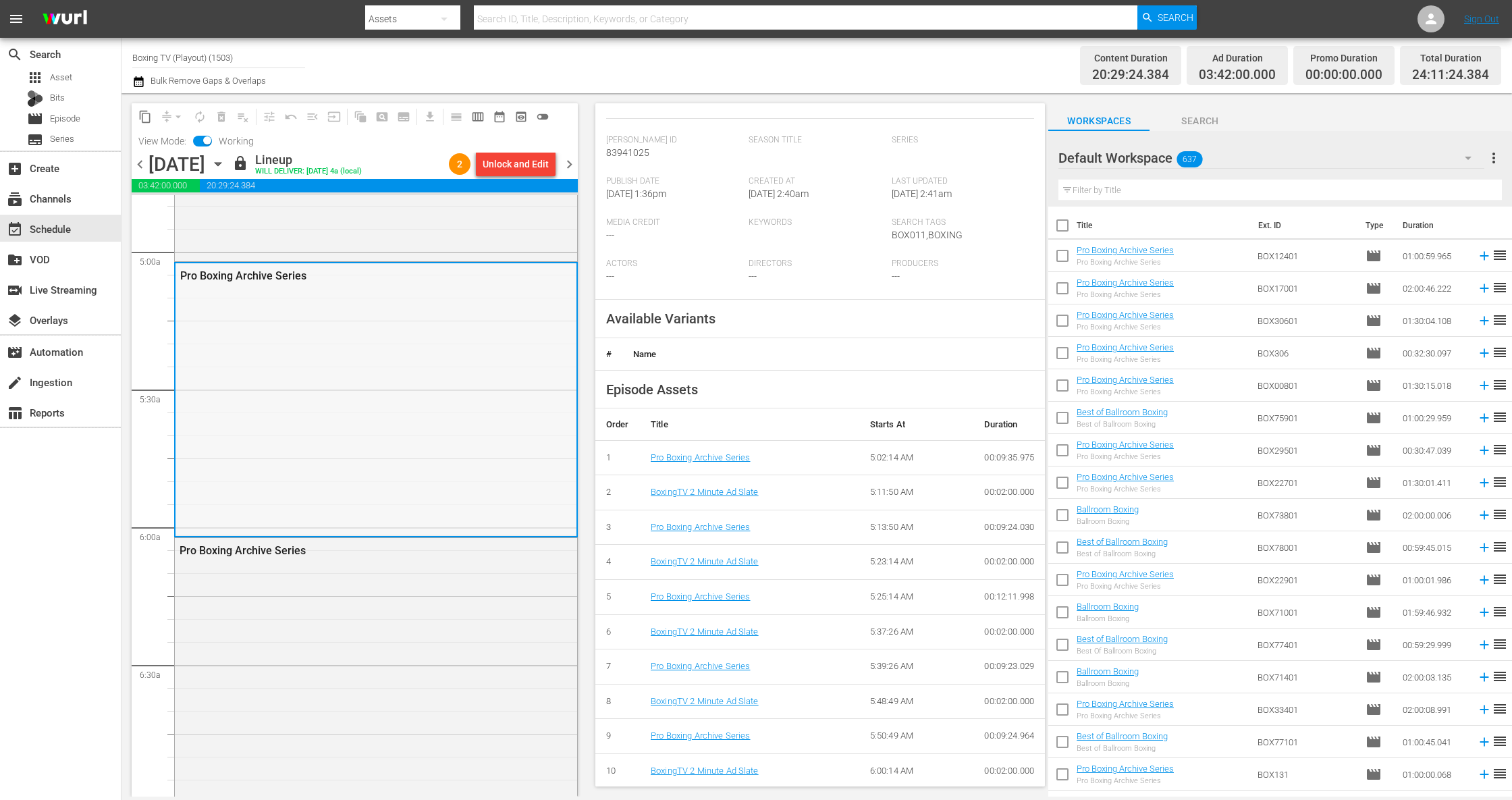
scroll to position [1439, 0]
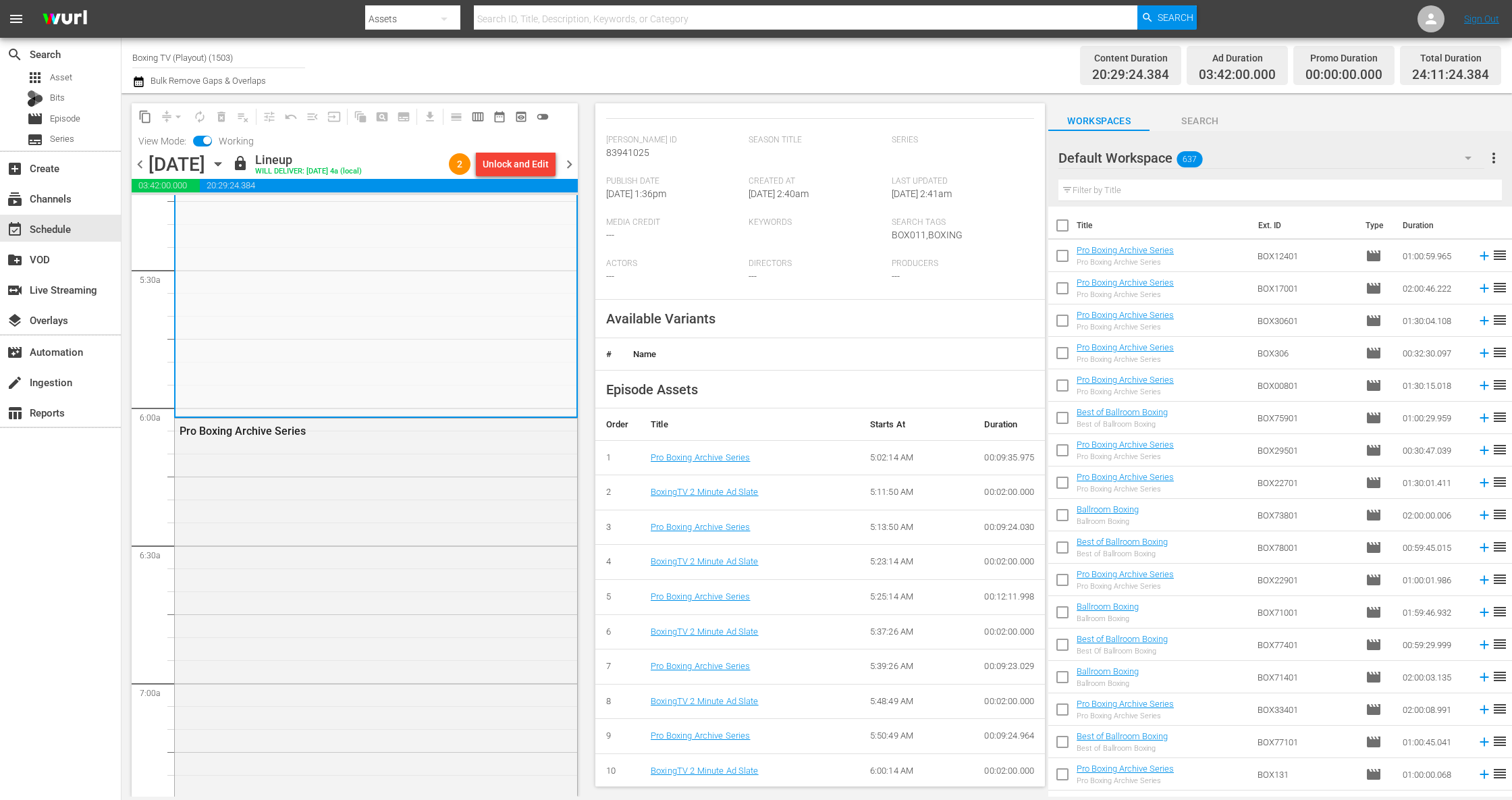
click at [360, 543] on div "Pro Boxing Archive Series" at bounding box center [375, 625] width 402 height 414
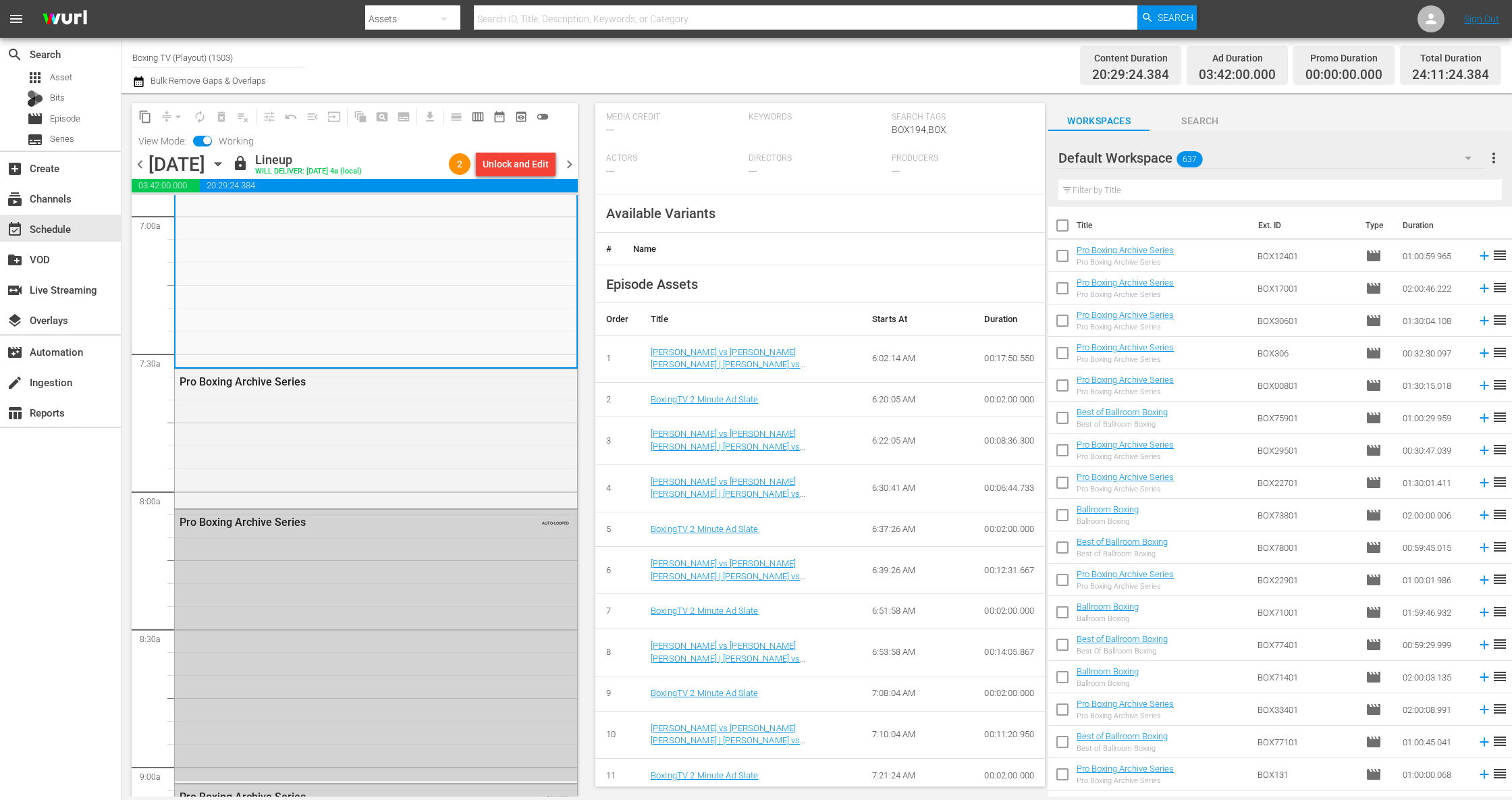
scroll to position [1919, 0]
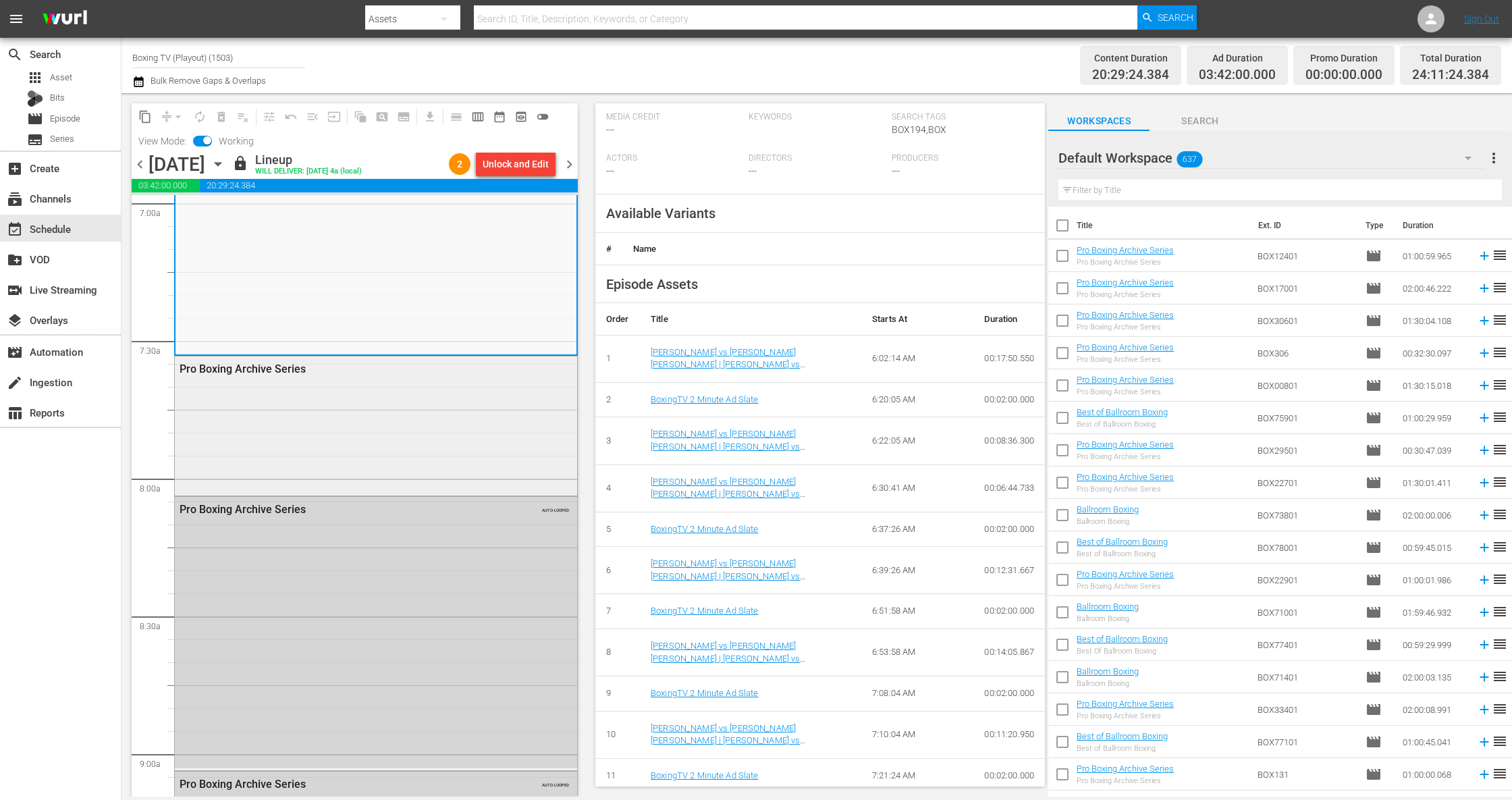
click at [350, 460] on div "Pro Boxing Archive Series" at bounding box center [375, 424] width 402 height 135
